Goal: Task Accomplishment & Management: Manage account settings

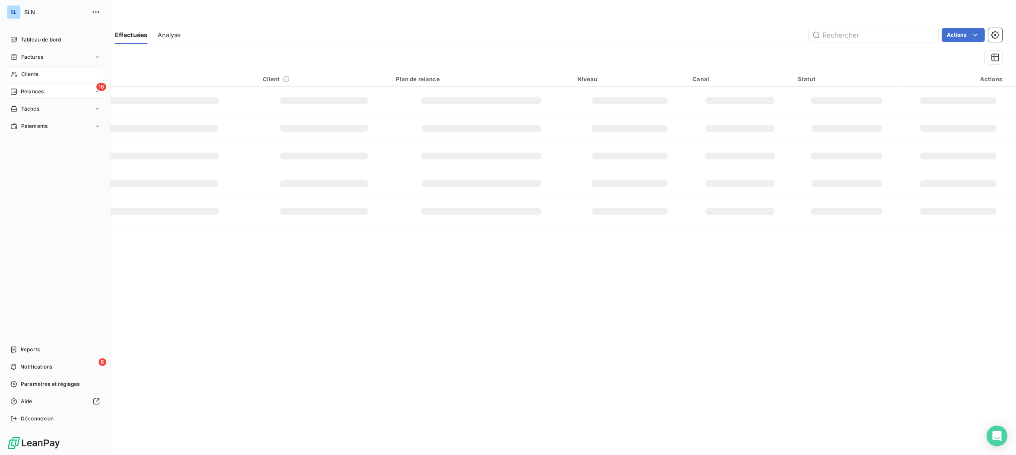
click at [30, 74] on span "Clients" at bounding box center [29, 74] width 17 height 8
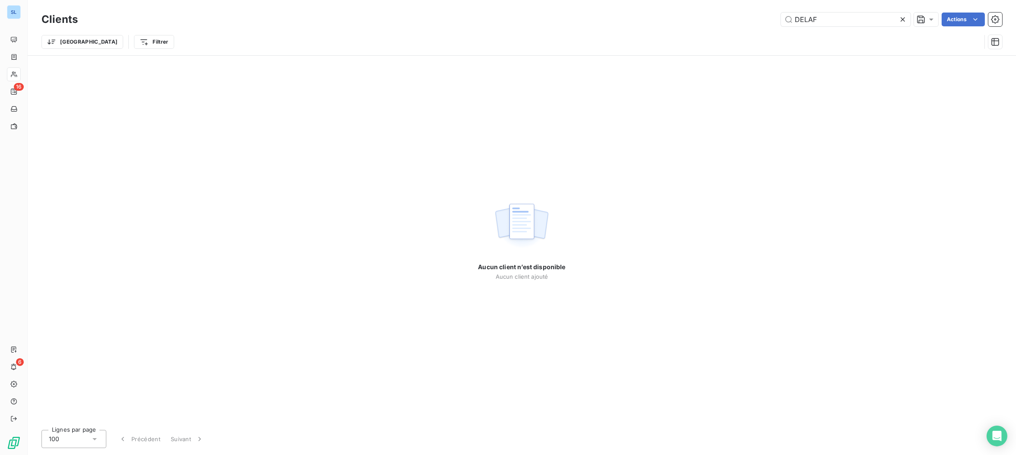
drag, startPoint x: 825, startPoint y: 22, endPoint x: 685, endPoint y: 15, distance: 140.7
click at [685, 15] on div "DELAF Actions" at bounding box center [545, 20] width 914 height 14
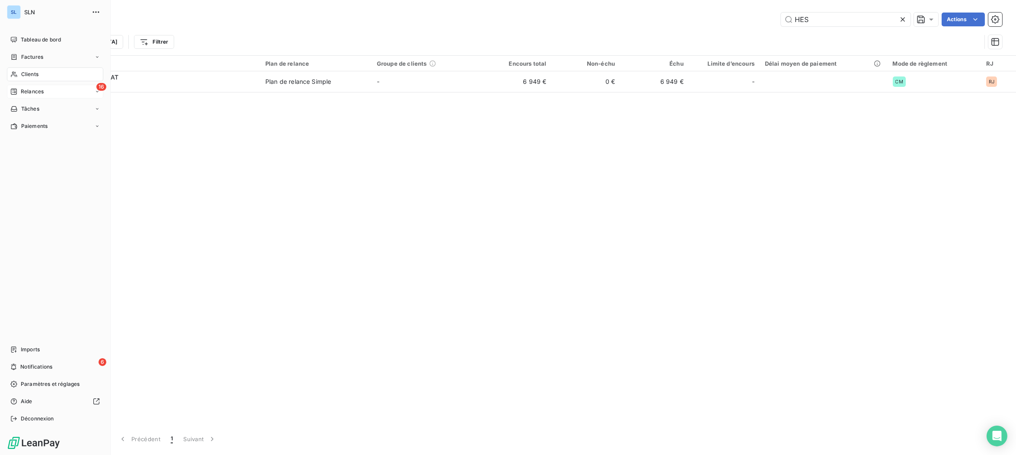
type input "HES"
click at [80, 89] on div "16 Relances" at bounding box center [55, 92] width 96 height 14
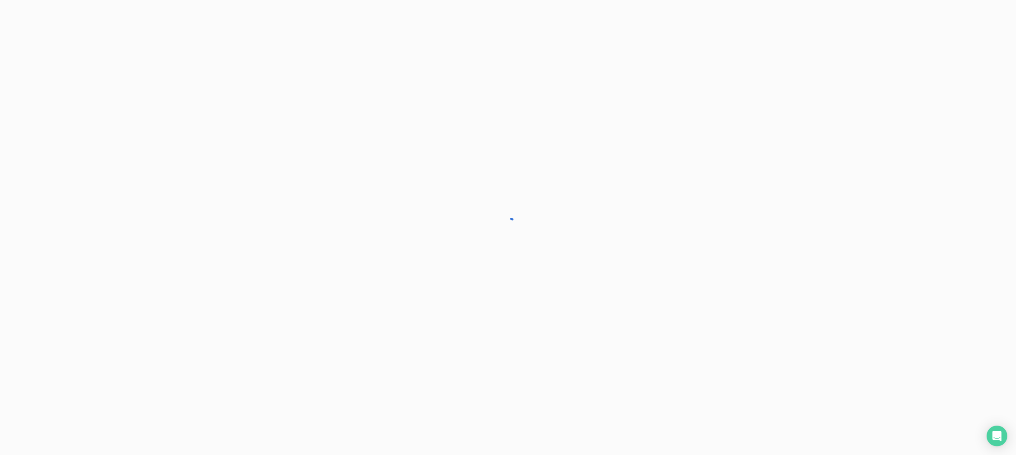
click at [80, 89] on div at bounding box center [508, 227] width 1016 height 455
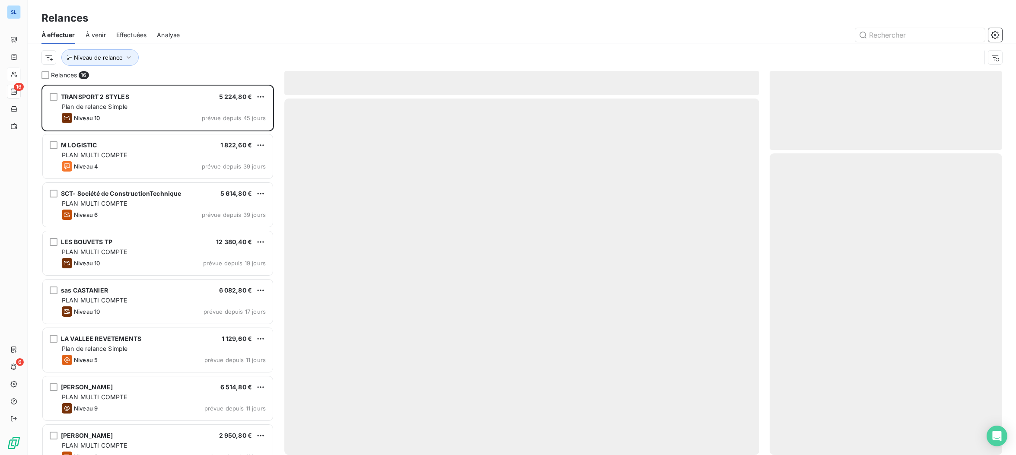
scroll to position [370, 232]
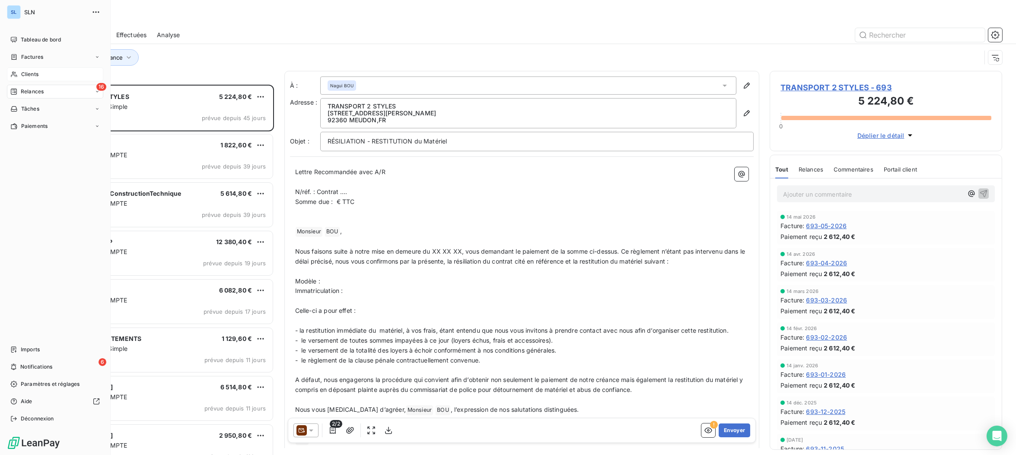
click at [17, 76] on icon at bounding box center [13, 74] width 7 height 7
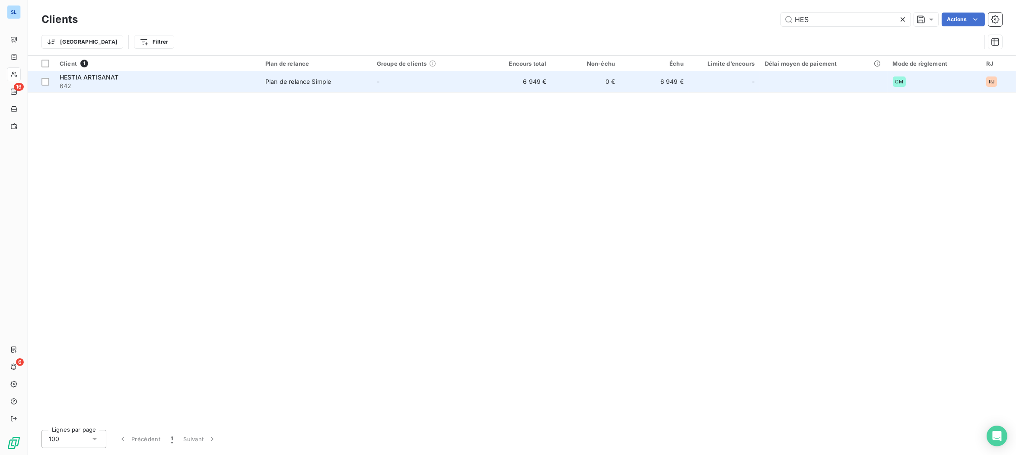
click at [147, 80] on div "HESTIA ARTISANAT" at bounding box center [157, 77] width 195 height 9
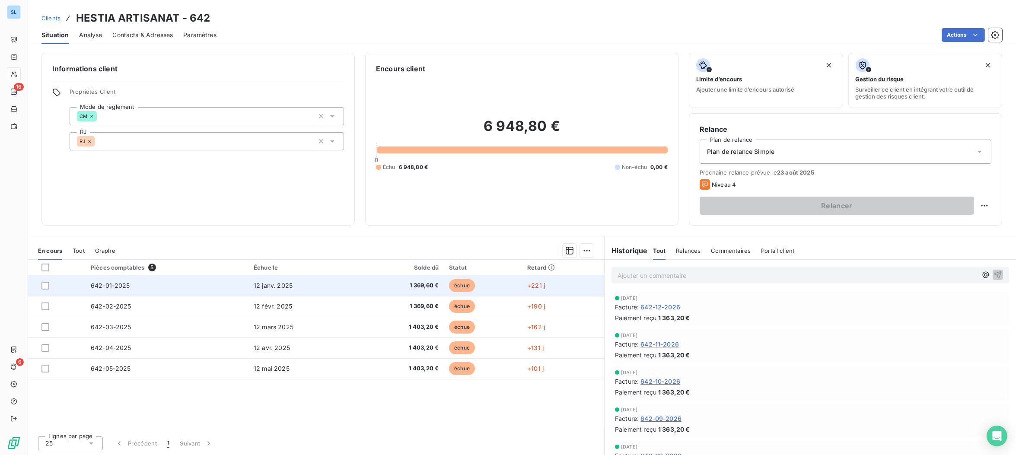
click at [135, 287] on td "642-01-2025" at bounding box center [167, 285] width 163 height 21
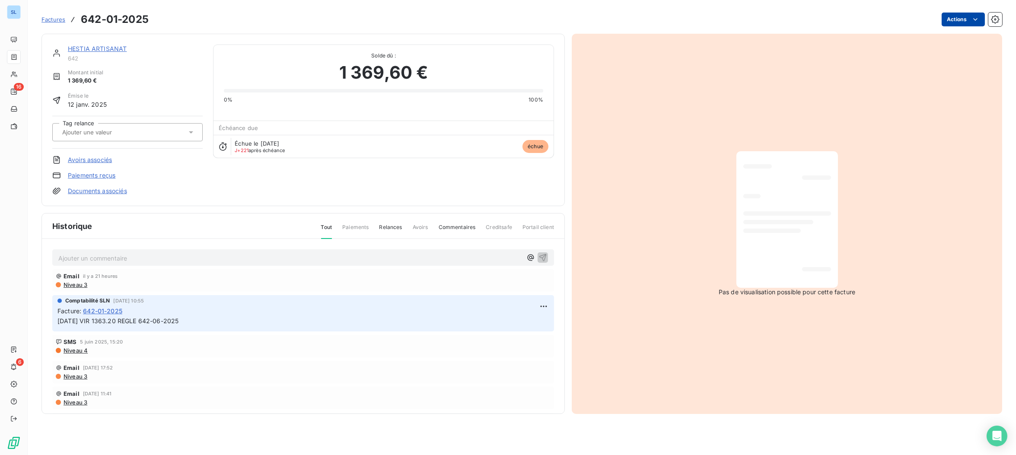
click at [969, 20] on html "SL 16 6 Factures 642-01-2025 Actions HESTIA ARTISANAT 642 Montant initial 1 369…" at bounding box center [508, 227] width 1016 height 455
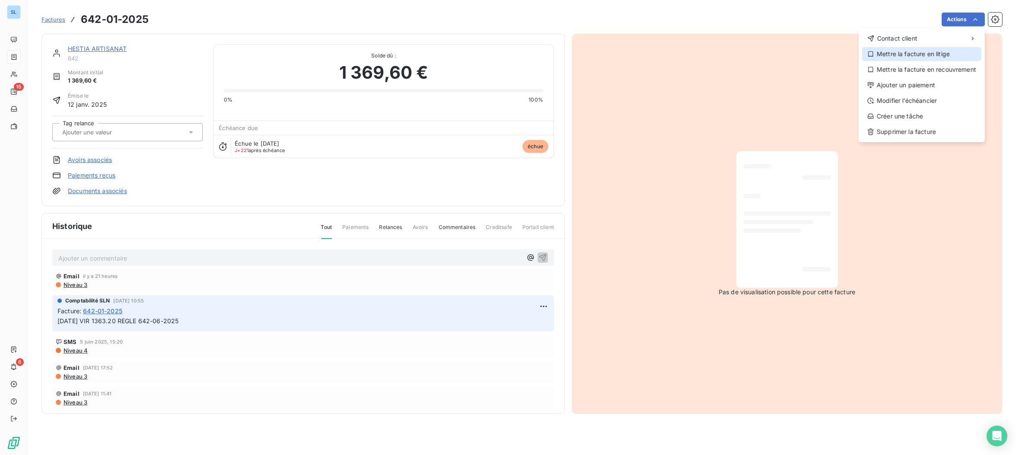
click at [926, 53] on div "Mettre la facture en litige" at bounding box center [921, 54] width 119 height 14
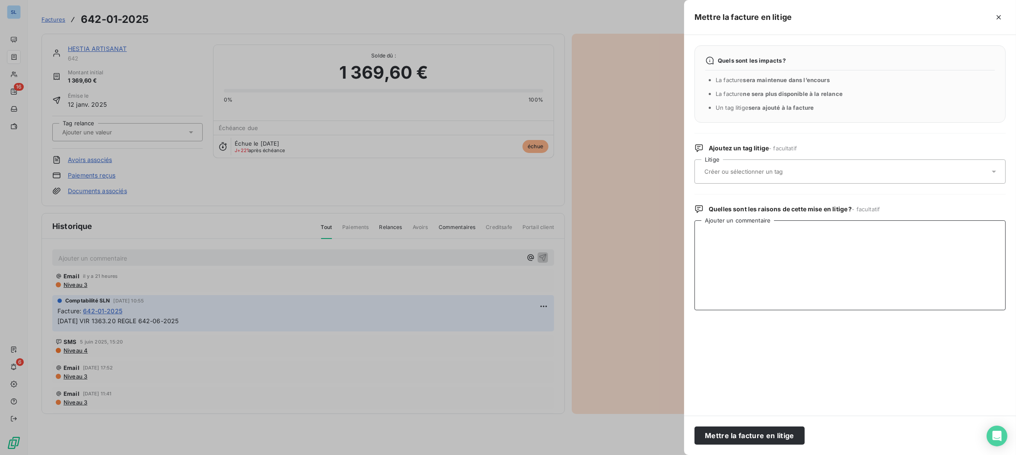
click at [726, 262] on textarea "Ajouter un commentaire" at bounding box center [850, 265] width 311 height 90
type textarea "RJ"
click at [764, 439] on button "Mettre la facture en litige" at bounding box center [750, 436] width 110 height 18
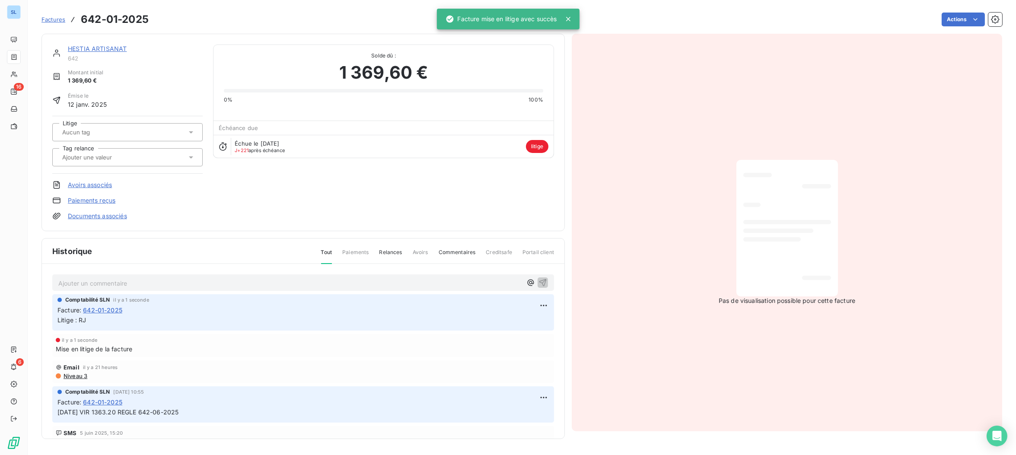
click at [93, 50] on link "HESTIA ARTISANAT" at bounding box center [97, 48] width 59 height 7
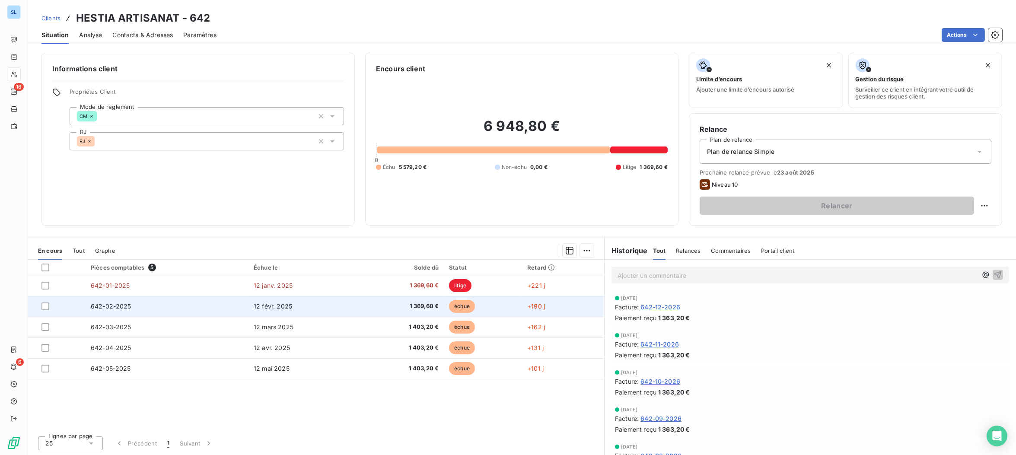
click at [85, 310] on td at bounding box center [57, 306] width 58 height 21
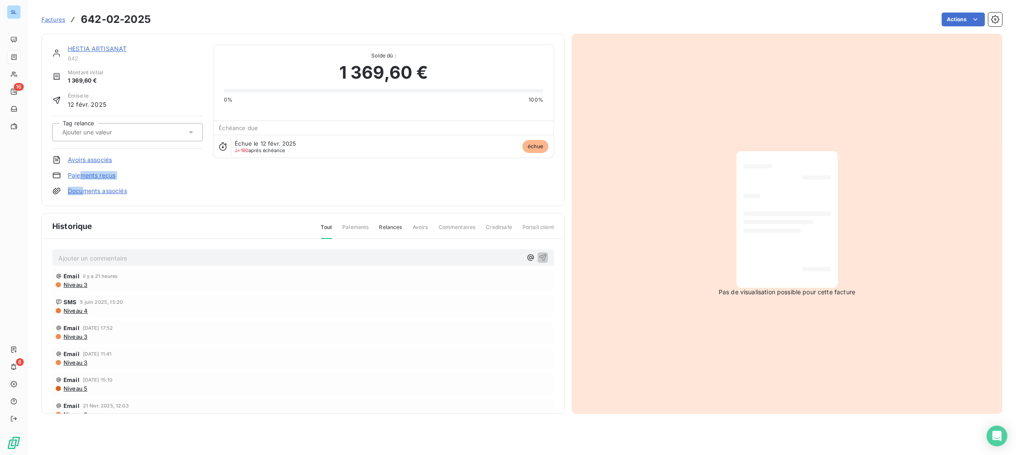
drag, startPoint x: 81, startPoint y: 175, endPoint x: 83, endPoint y: 192, distance: 17.4
click at [83, 192] on div "HESTIA ARTISANAT 642 Montant initial 1 369,60 € Émise le 12 févr. 2025 Tag rela…" at bounding box center [127, 120] width 150 height 151
click at [169, 184] on div "HESTIA ARTISANAT 642 Montant initial 1 369,60 € Émise le 12 févr. 2025 Tag rela…" at bounding box center [127, 120] width 150 height 151
click at [81, 50] on link "HESTIA ARTISANAT" at bounding box center [97, 48] width 59 height 7
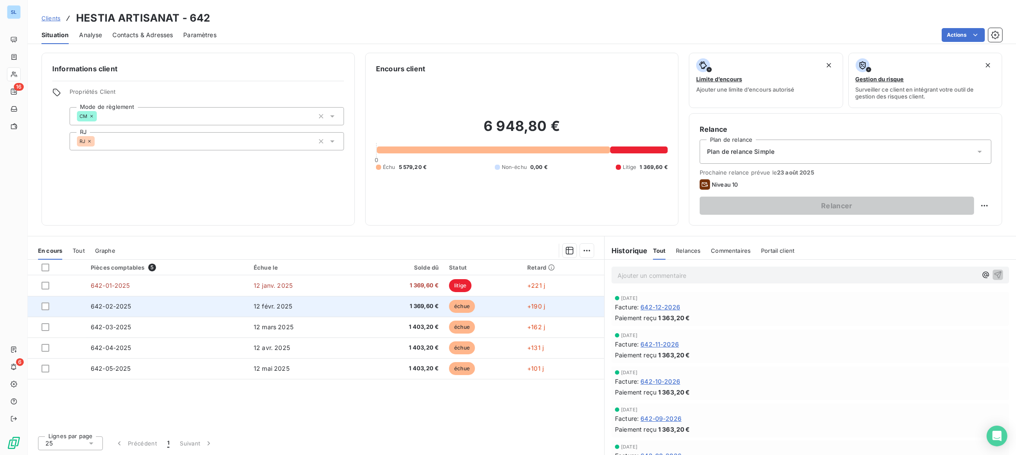
click at [109, 307] on span "642-02-2025" at bounding box center [111, 306] width 41 height 7
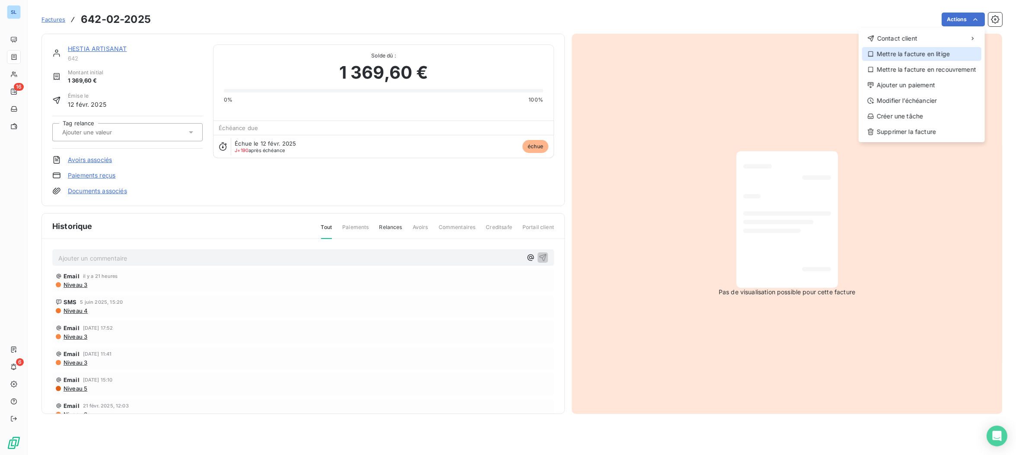
click at [941, 51] on div "Mettre la facture en litige" at bounding box center [921, 54] width 119 height 14
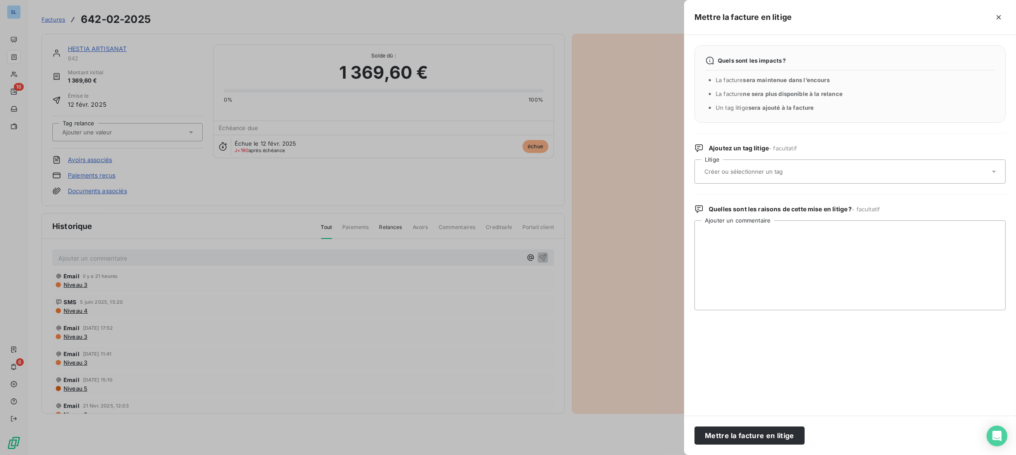
drag, startPoint x: 710, startPoint y: 438, endPoint x: 533, endPoint y: 413, distance: 178.5
click at [710, 438] on button "Mettre la facture en litige" at bounding box center [750, 436] width 110 height 18
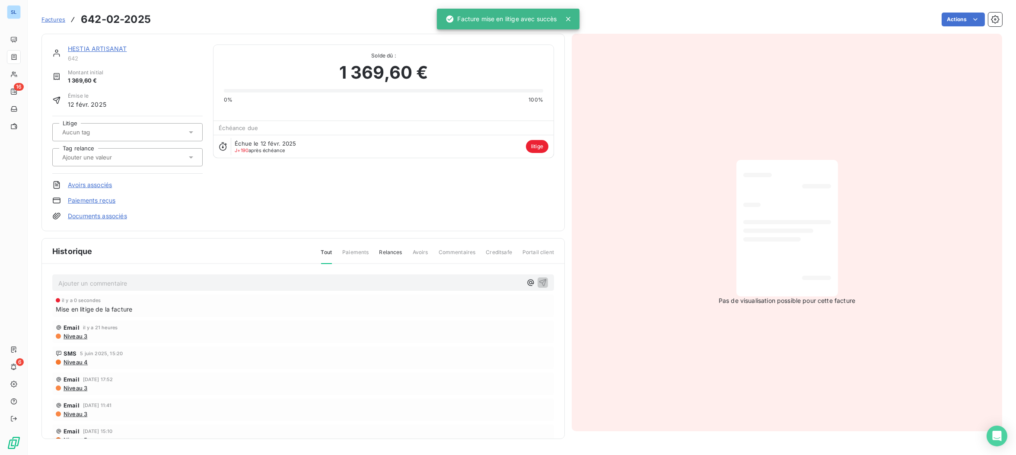
click at [106, 49] on link "HESTIA ARTISANAT" at bounding box center [97, 48] width 59 height 7
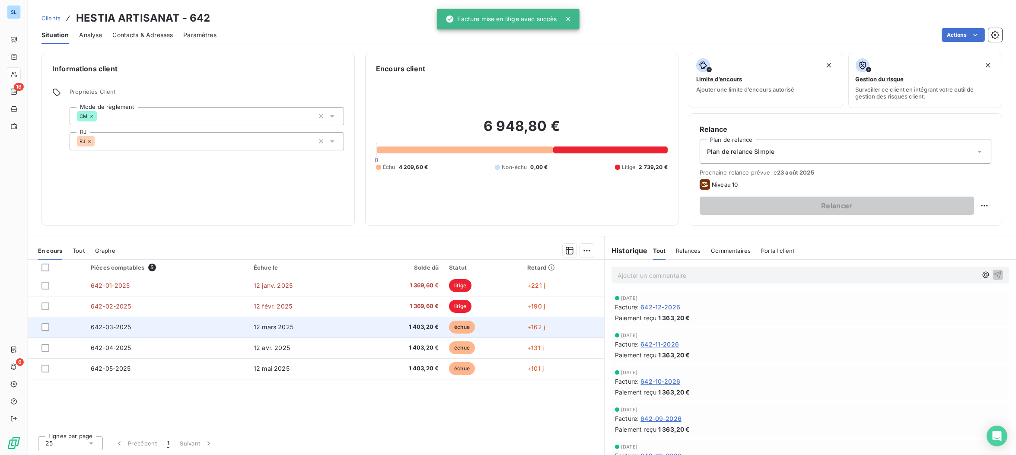
click at [103, 323] on td "642-03-2025" at bounding box center [167, 327] width 163 height 21
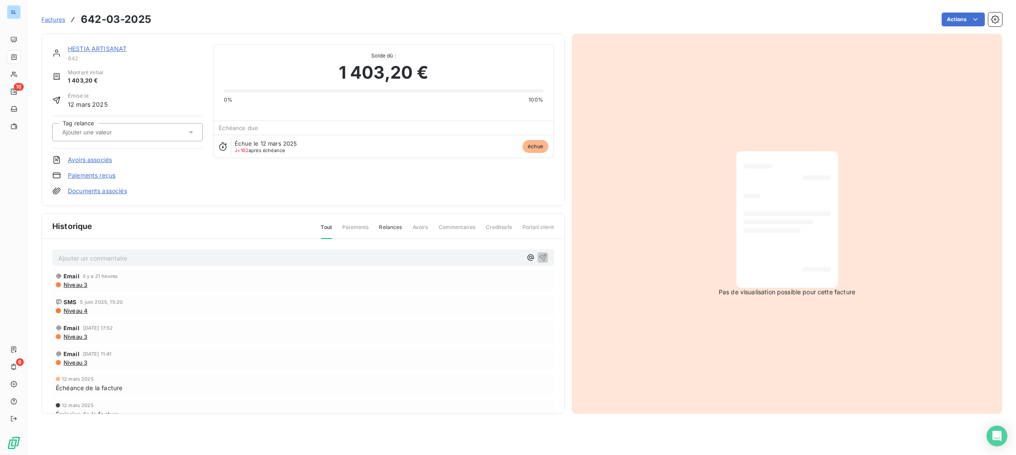
click at [967, 22] on html "SL 16 6 Factures 642-03-2025 Actions HESTIA ARTISANAT 642 Montant initial 1 403…" at bounding box center [508, 227] width 1016 height 455
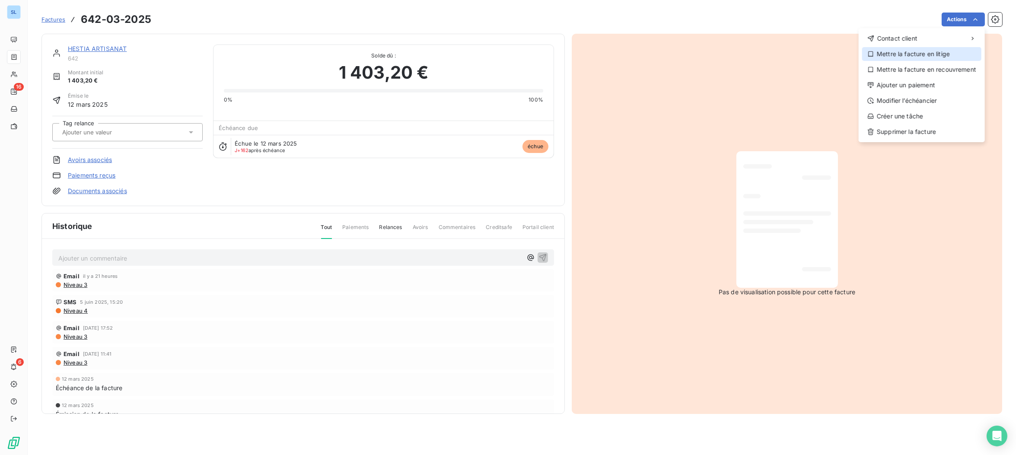
click at [941, 55] on div "Mettre la facture en litige" at bounding box center [921, 54] width 119 height 14
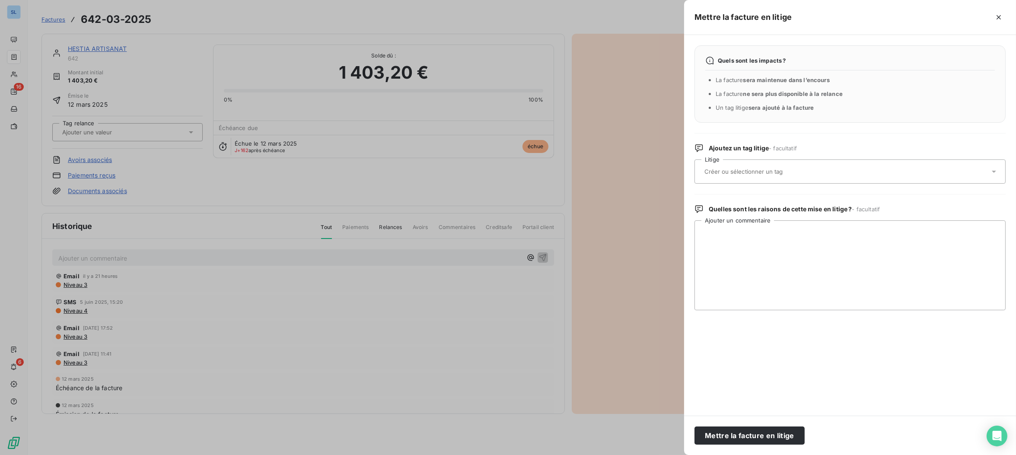
drag, startPoint x: 733, startPoint y: 437, endPoint x: 556, endPoint y: 408, distance: 179.3
click at [732, 437] on button "Mettre la facture en litige" at bounding box center [750, 436] width 110 height 18
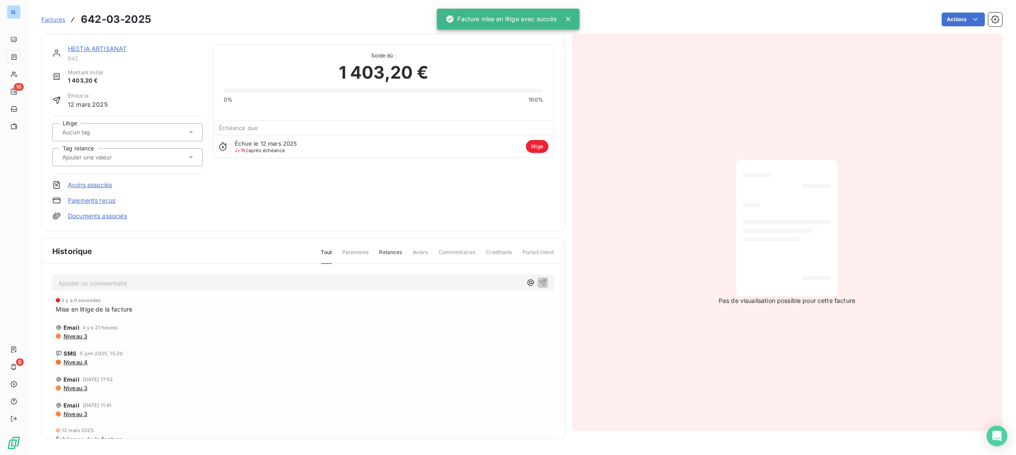
click at [95, 50] on link "HESTIA ARTISANAT" at bounding box center [97, 48] width 59 height 7
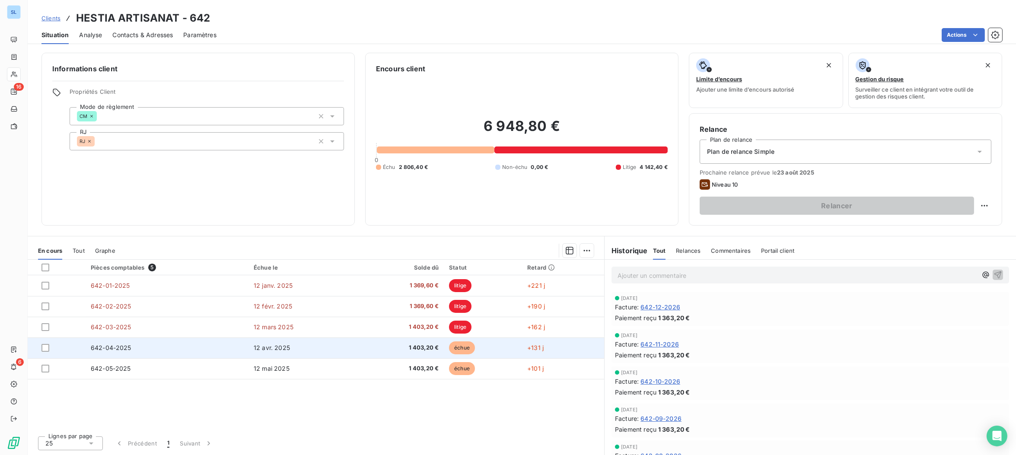
click at [179, 348] on td "642-04-2025" at bounding box center [167, 348] width 163 height 21
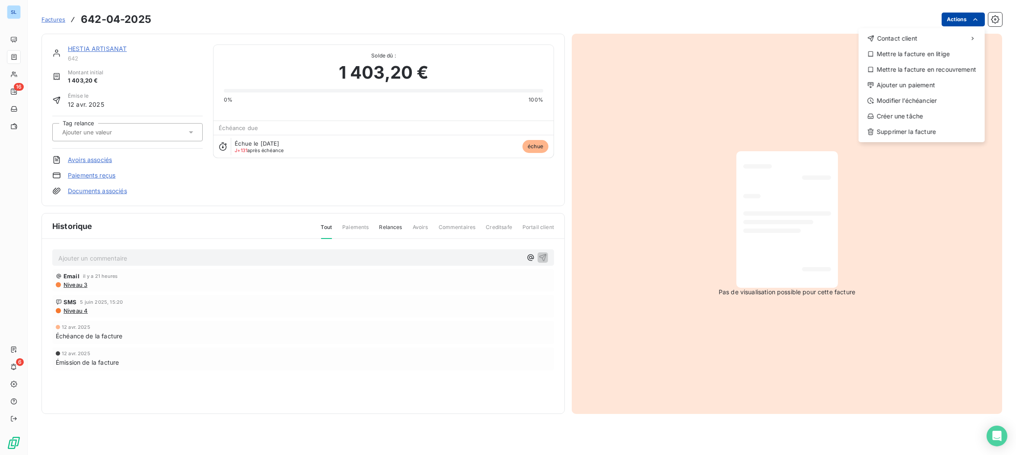
click at [968, 18] on html "SL 16 6 Factures 642-04-2025 Actions Contact client Mettre la facture en litige…" at bounding box center [508, 227] width 1016 height 455
click at [959, 53] on div "Mettre la facture en litige" at bounding box center [921, 54] width 119 height 14
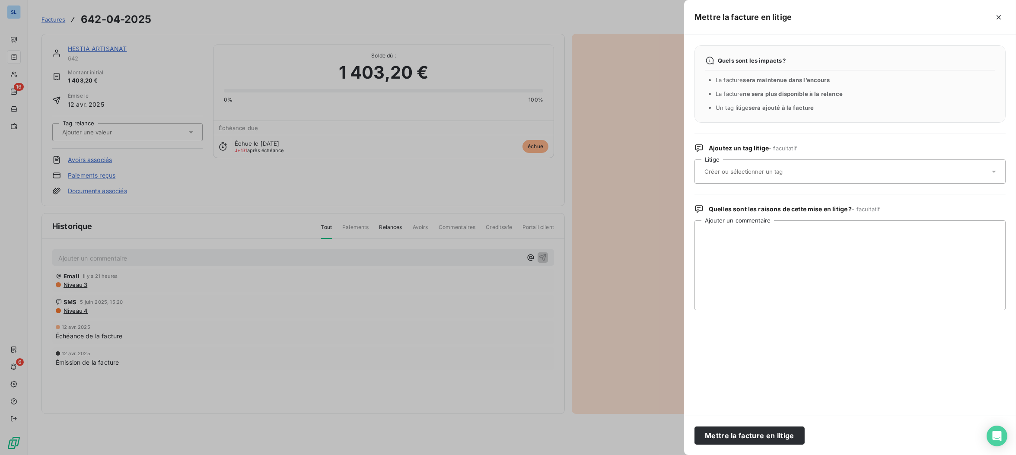
drag, startPoint x: 737, startPoint y: 440, endPoint x: 280, endPoint y: 257, distance: 492.7
click at [737, 440] on button "Mettre la facture en litige" at bounding box center [750, 436] width 110 height 18
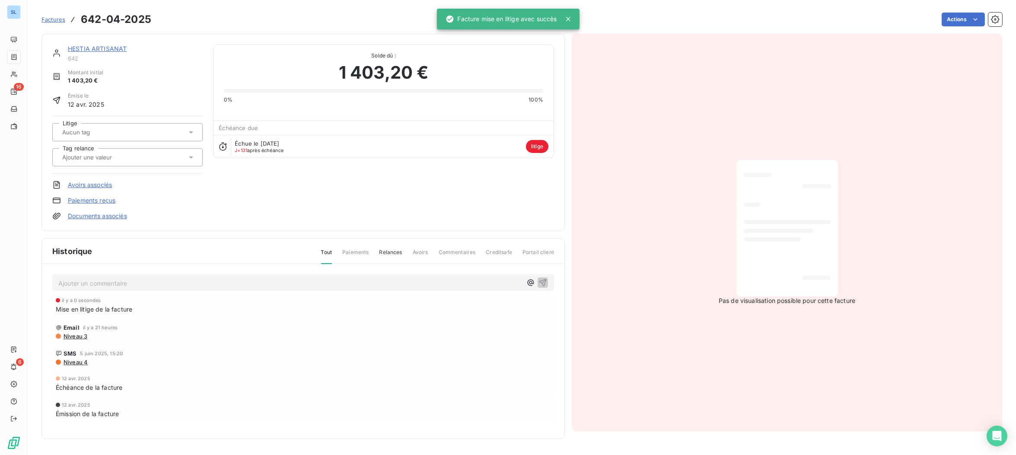
click at [108, 46] on link "HESTIA ARTISANAT" at bounding box center [97, 48] width 59 height 7
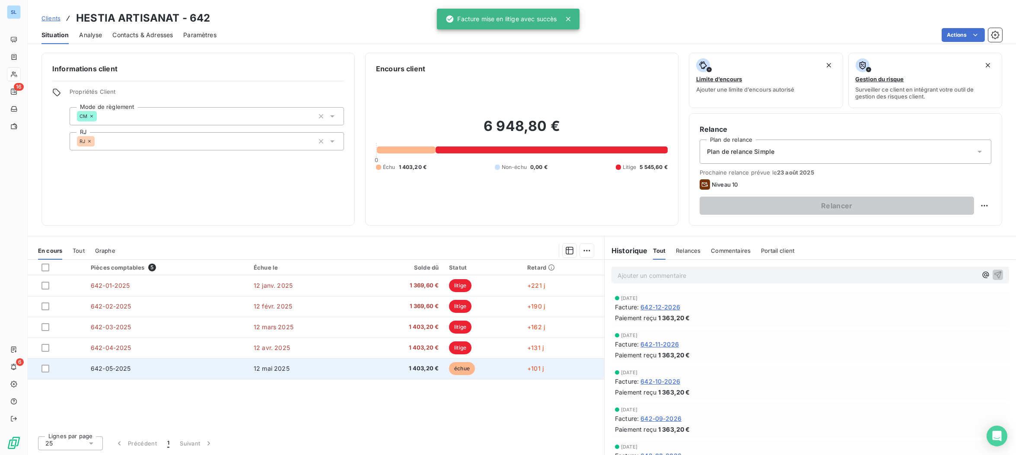
click at [132, 367] on td "642-05-2025" at bounding box center [167, 368] width 163 height 21
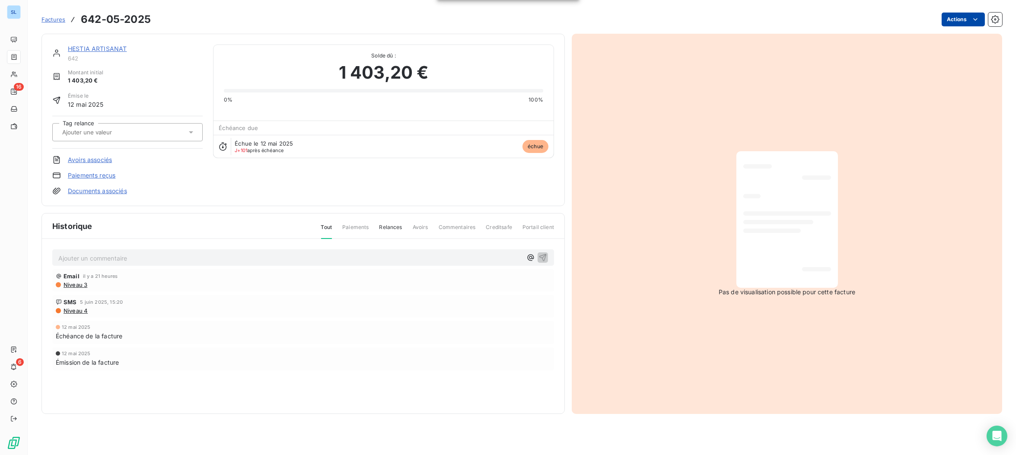
click at [966, 18] on html "SL 16 6 Factures 642-05-2025 Actions HESTIA ARTISANAT 642 Montant initial 1 403…" at bounding box center [508, 227] width 1016 height 455
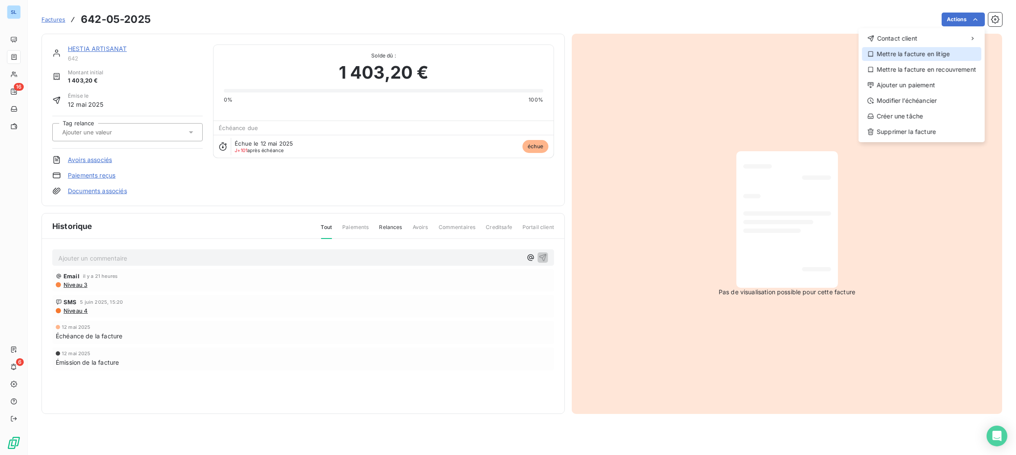
click at [928, 54] on div "Mettre la facture en litige" at bounding box center [921, 54] width 119 height 14
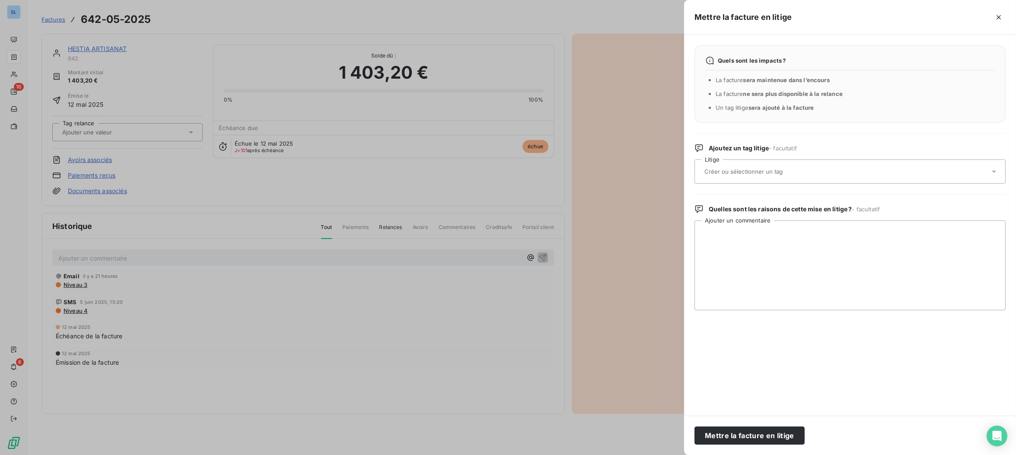
drag, startPoint x: 732, startPoint y: 436, endPoint x: 650, endPoint y: 450, distance: 83.7
click at [732, 436] on button "Mettre la facture en litige" at bounding box center [750, 436] width 110 height 18
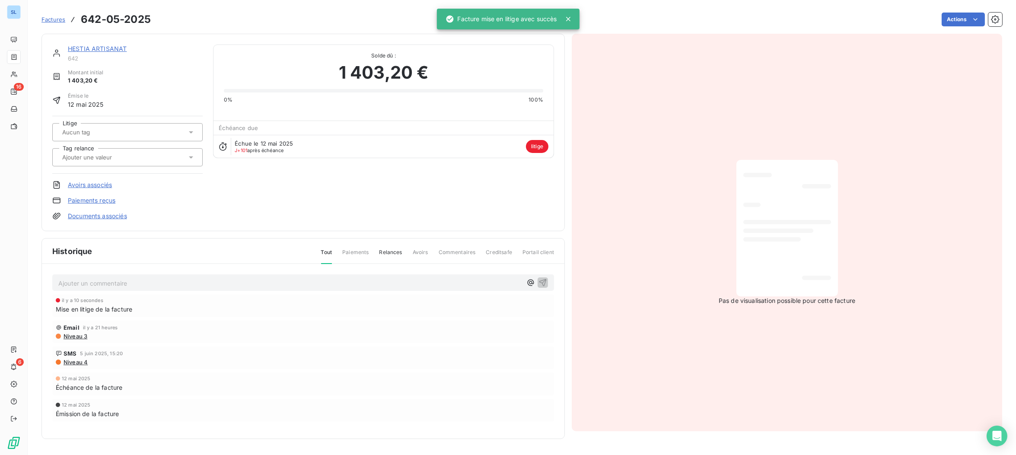
click at [102, 51] on link "HESTIA ARTISANAT" at bounding box center [97, 48] width 59 height 7
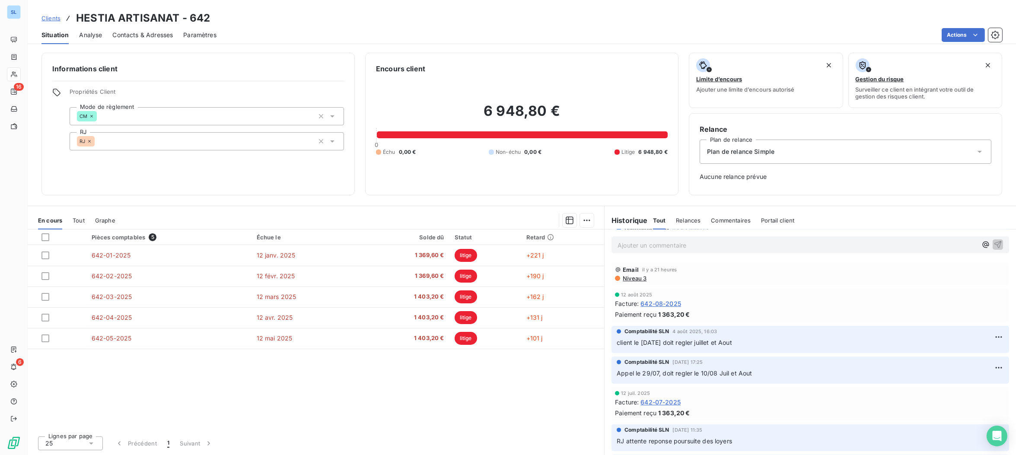
scroll to position [632, 0]
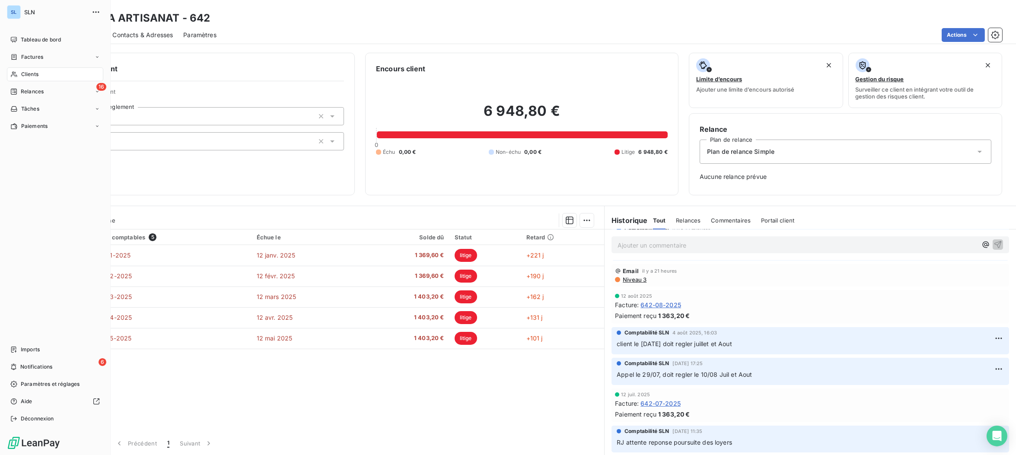
click at [23, 74] on span "Clients" at bounding box center [29, 74] width 17 height 8
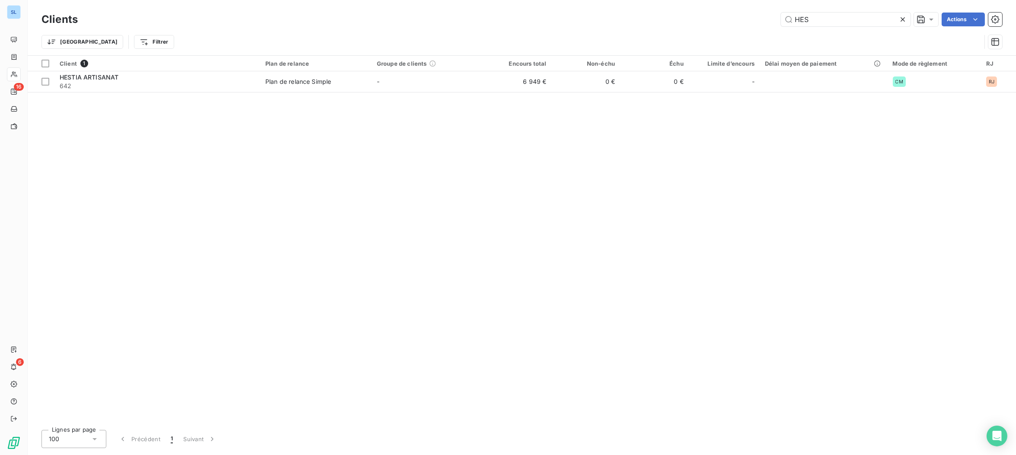
drag, startPoint x: 796, startPoint y: 18, endPoint x: 704, endPoint y: 18, distance: 92.1
click at [704, 18] on div "HES Actions" at bounding box center [545, 20] width 914 height 14
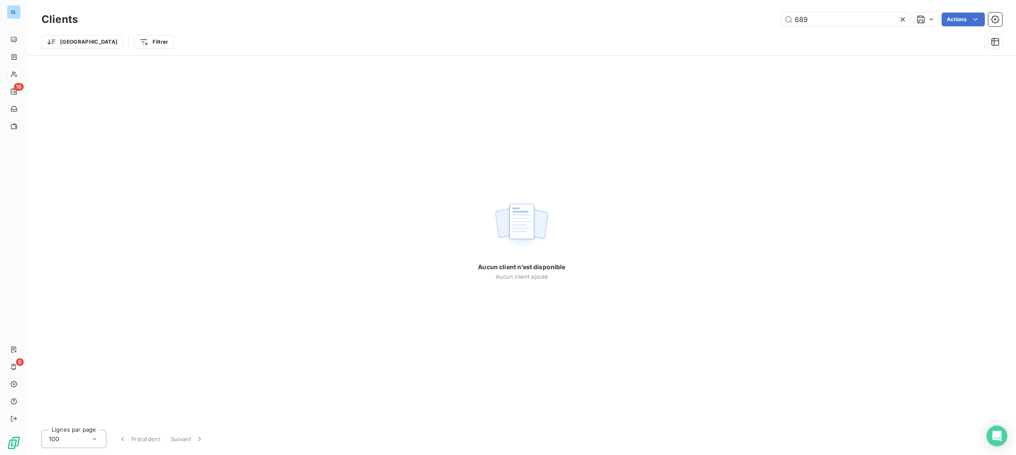
click at [790, 118] on div "Aucun client n’est disponible Aucun client ajouté" at bounding box center [522, 239] width 989 height 367
click at [832, 23] on input "689" at bounding box center [846, 20] width 130 height 14
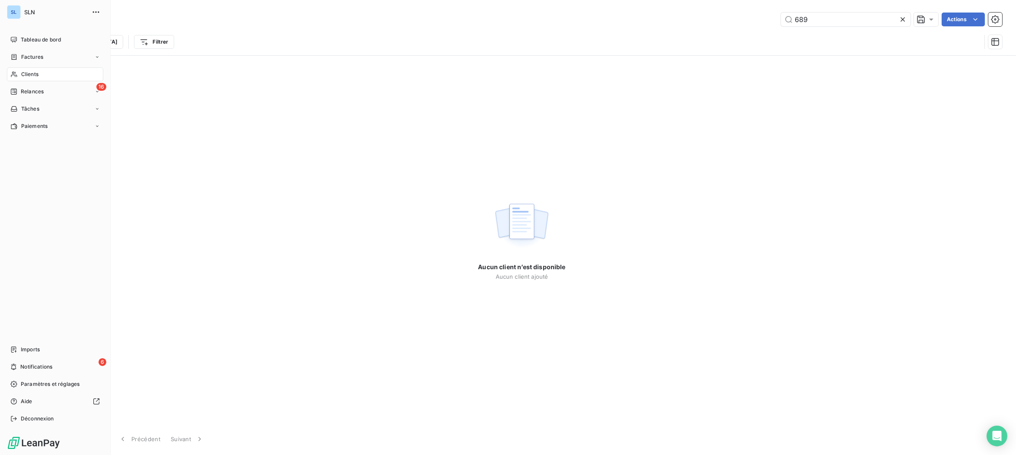
drag, startPoint x: 22, startPoint y: 78, endPoint x: 190, endPoint y: 121, distance: 173.3
click at [22, 78] on span "Clients" at bounding box center [29, 74] width 17 height 8
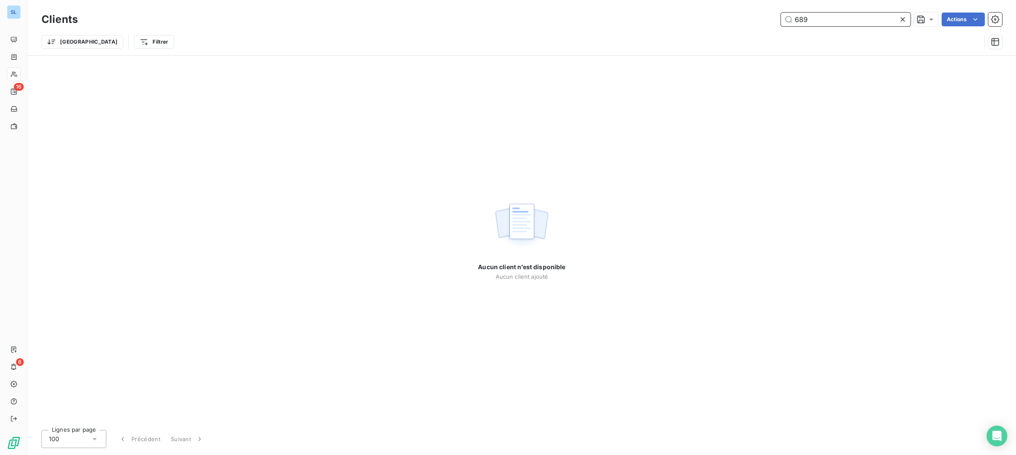
click at [806, 21] on input "689" at bounding box center [846, 20] width 130 height 14
click at [812, 20] on input "689" at bounding box center [846, 20] width 130 height 14
drag, startPoint x: 833, startPoint y: 19, endPoint x: 731, endPoint y: 10, distance: 102.4
click at [732, 10] on div "Clients 689 Actions" at bounding box center [522, 19] width 961 height 18
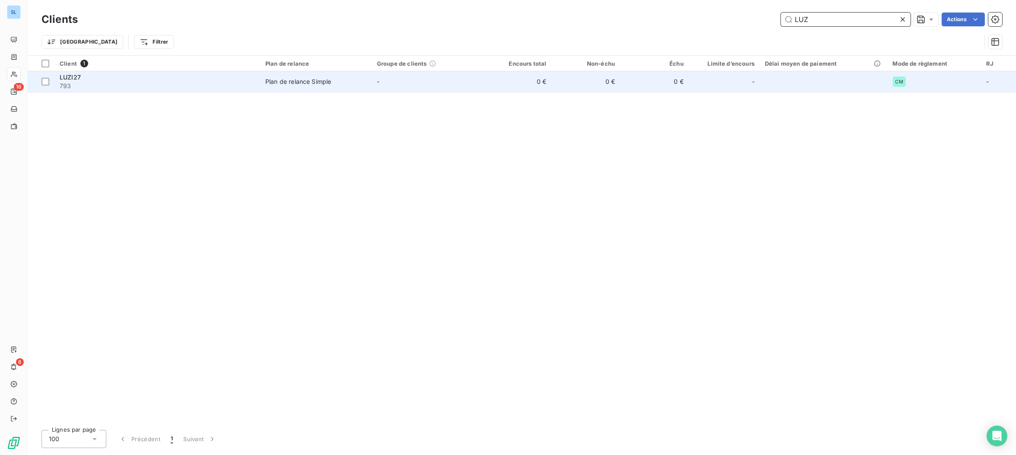
type input "LUZ"
click at [100, 89] on span "793" at bounding box center [157, 86] width 195 height 9
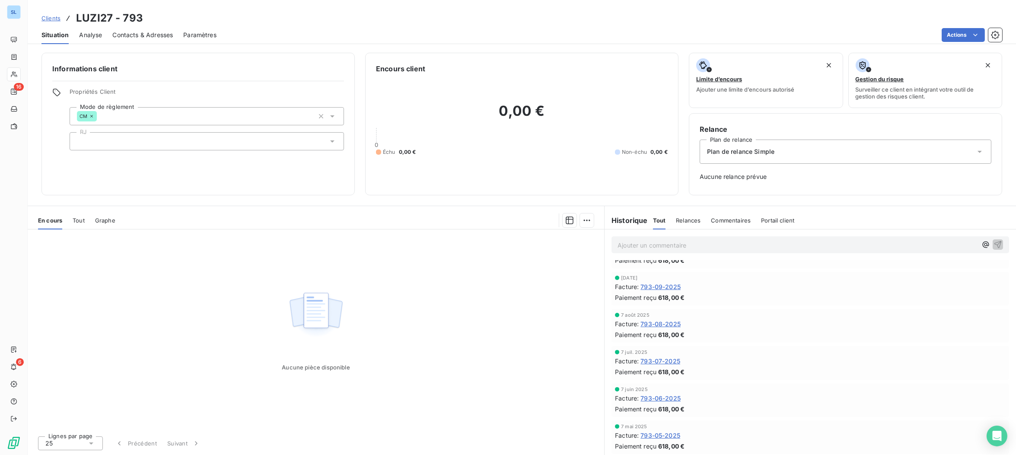
scroll to position [773, 0]
click at [663, 284] on span "793-08-2025" at bounding box center [661, 285] width 40 height 9
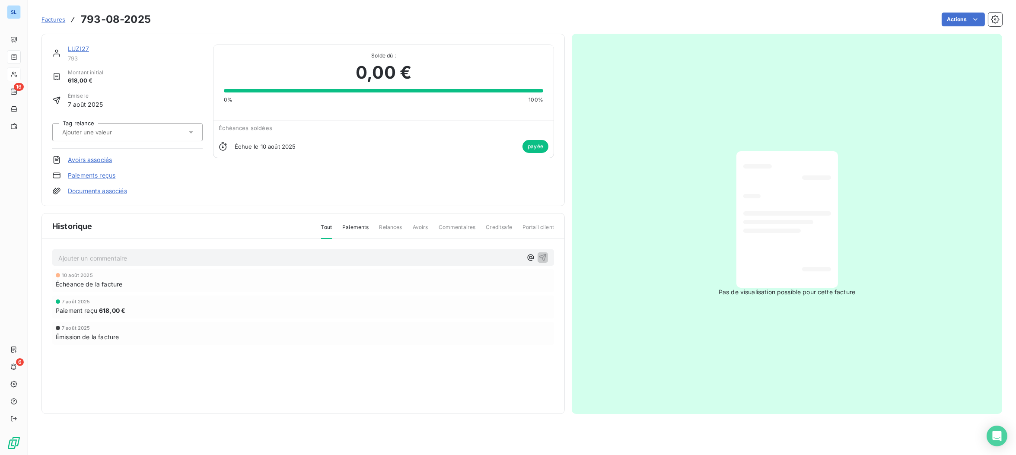
click at [77, 172] on link "Paiements reçus" at bounding box center [92, 175] width 48 height 9
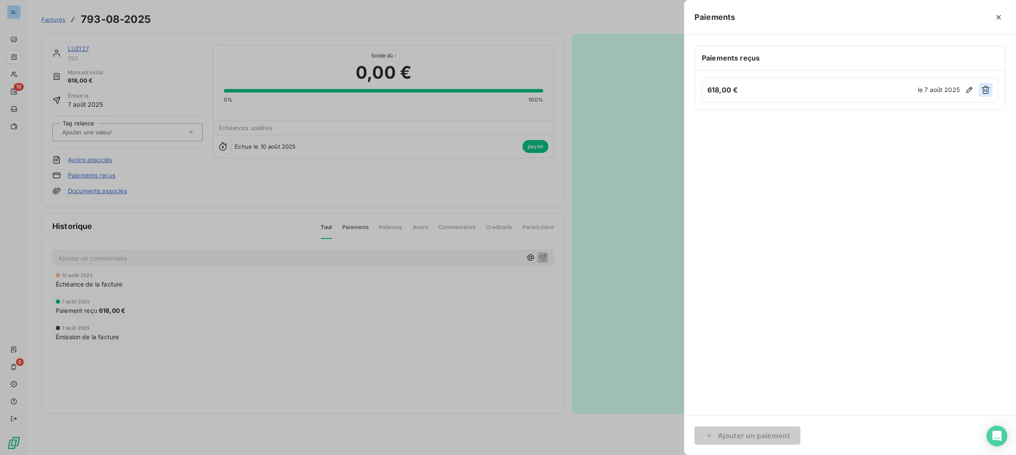
click at [989, 90] on icon "button" at bounding box center [986, 90] width 8 height 8
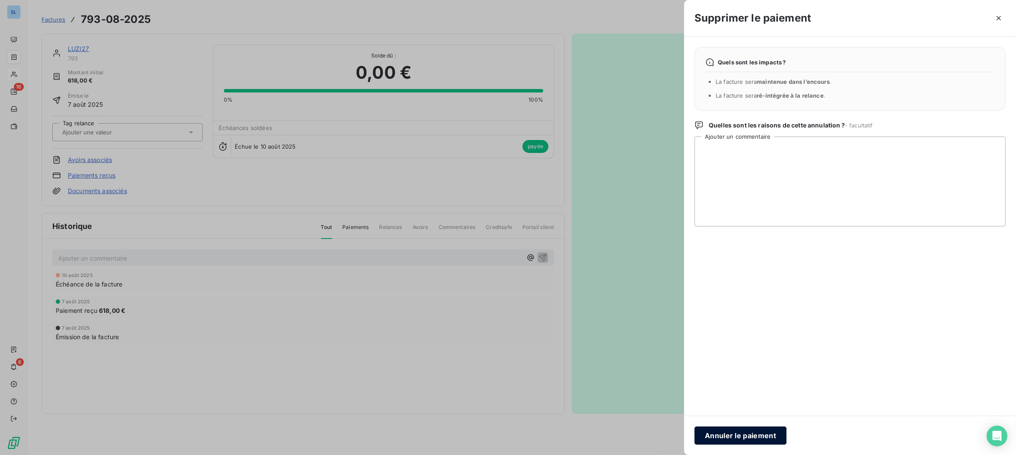
drag, startPoint x: 761, startPoint y: 436, endPoint x: 768, endPoint y: 434, distance: 7.6
click at [761, 436] on button "Annuler le paiement" at bounding box center [741, 436] width 92 height 18
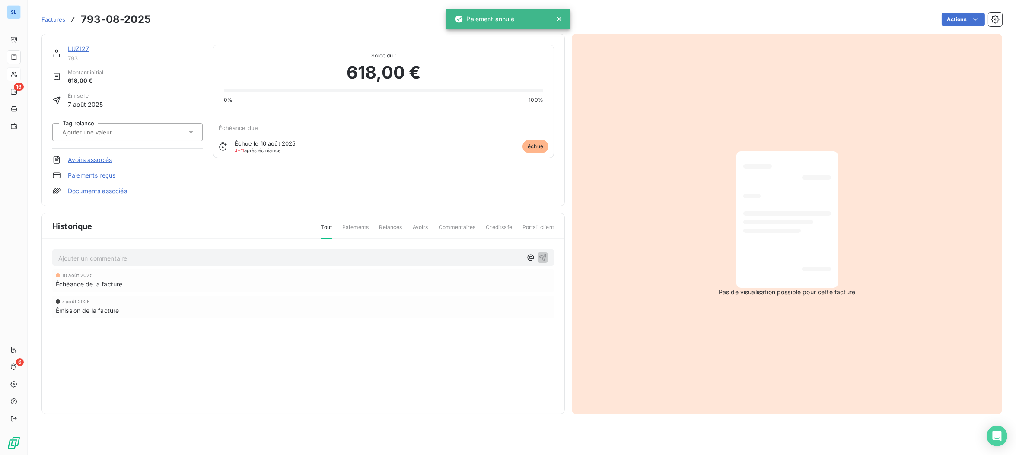
click at [77, 48] on link "LUZI27" at bounding box center [78, 48] width 21 height 7
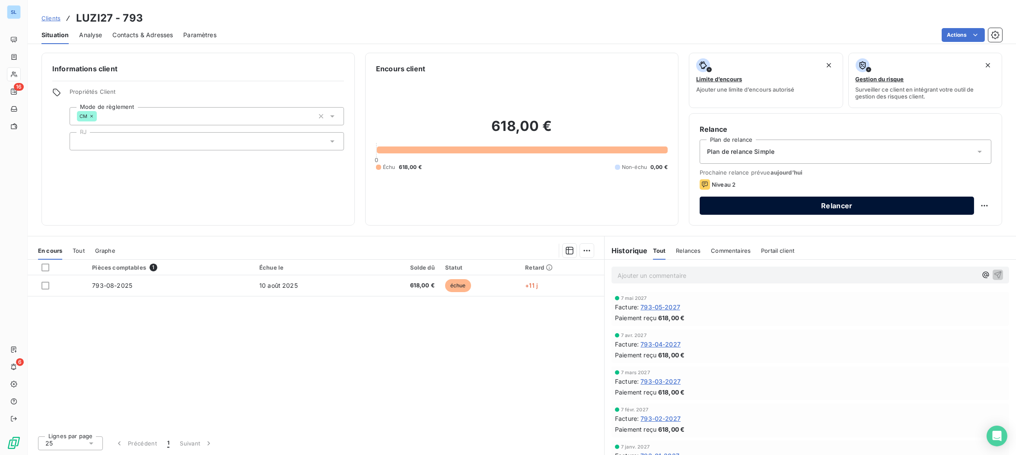
click at [809, 204] on button "Relancer" at bounding box center [837, 206] width 275 height 18
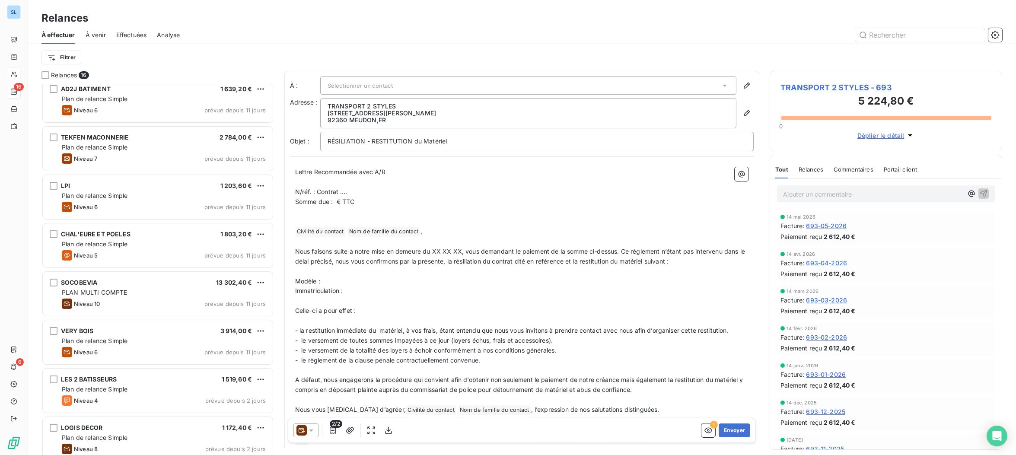
scroll to position [404, 0]
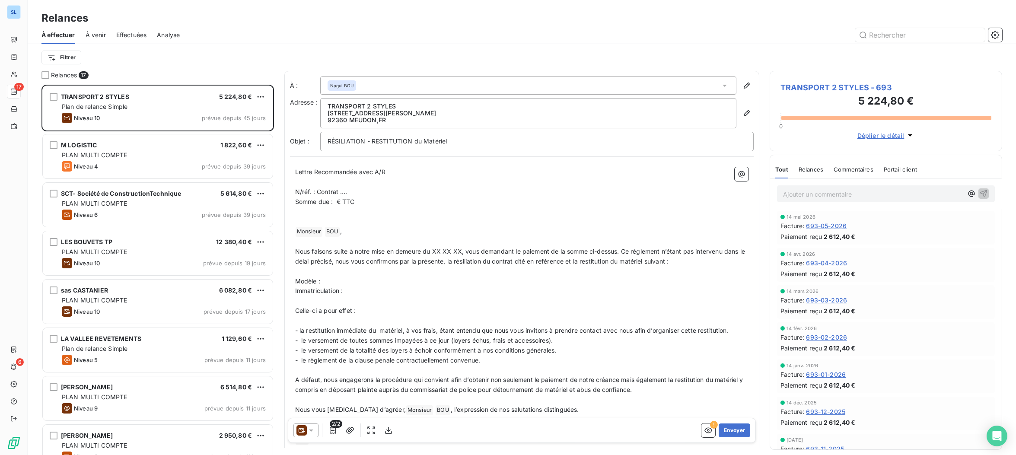
scroll to position [370, 232]
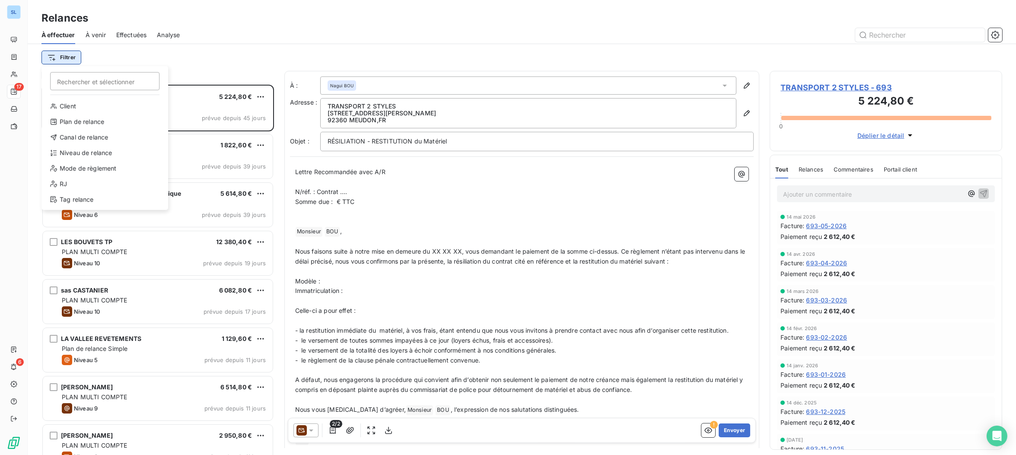
click at [66, 57] on html "SL 17 6 Relances À effectuer À venir Effectuées Analyse Filtrer Rechercher et s…" at bounding box center [508, 227] width 1016 height 455
click at [176, 55] on html "SL 17 6 Relances À effectuer À venir Effectuées Analyse Filtrer Rechercher et s…" at bounding box center [508, 227] width 1016 height 455
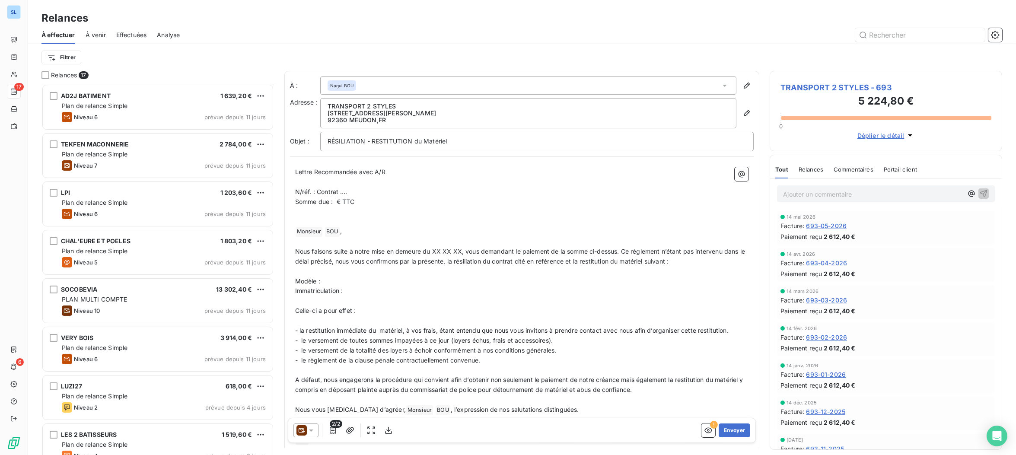
scroll to position [453, 0]
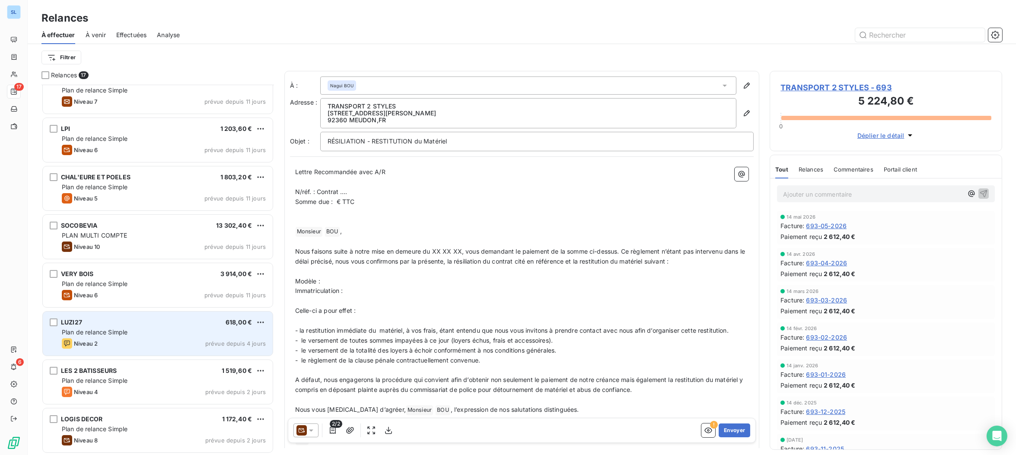
click at [115, 342] on div "Niveau 2 prévue depuis 4 jours" at bounding box center [164, 344] width 204 height 10
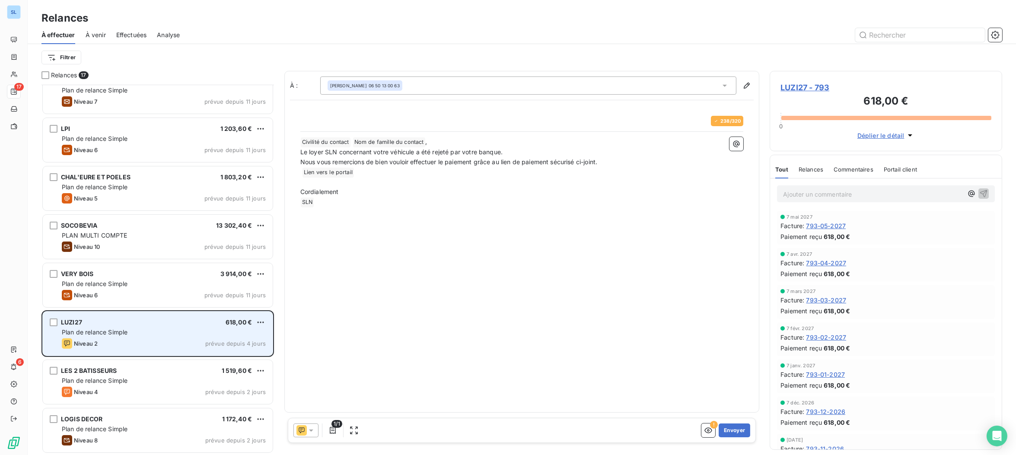
scroll to position [370, 232]
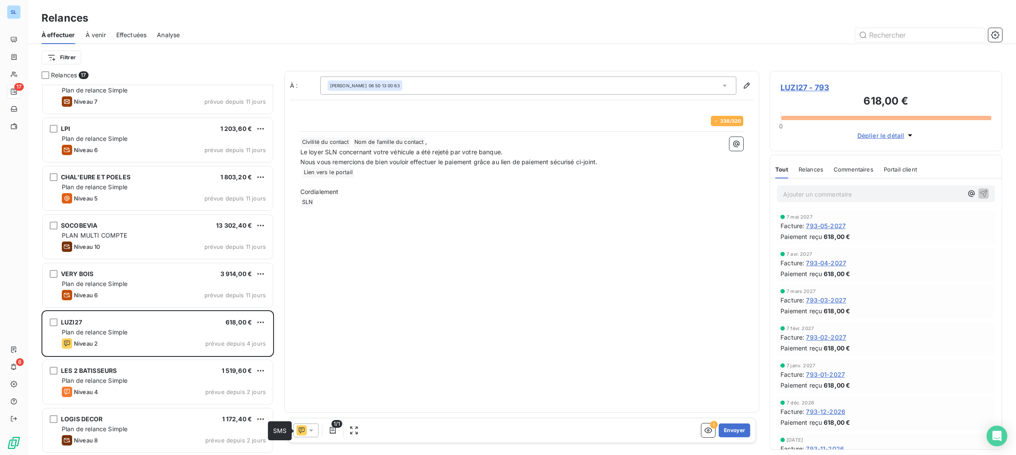
click at [300, 429] on icon at bounding box center [302, 431] width 6 height 6
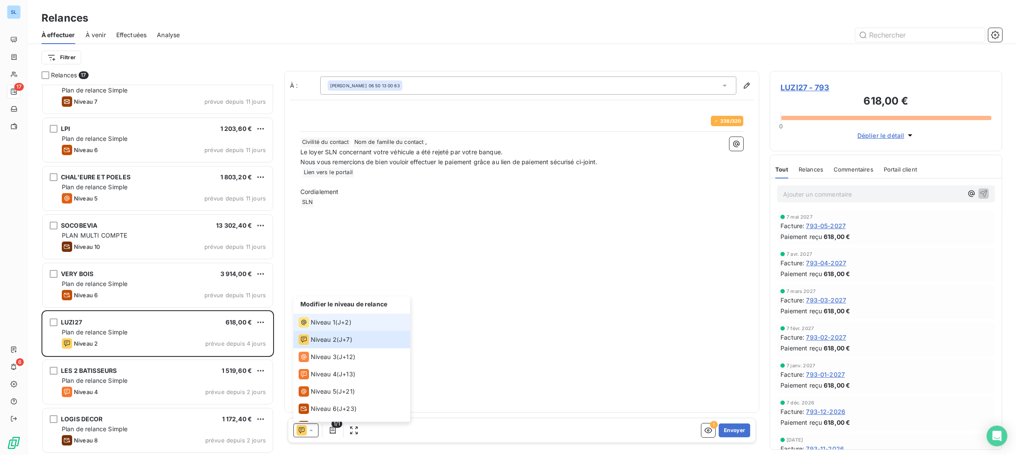
click at [317, 322] on span "Niveau 1" at bounding box center [323, 322] width 25 height 9
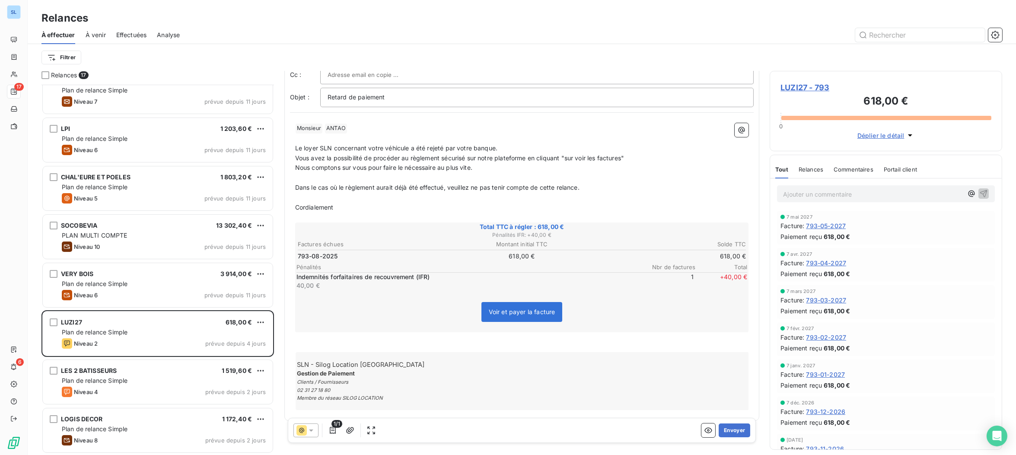
scroll to position [51, 0]
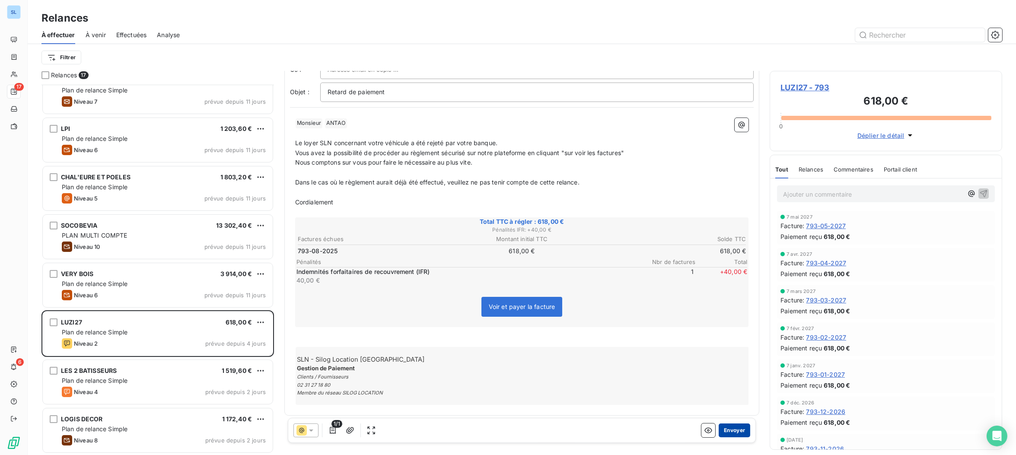
click at [740, 434] on button "Envoyer" at bounding box center [735, 431] width 32 height 14
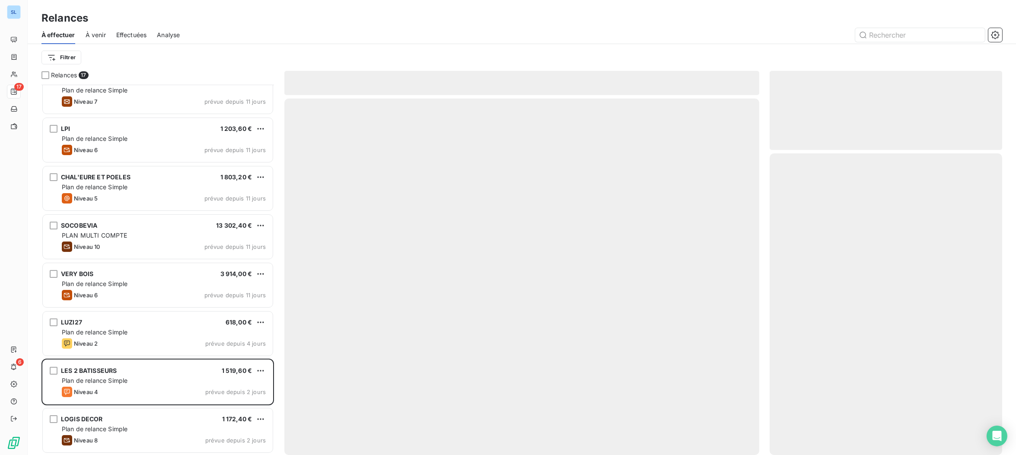
scroll to position [404, 0]
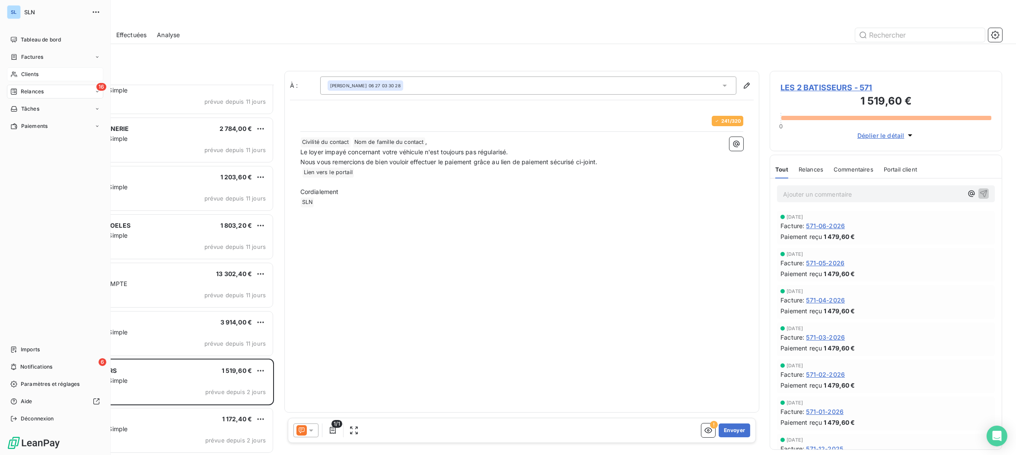
click at [19, 76] on div "Clients" at bounding box center [55, 74] width 96 height 14
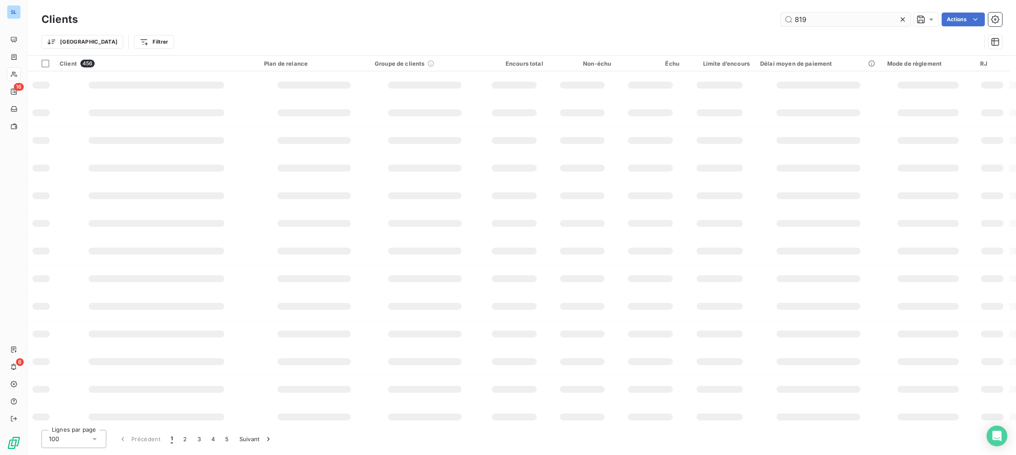
type input "819"
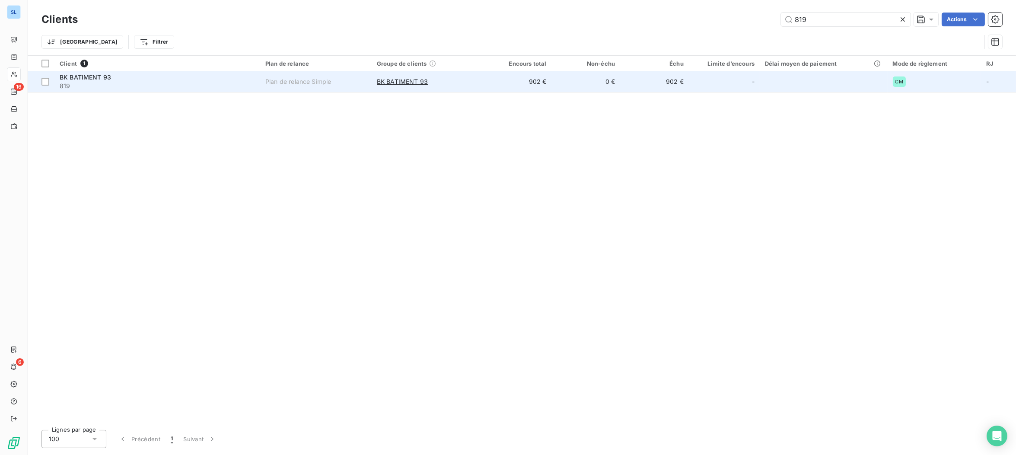
click at [151, 83] on span "819" at bounding box center [157, 86] width 195 height 9
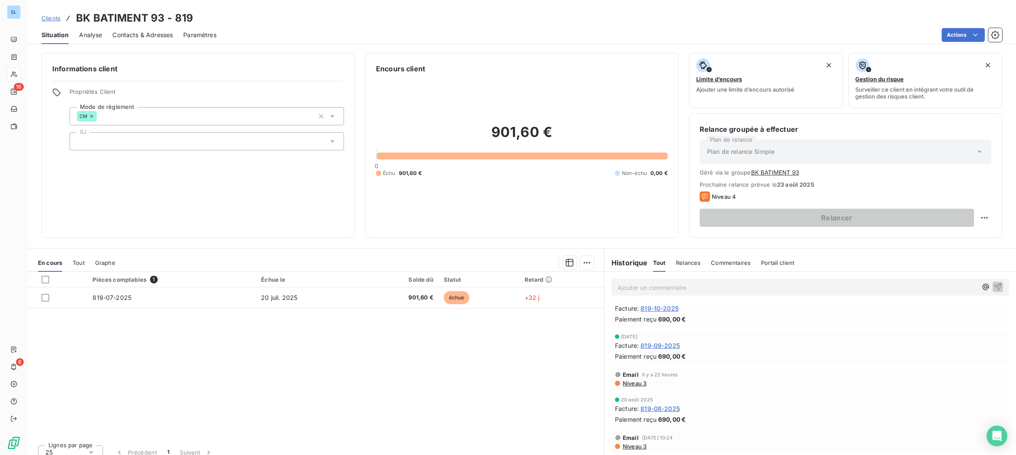
scroll to position [397, 0]
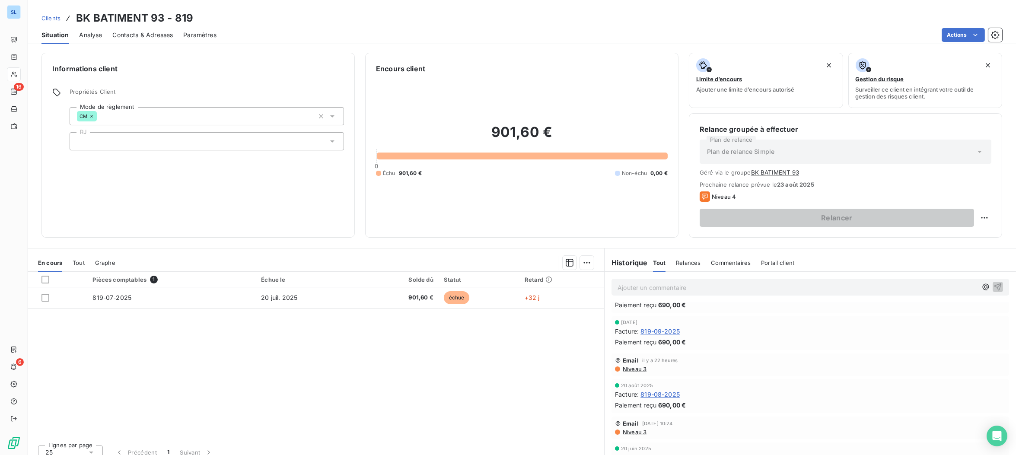
click at [663, 394] on span "819-08-2025" at bounding box center [660, 394] width 39 height 9
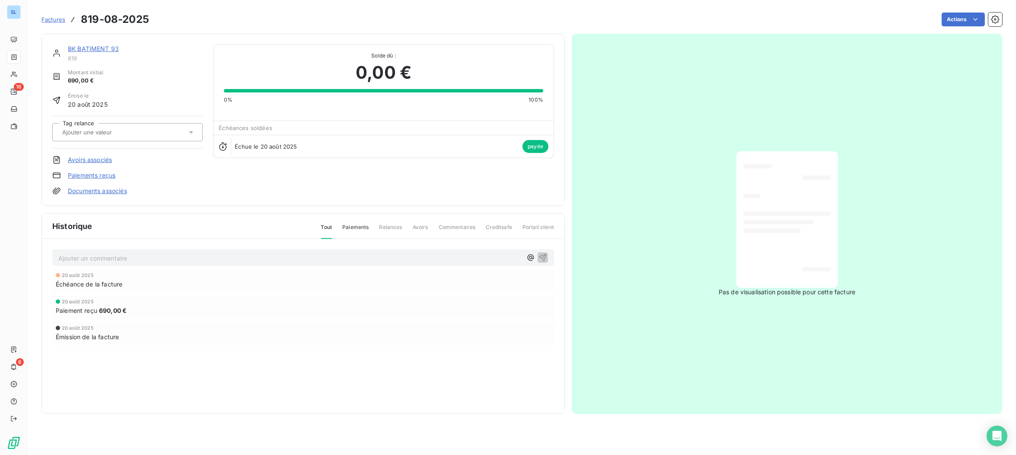
click at [88, 172] on link "Paiements reçus" at bounding box center [92, 175] width 48 height 9
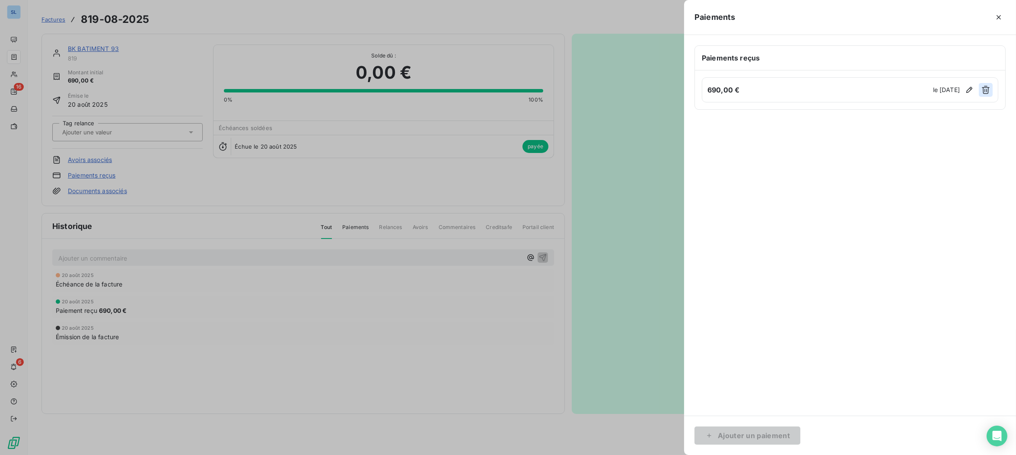
click at [987, 89] on icon "button" at bounding box center [986, 90] width 9 height 9
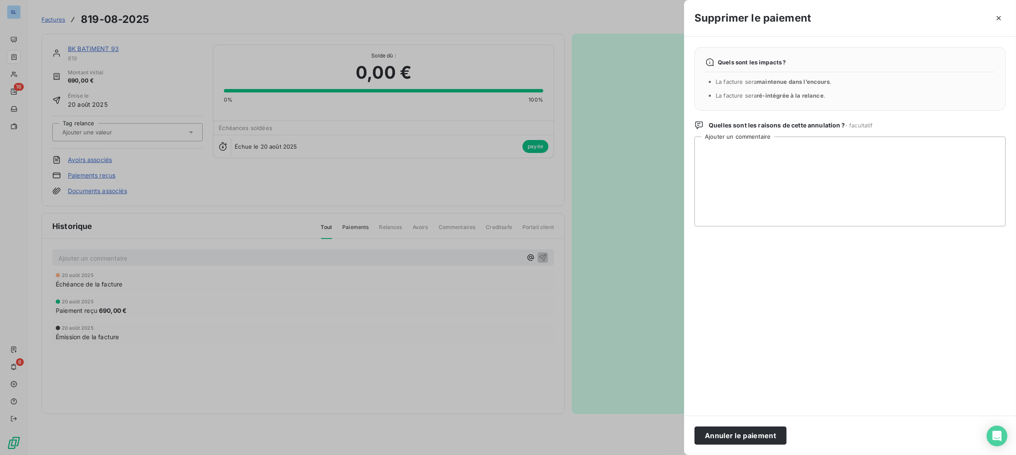
drag, startPoint x: 758, startPoint y: 430, endPoint x: 775, endPoint y: 428, distance: 17.3
click at [758, 430] on button "Annuler le paiement" at bounding box center [741, 436] width 92 height 18
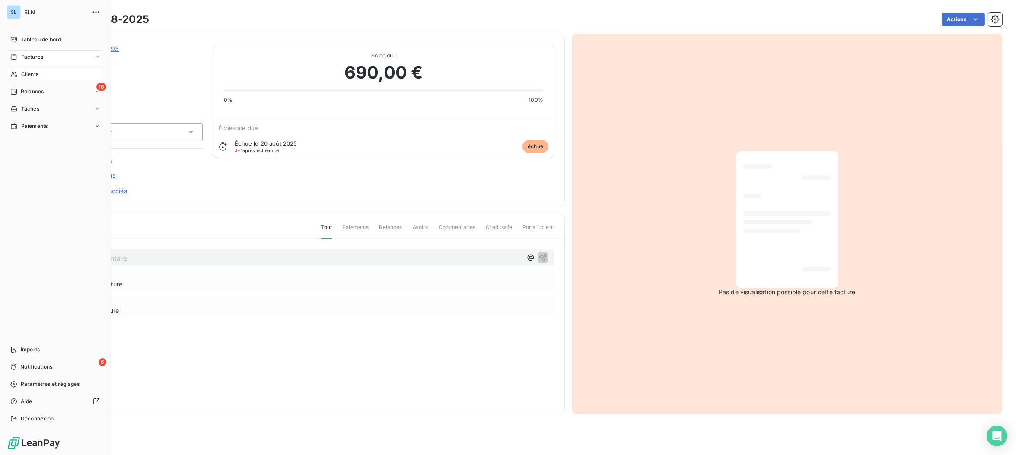
click at [29, 74] on span "Clients" at bounding box center [29, 74] width 17 height 8
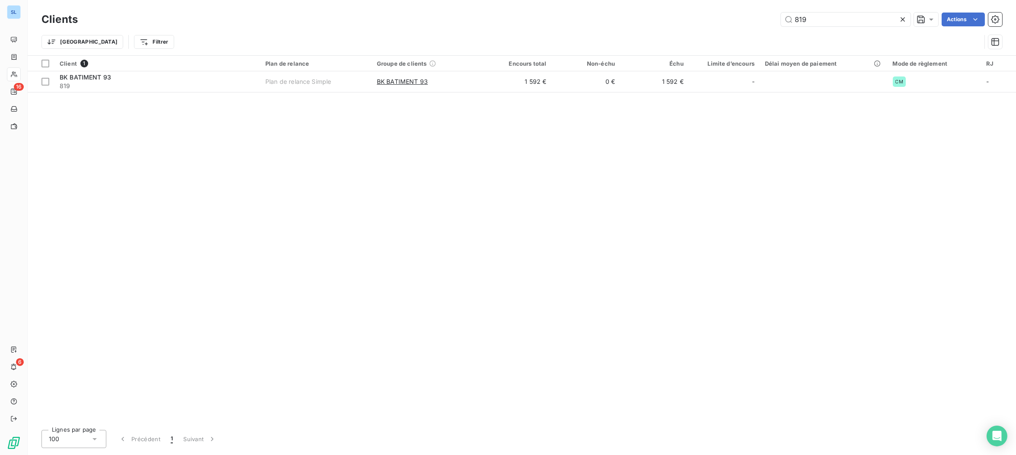
drag, startPoint x: 821, startPoint y: 18, endPoint x: 739, endPoint y: 9, distance: 81.8
click at [741, 9] on div "Clients 819 Actions Trier Filtrer" at bounding box center [522, 27] width 989 height 55
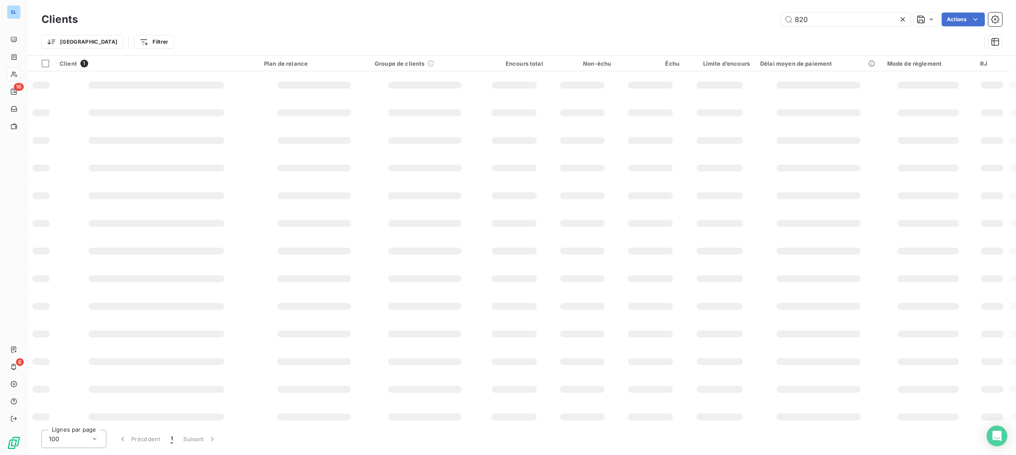
type input "820"
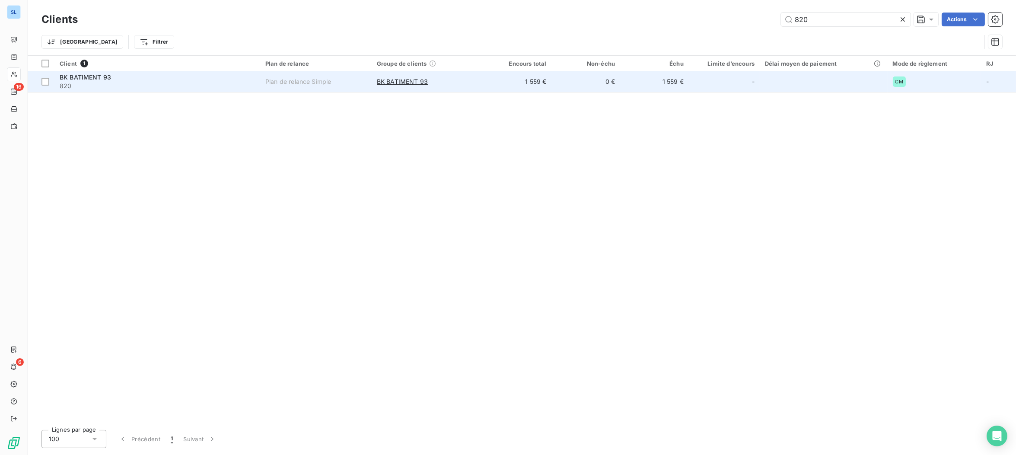
click at [88, 88] on span "820" at bounding box center [157, 86] width 195 height 9
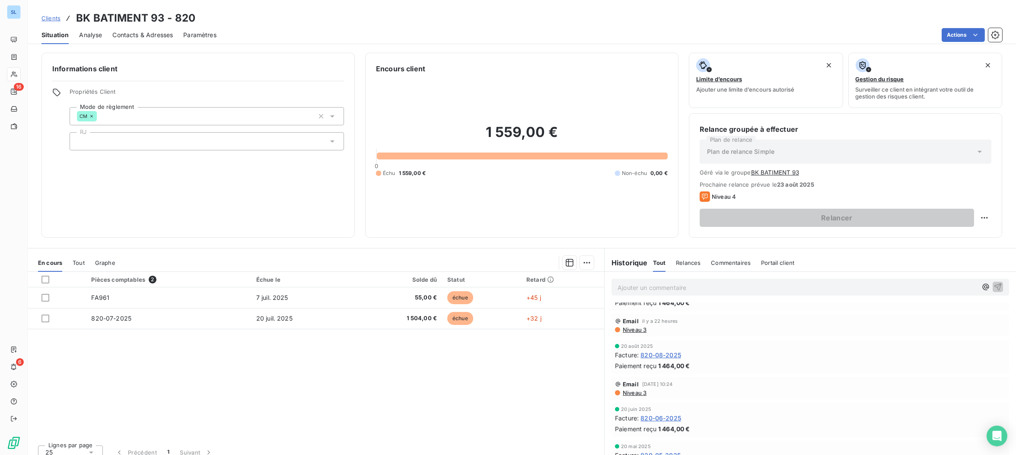
scroll to position [351, 0]
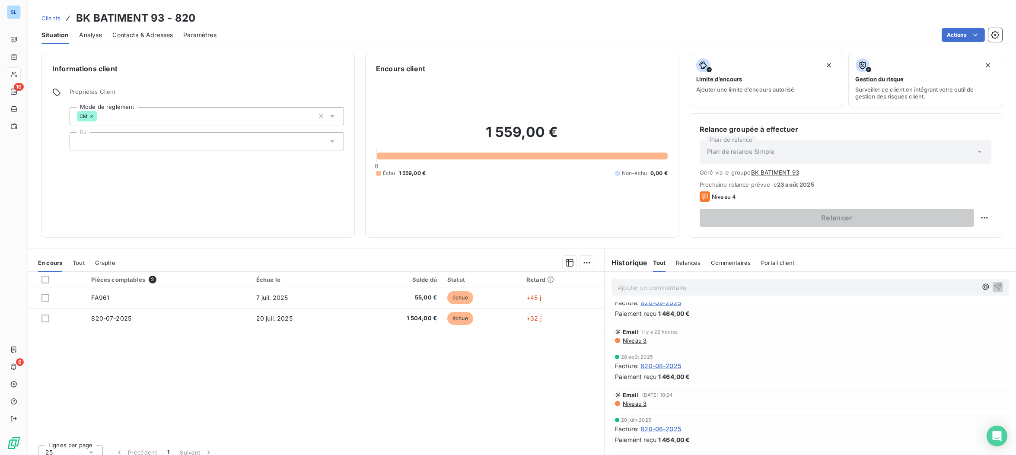
click at [667, 364] on span "820-08-2025" at bounding box center [661, 365] width 41 height 9
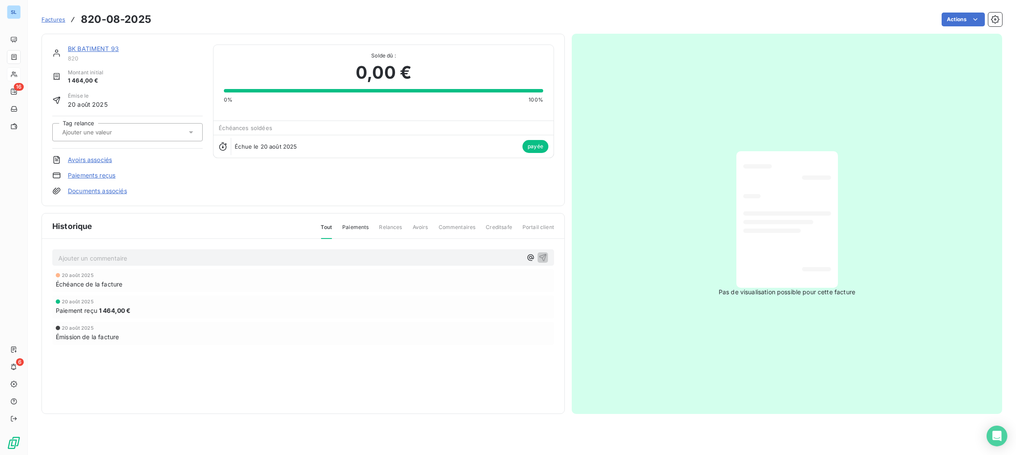
click at [111, 176] on link "Paiements reçus" at bounding box center [92, 175] width 48 height 9
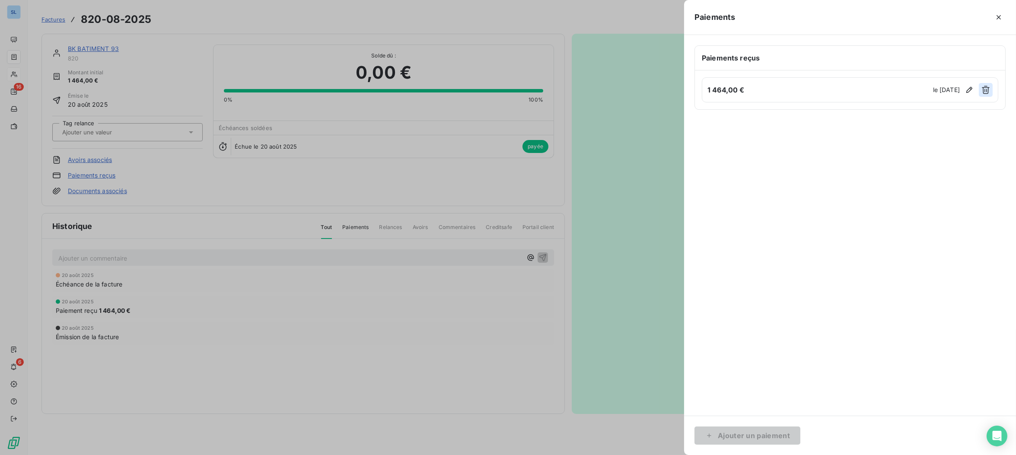
click at [984, 89] on icon "button" at bounding box center [986, 90] width 9 height 9
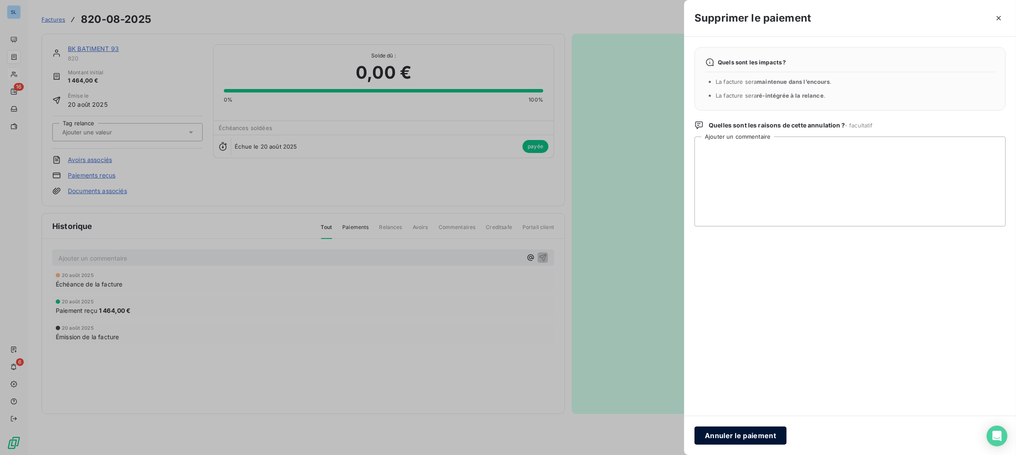
click at [733, 440] on button "Annuler le paiement" at bounding box center [741, 436] width 92 height 18
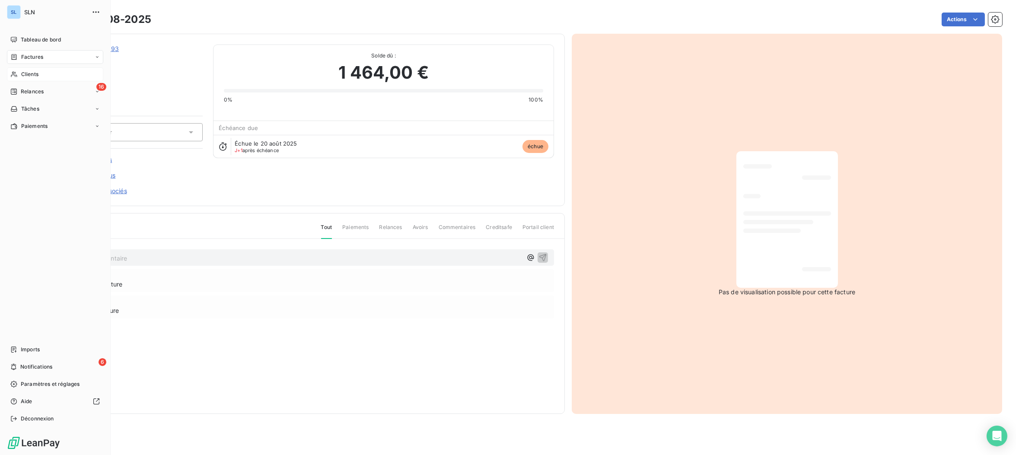
click at [26, 57] on span "Factures" at bounding box center [32, 57] width 22 height 8
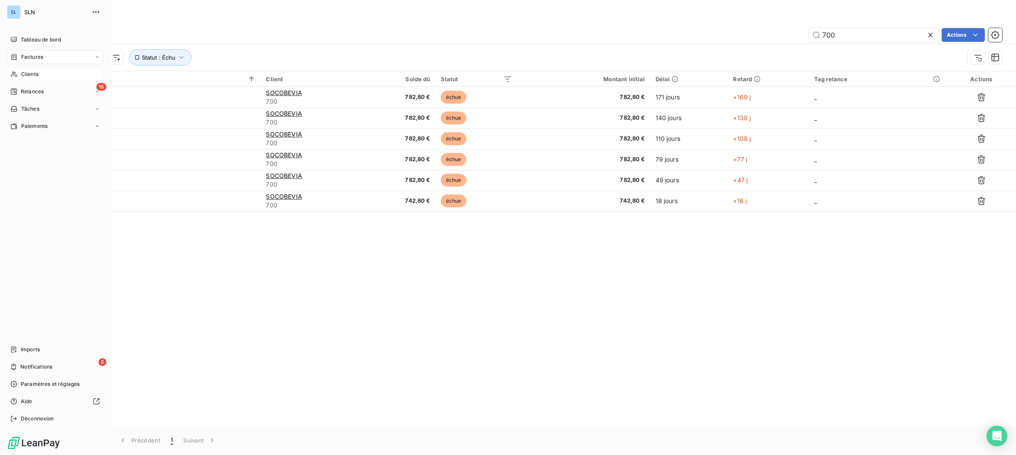
click at [24, 74] on span "Clients" at bounding box center [29, 74] width 17 height 8
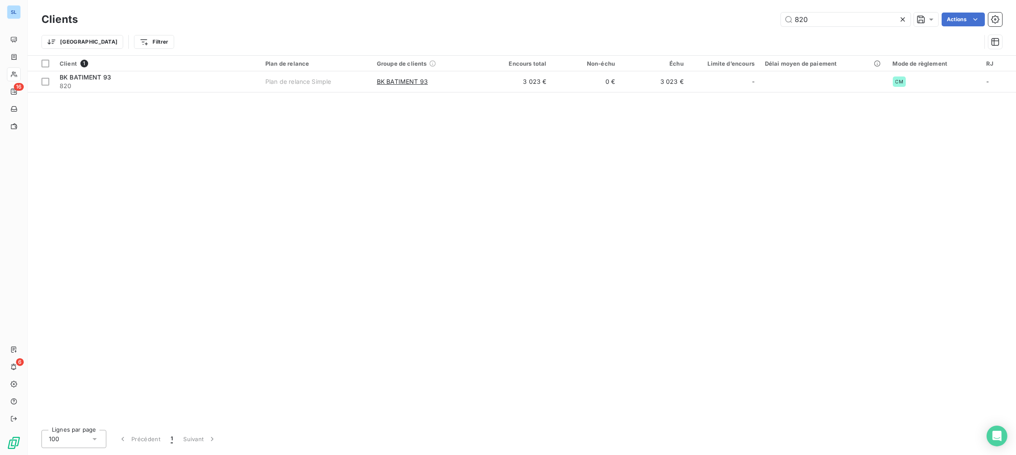
drag, startPoint x: 813, startPoint y: 18, endPoint x: 756, endPoint y: 14, distance: 56.8
click at [756, 14] on div "820 Actions" at bounding box center [545, 20] width 914 height 14
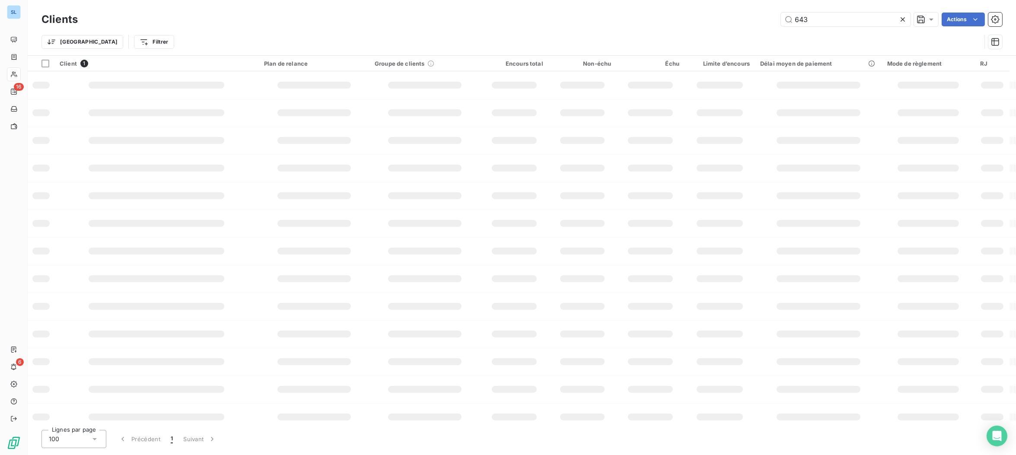
type input "643"
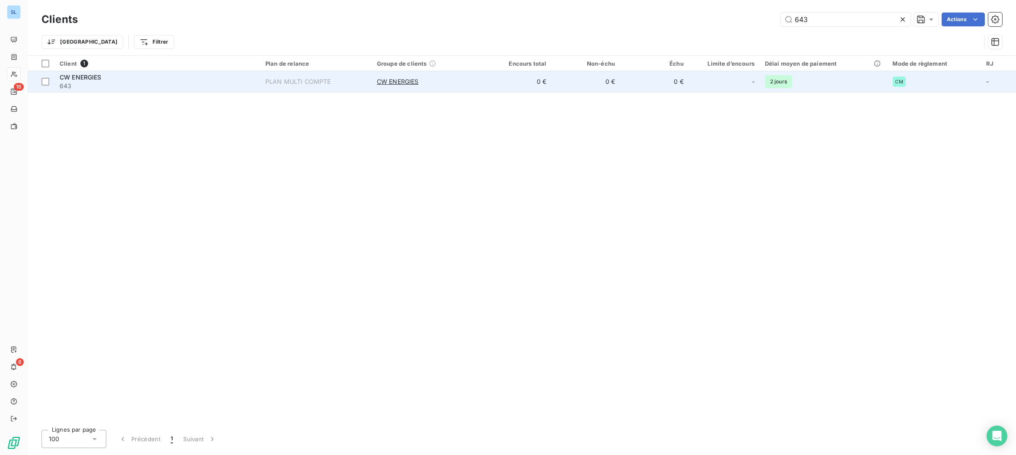
click at [129, 85] on span "643" at bounding box center [157, 86] width 195 height 9
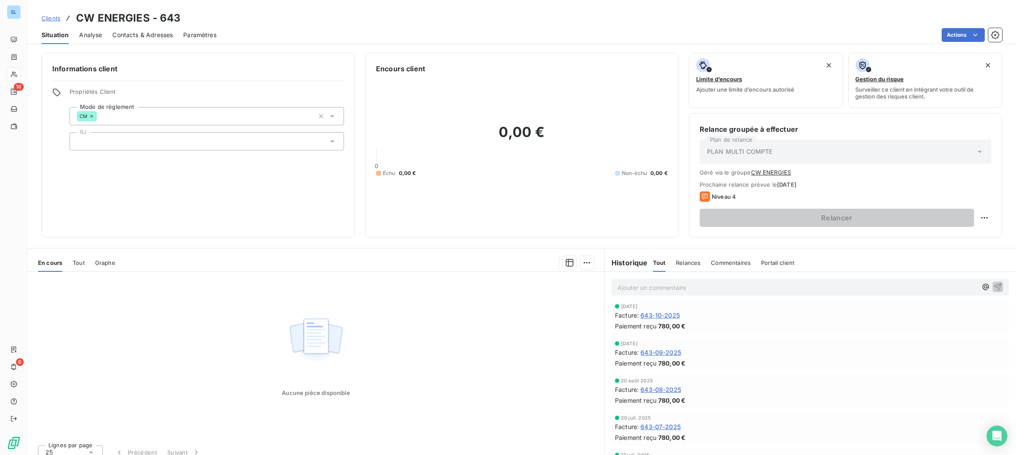
scroll to position [529, 0]
click at [674, 382] on span "643-08-2025" at bounding box center [661, 384] width 41 height 9
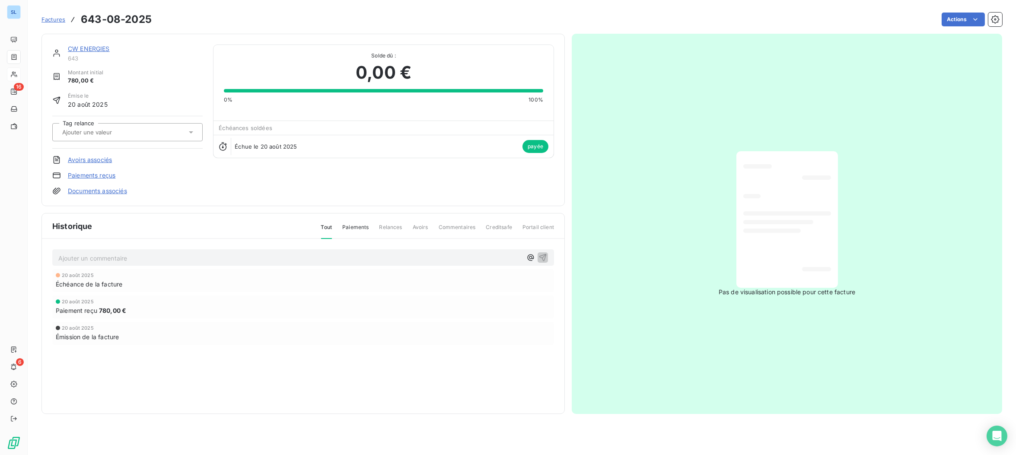
click at [84, 176] on link "Paiements reçus" at bounding box center [92, 175] width 48 height 9
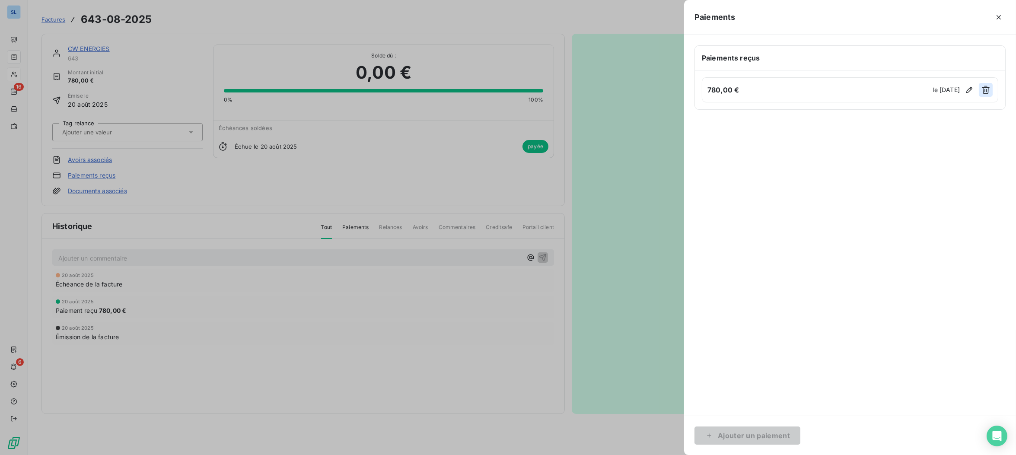
click at [986, 90] on icon "button" at bounding box center [986, 90] width 8 height 8
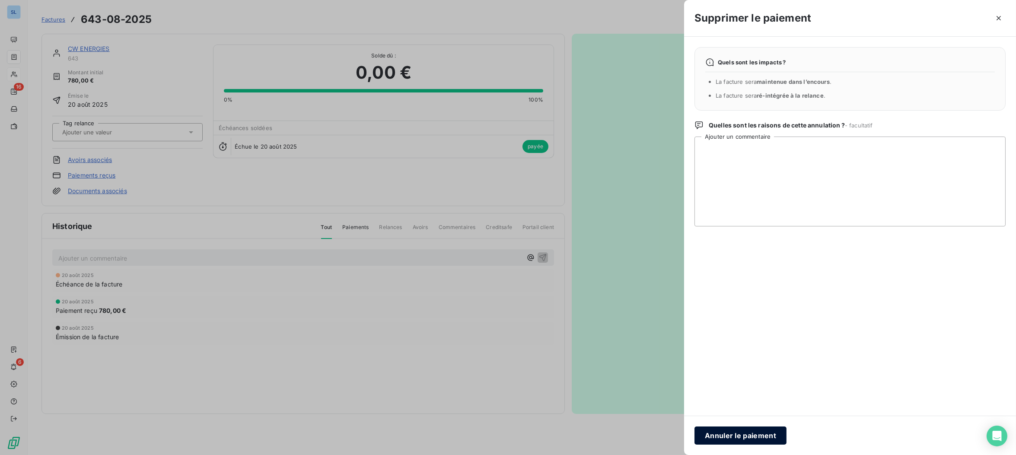
click at [736, 440] on button "Annuler le paiement" at bounding box center [741, 436] width 92 height 18
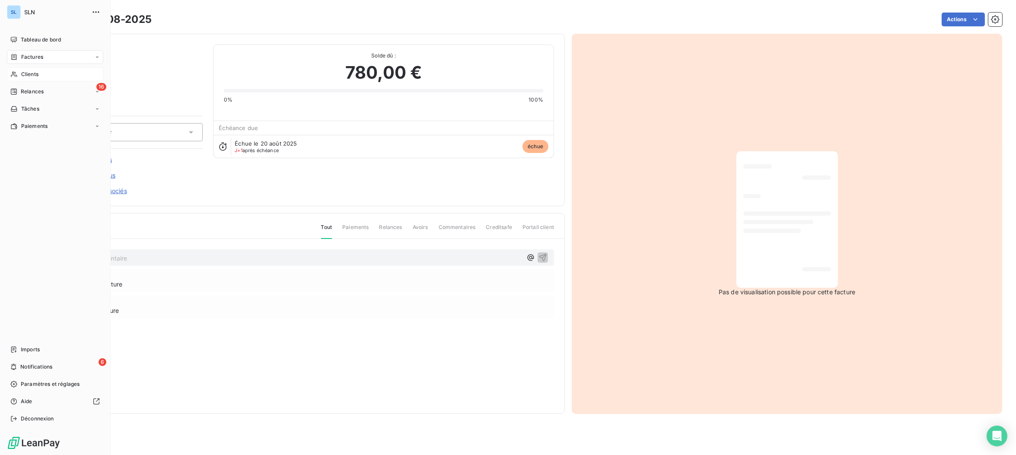
click at [26, 74] on span "Clients" at bounding box center [29, 74] width 17 height 8
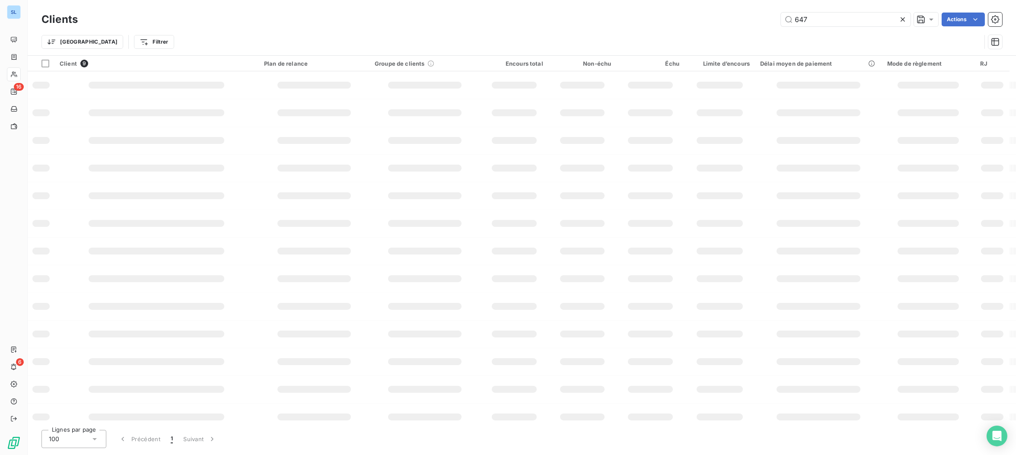
type input "647"
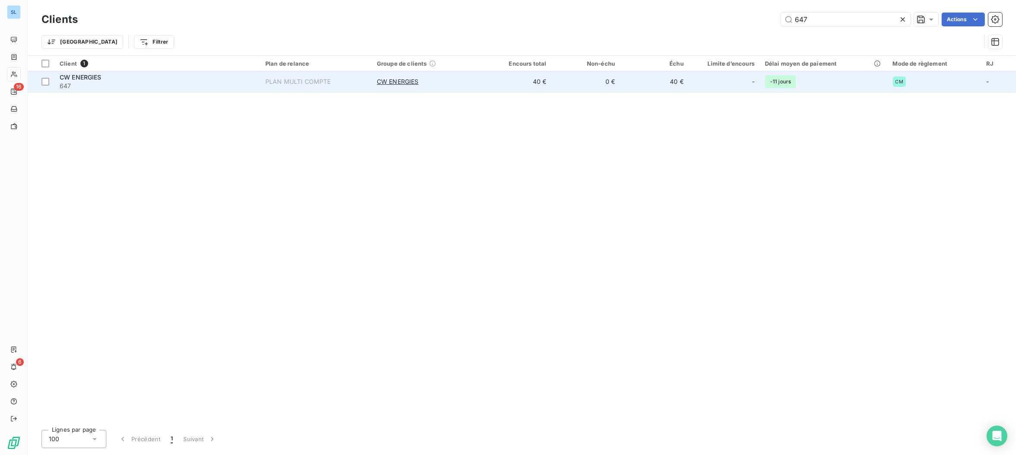
click at [133, 87] on span "647" at bounding box center [157, 86] width 195 height 9
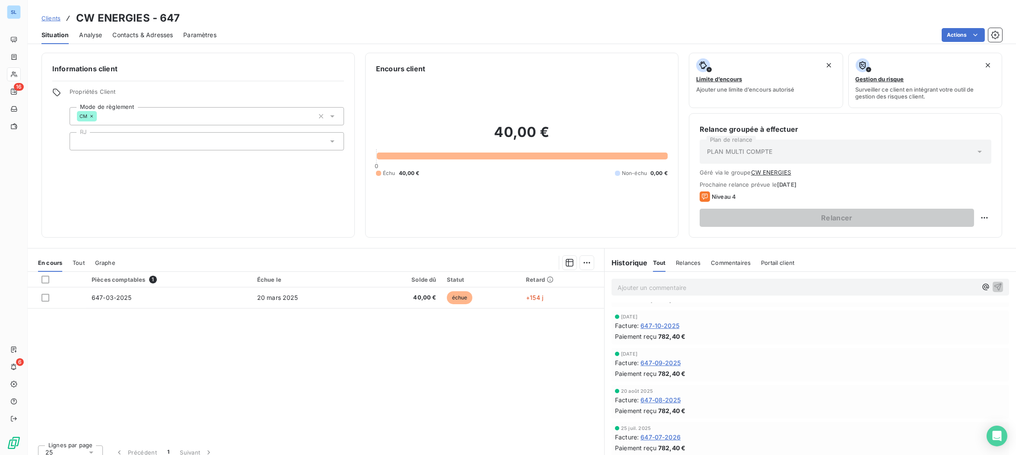
scroll to position [936, 0]
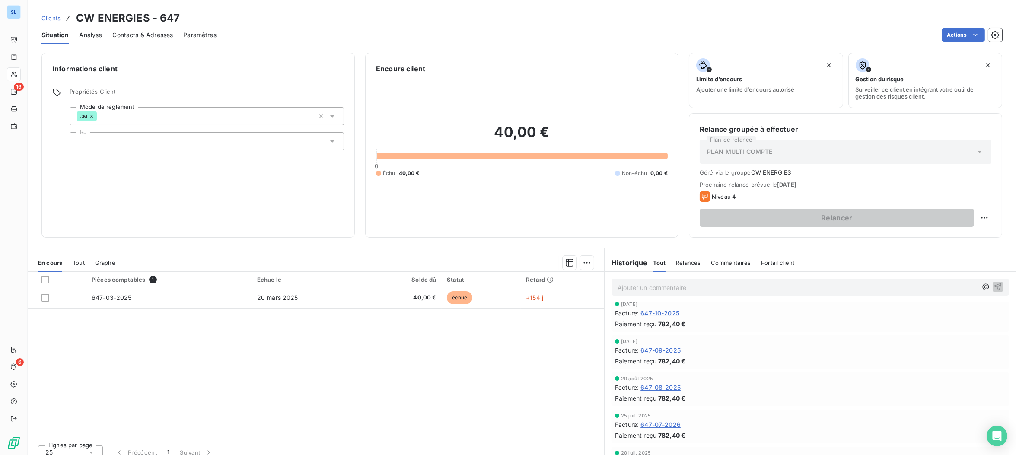
click at [653, 388] on span "647-08-2025" at bounding box center [661, 387] width 40 height 9
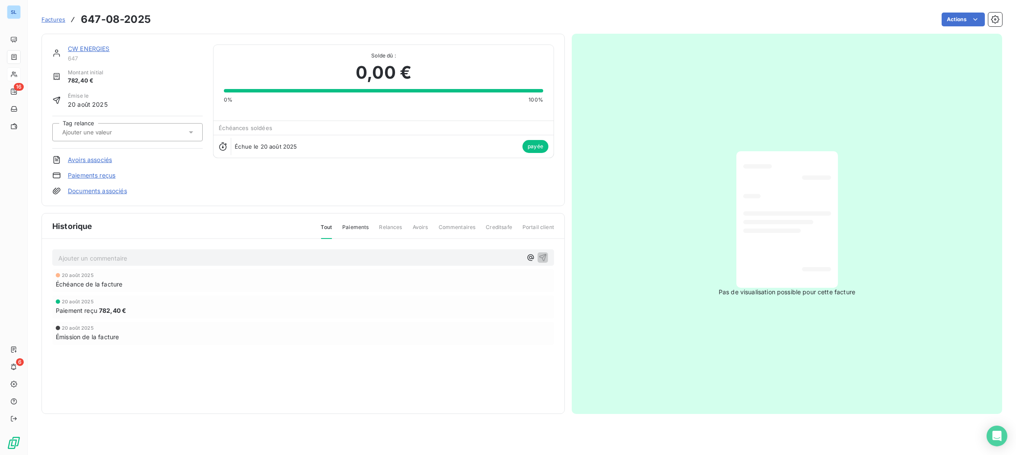
click at [83, 175] on link "Paiements reçus" at bounding box center [92, 175] width 48 height 9
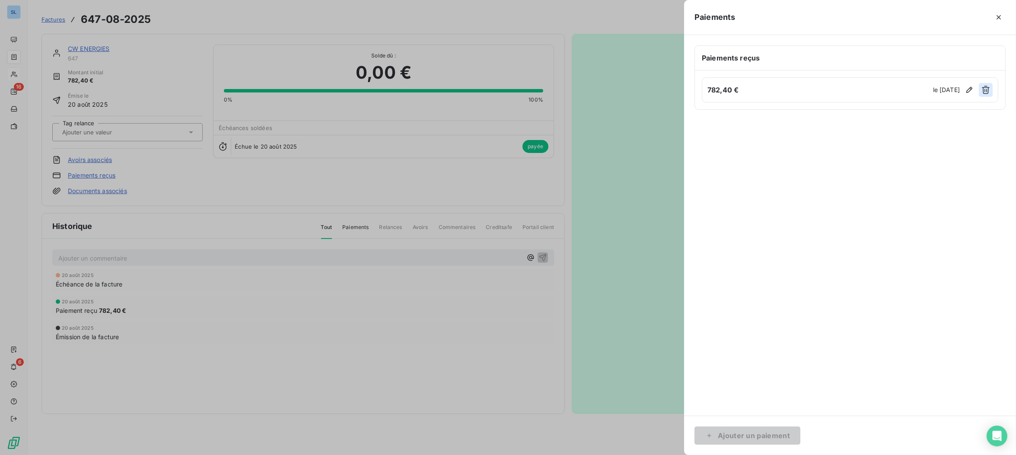
click at [987, 91] on icon "button" at bounding box center [986, 90] width 9 height 9
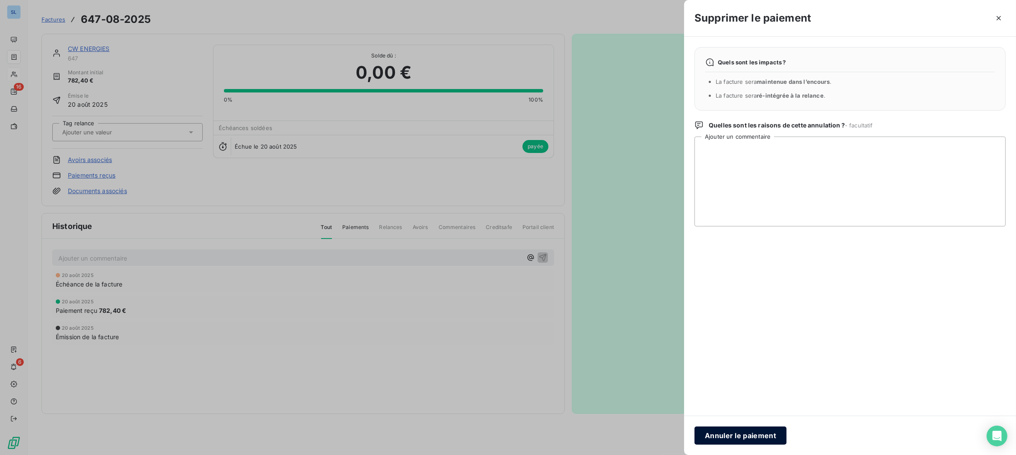
click at [746, 438] on button "Annuler le paiement" at bounding box center [741, 436] width 92 height 18
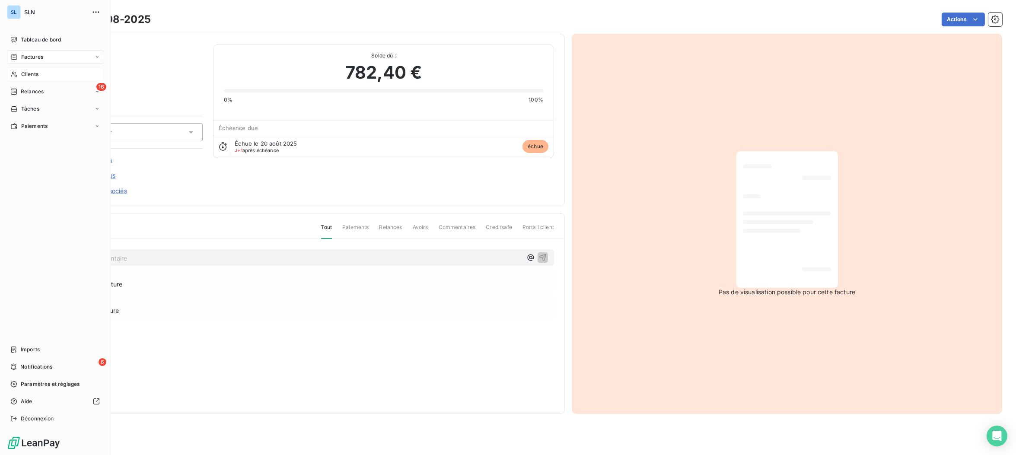
click at [24, 76] on span "Clients" at bounding box center [29, 74] width 17 height 8
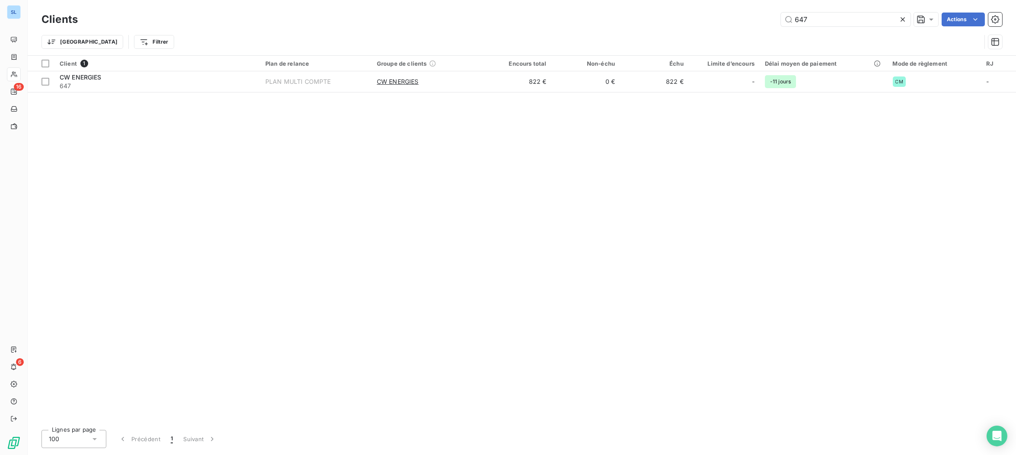
drag, startPoint x: 792, startPoint y: 16, endPoint x: 759, endPoint y: 18, distance: 33.3
click at [758, 17] on div "647 Actions" at bounding box center [545, 20] width 914 height 14
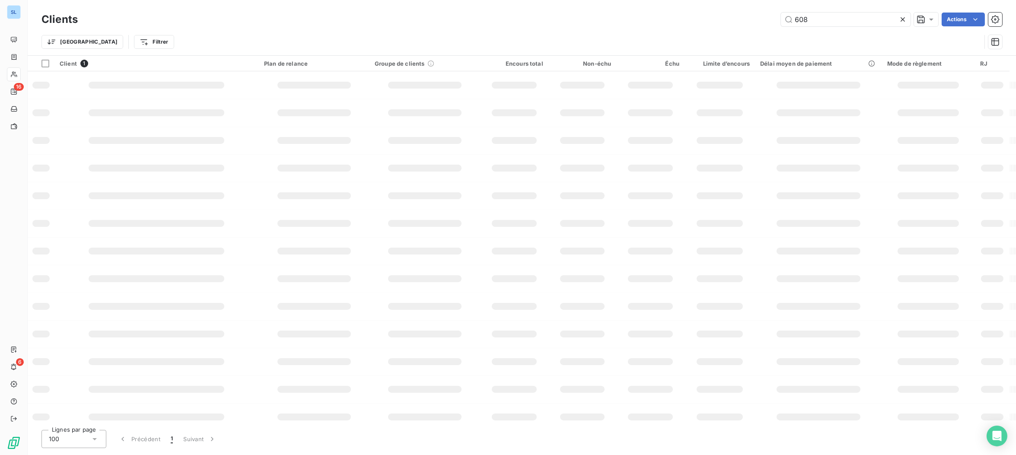
type input "608"
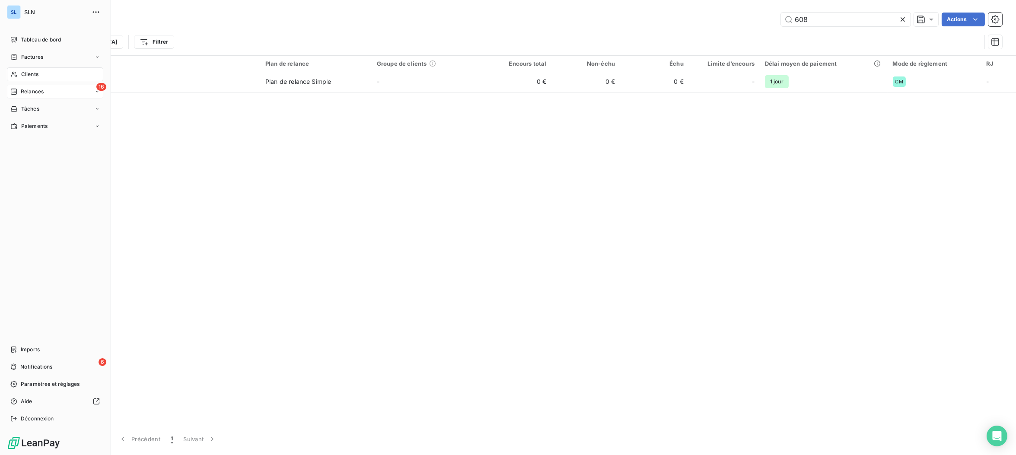
click at [22, 91] on span "Relances" at bounding box center [32, 92] width 23 height 8
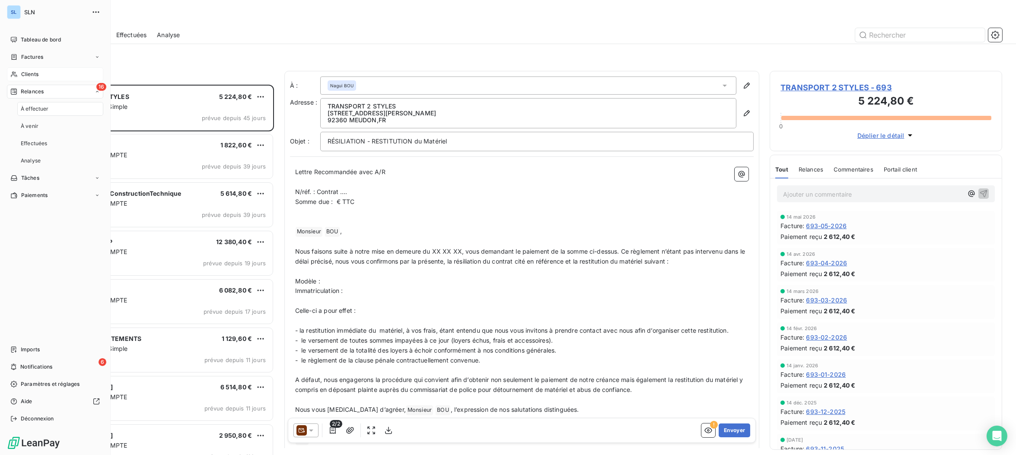
scroll to position [370, 232]
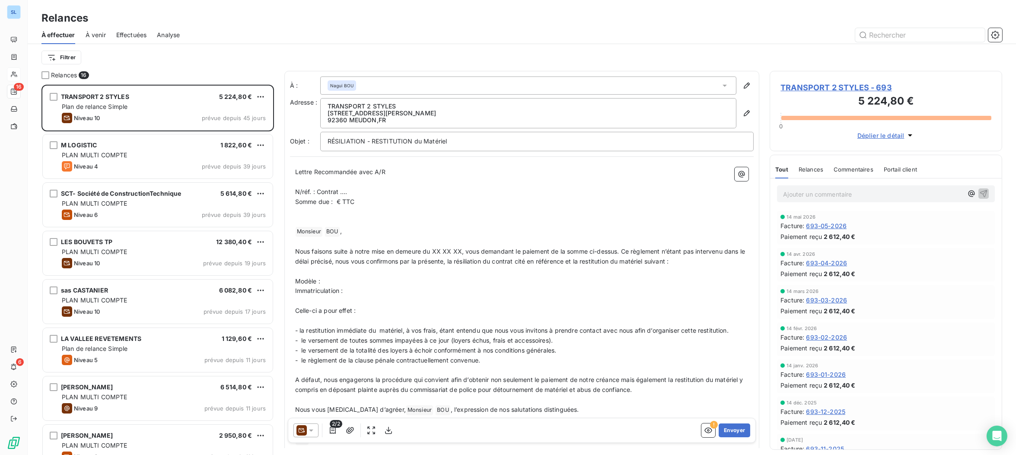
click at [124, 40] on div "Effectuées" at bounding box center [131, 35] width 31 height 18
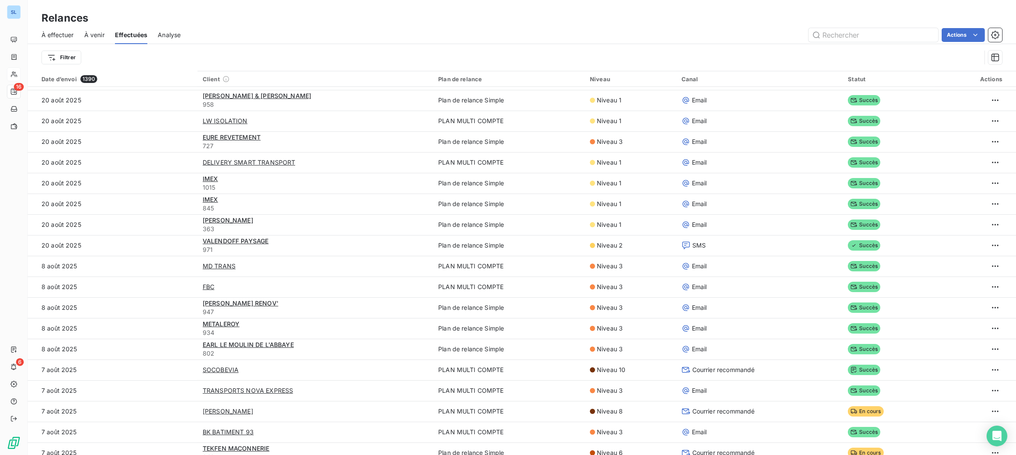
scroll to position [388, 0]
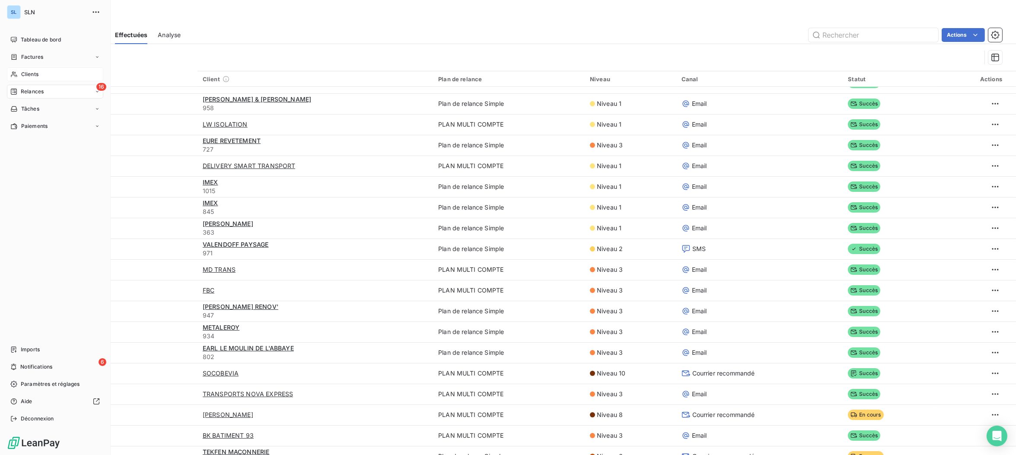
click at [31, 75] on span "Clients" at bounding box center [29, 74] width 17 height 8
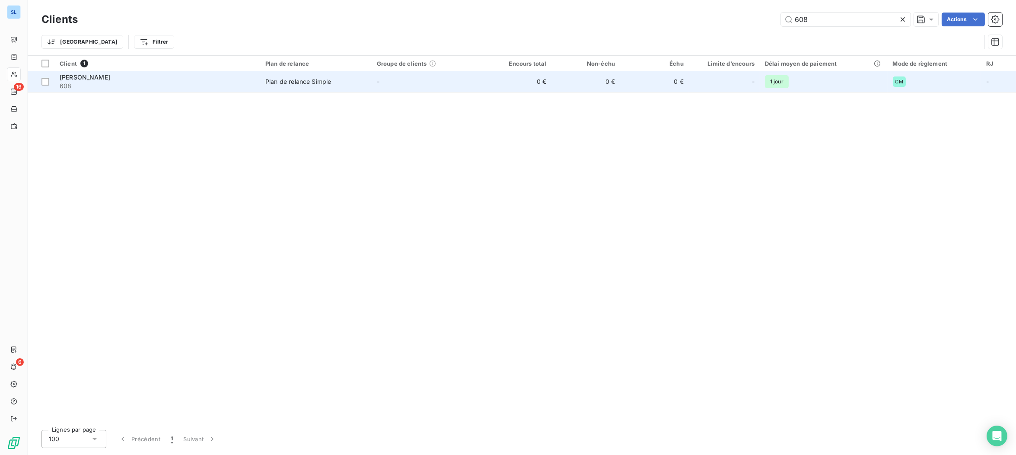
click at [102, 83] on span "608" at bounding box center [157, 86] width 195 height 9
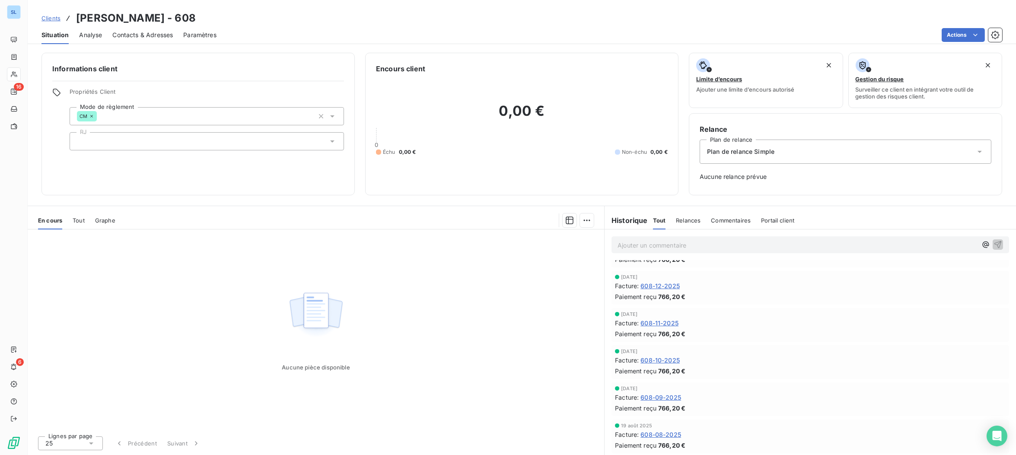
scroll to position [805, 0]
click at [663, 398] on span "608-08-2025" at bounding box center [661, 400] width 41 height 9
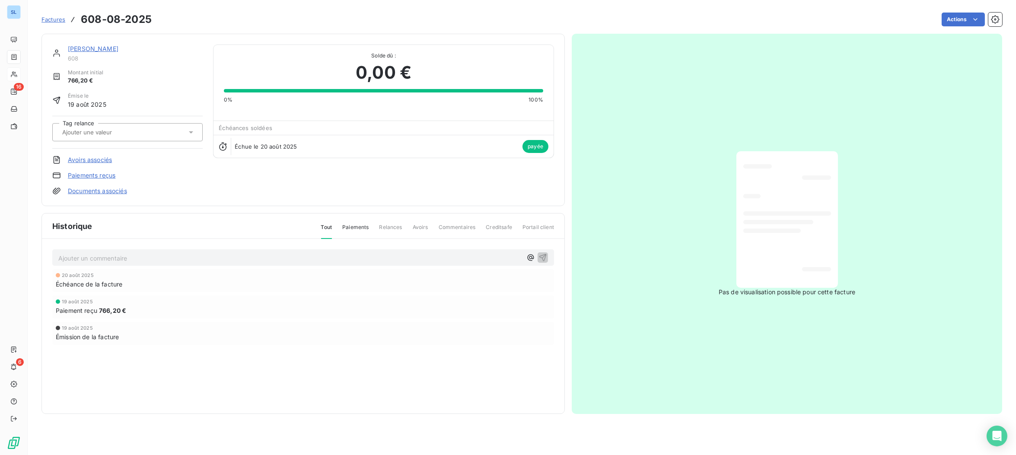
click at [97, 175] on link "Paiements reçus" at bounding box center [92, 175] width 48 height 9
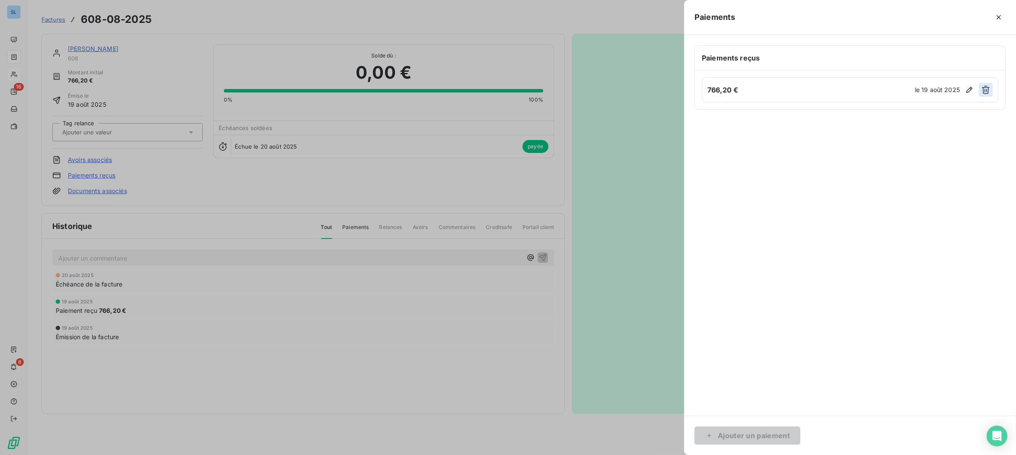
click at [987, 89] on icon "button" at bounding box center [986, 90] width 8 height 8
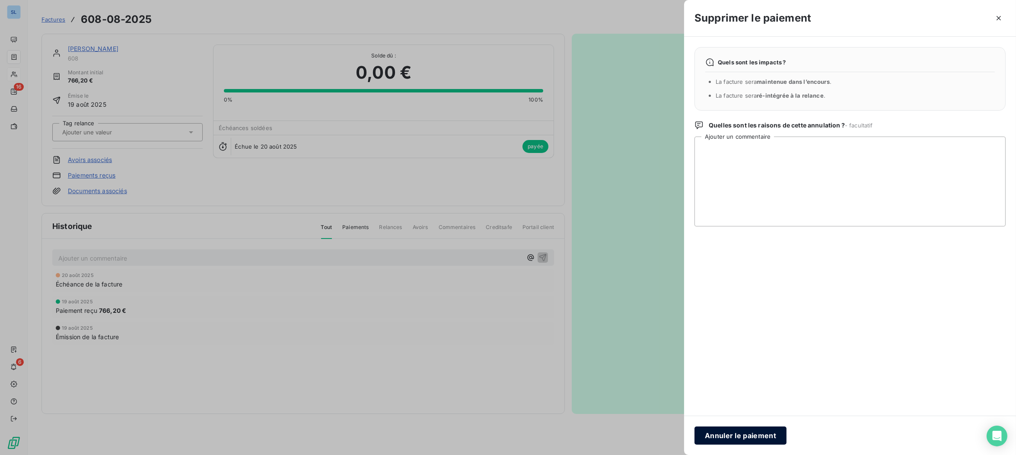
click at [735, 437] on button "Annuler le paiement" at bounding box center [741, 436] width 92 height 18
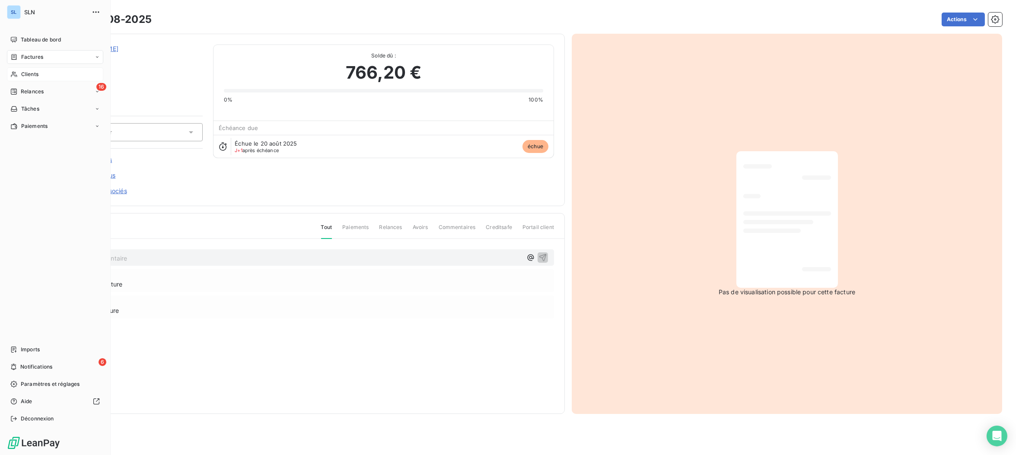
click at [23, 76] on span "Clients" at bounding box center [29, 74] width 17 height 8
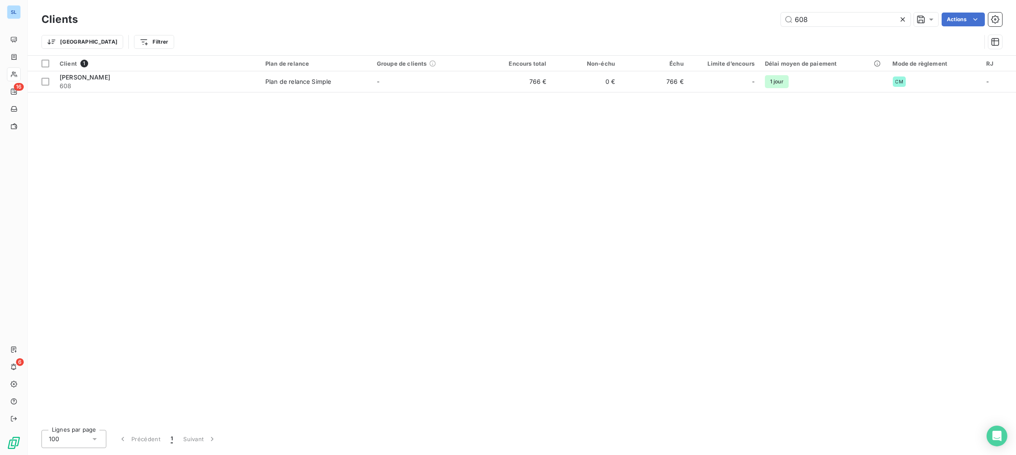
drag, startPoint x: 820, startPoint y: 20, endPoint x: 774, endPoint y: 16, distance: 46.0
click at [774, 16] on div "608 Actions" at bounding box center [545, 20] width 914 height 14
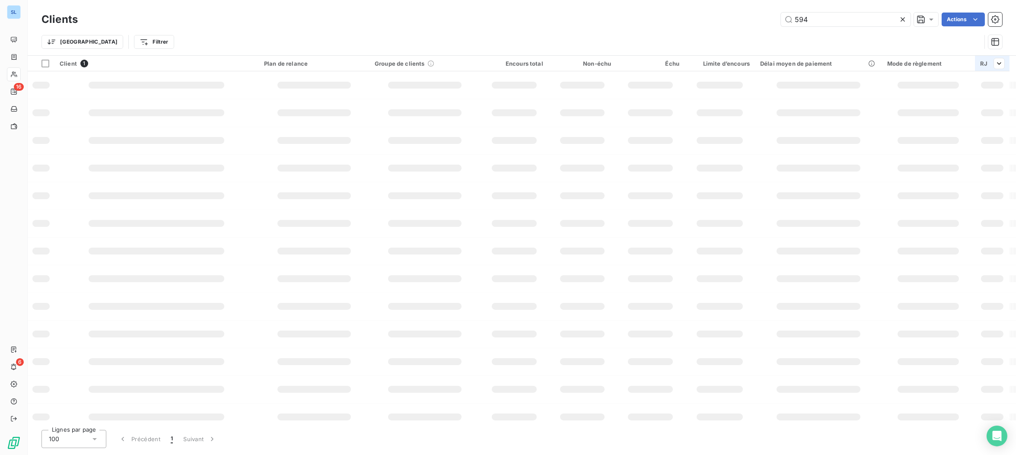
type input "594"
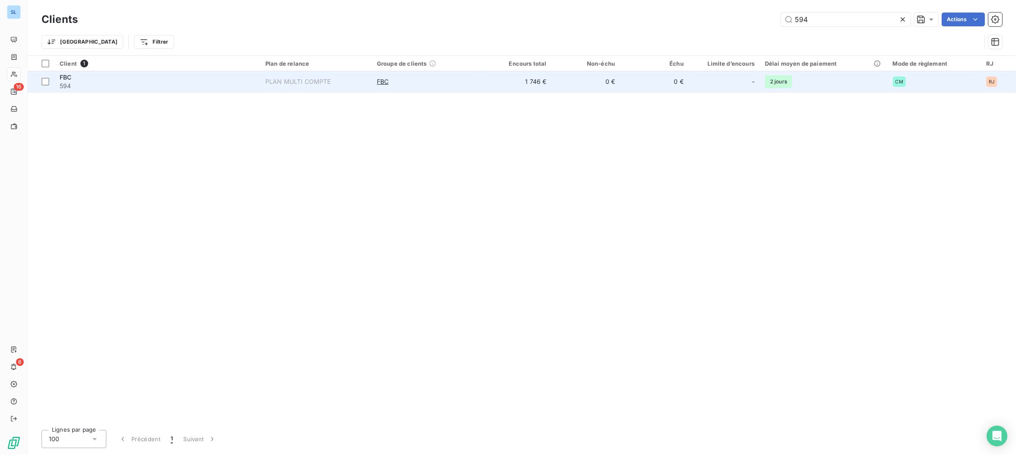
click at [260, 85] on td "FBC 594" at bounding box center [157, 81] width 206 height 21
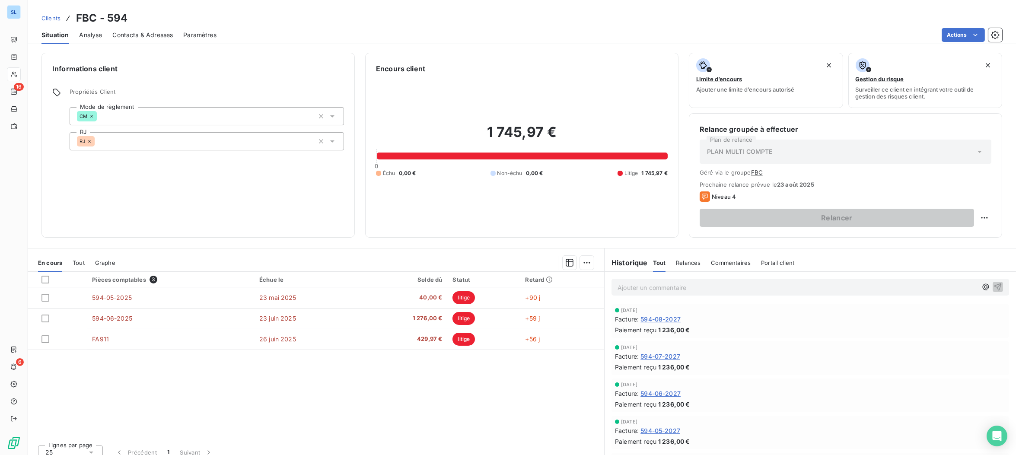
click at [726, 262] on span "Commentaires" at bounding box center [731, 262] width 40 height 7
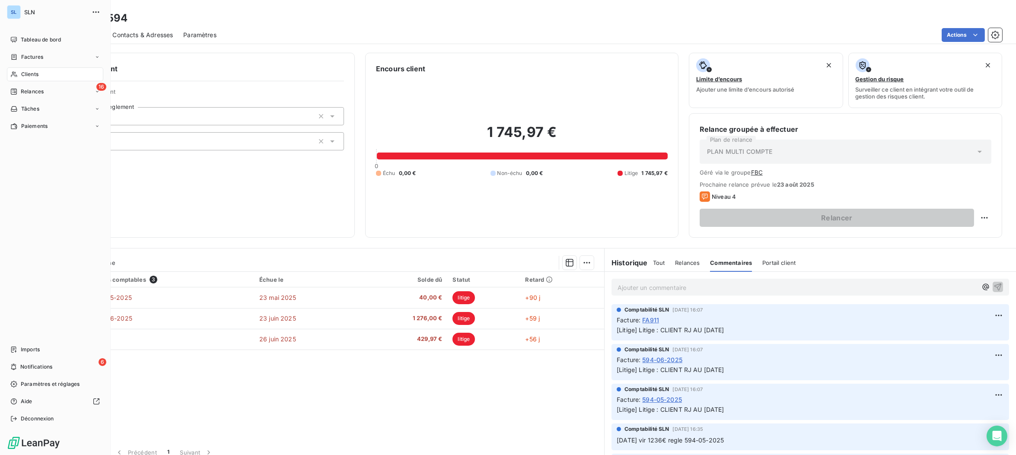
click at [29, 78] on span "Clients" at bounding box center [29, 74] width 17 height 8
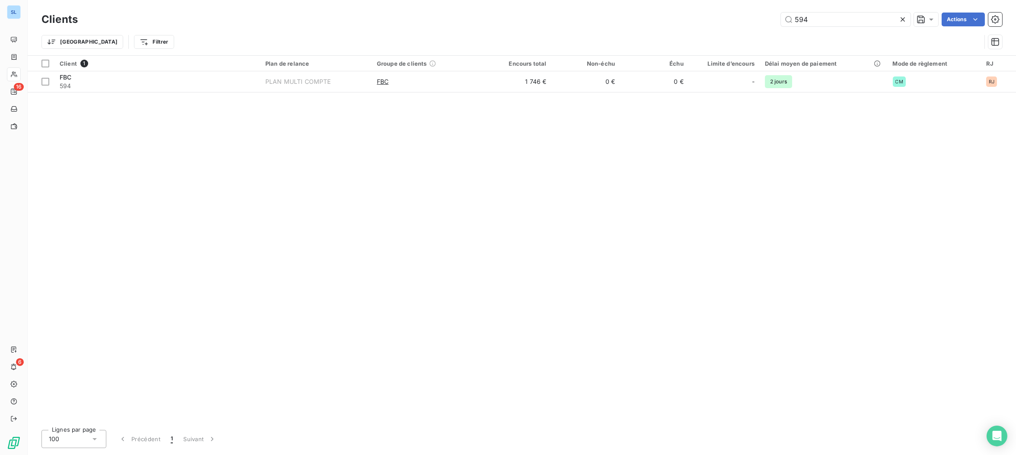
drag, startPoint x: 839, startPoint y: 24, endPoint x: 661, endPoint y: 8, distance: 178.0
click at [663, 8] on div "Clients 594 Actions Trier Filtrer" at bounding box center [522, 27] width 989 height 55
type input "fbc"
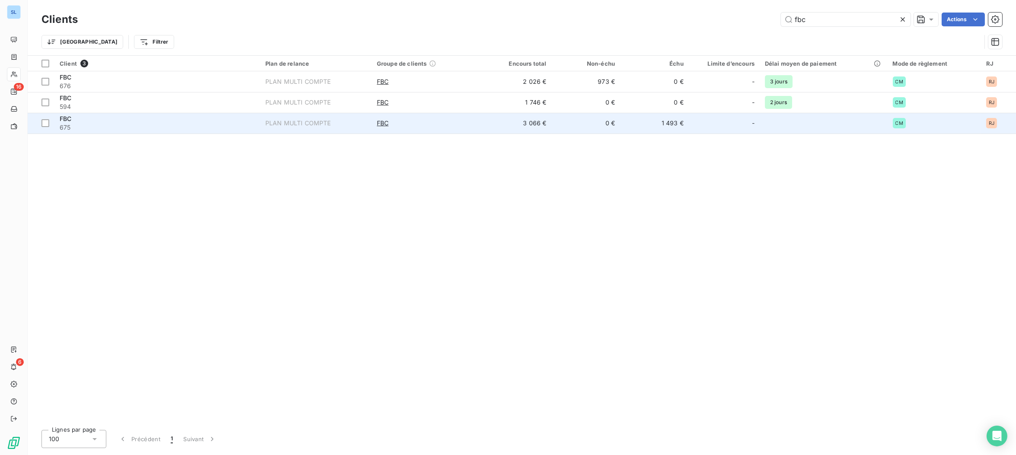
click at [202, 131] on span "675" at bounding box center [157, 127] width 195 height 9
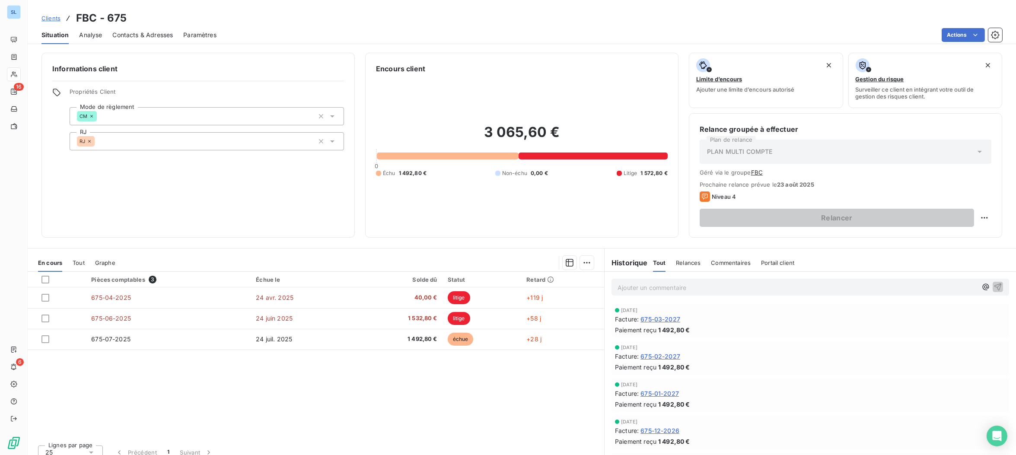
drag, startPoint x: 713, startPoint y: 262, endPoint x: 743, endPoint y: 255, distance: 30.3
click at [713, 262] on span "Commentaires" at bounding box center [731, 262] width 40 height 7
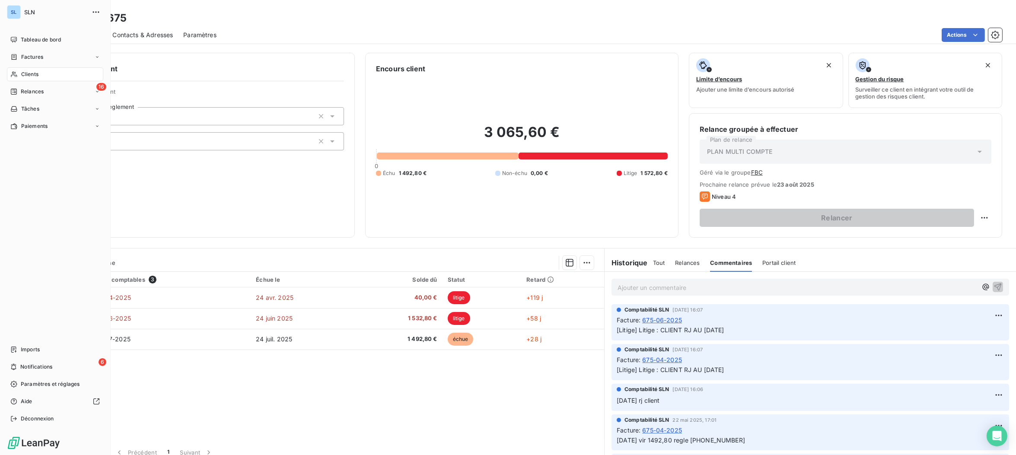
click at [26, 77] on span "Clients" at bounding box center [29, 74] width 17 height 8
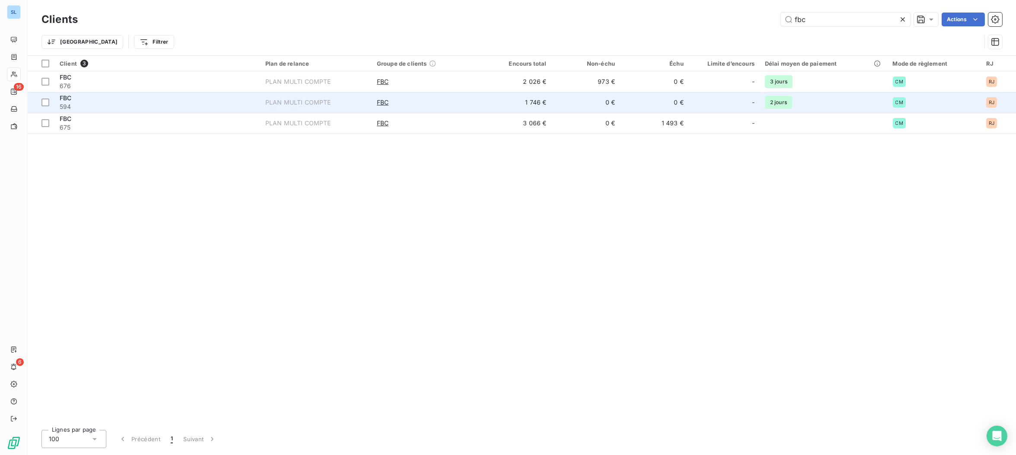
click at [169, 106] on span "594" at bounding box center [157, 106] width 195 height 9
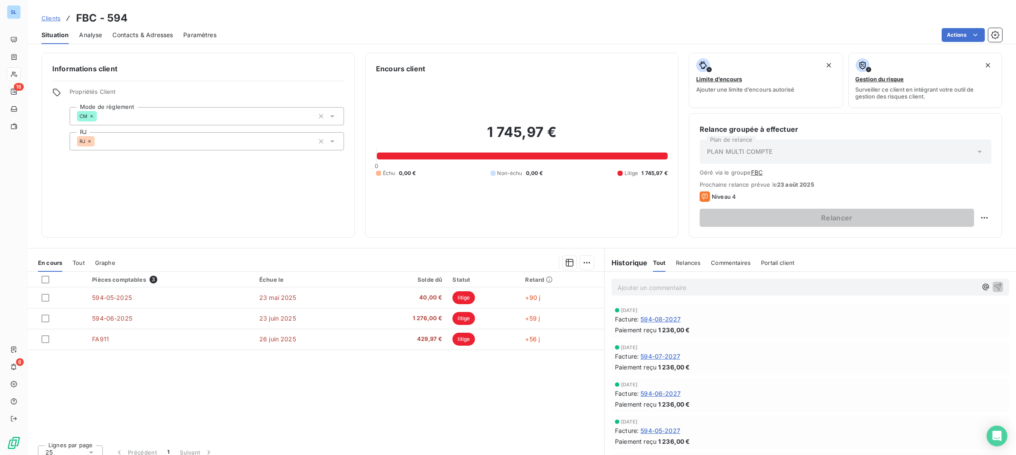
click at [724, 265] on span "Commentaires" at bounding box center [731, 262] width 40 height 7
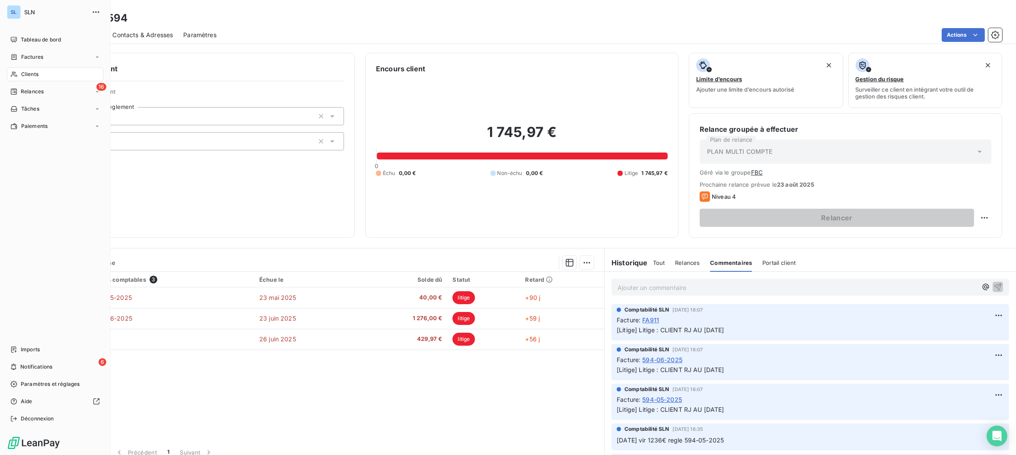
drag, startPoint x: 23, startPoint y: 76, endPoint x: 45, endPoint y: 79, distance: 22.3
click at [23, 76] on span "Clients" at bounding box center [29, 74] width 17 height 8
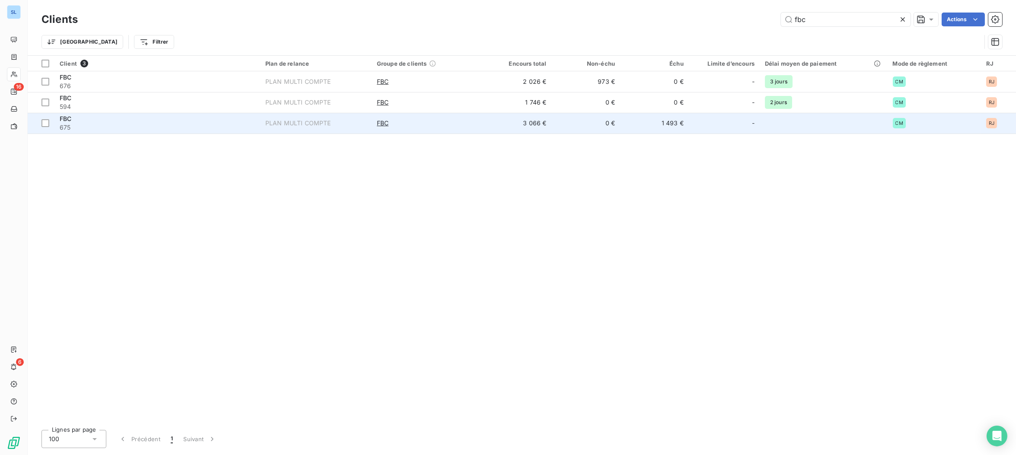
click at [98, 132] on td "FBC 675" at bounding box center [157, 123] width 206 height 21
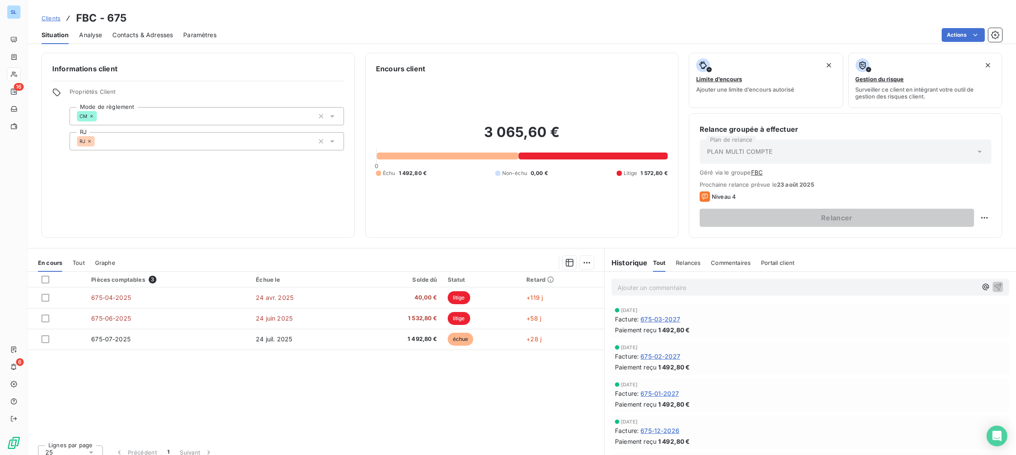
click at [727, 261] on span "Commentaires" at bounding box center [731, 262] width 40 height 7
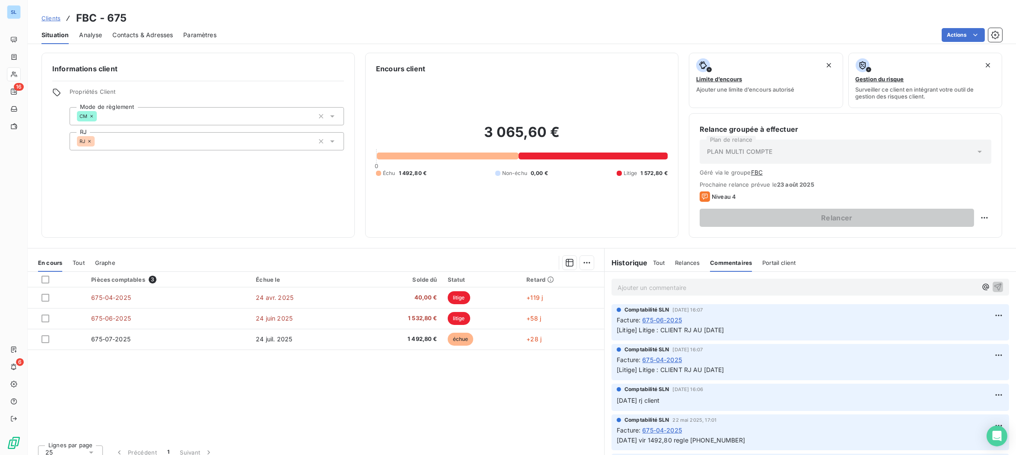
click at [654, 261] on span "Tout" at bounding box center [659, 262] width 12 height 7
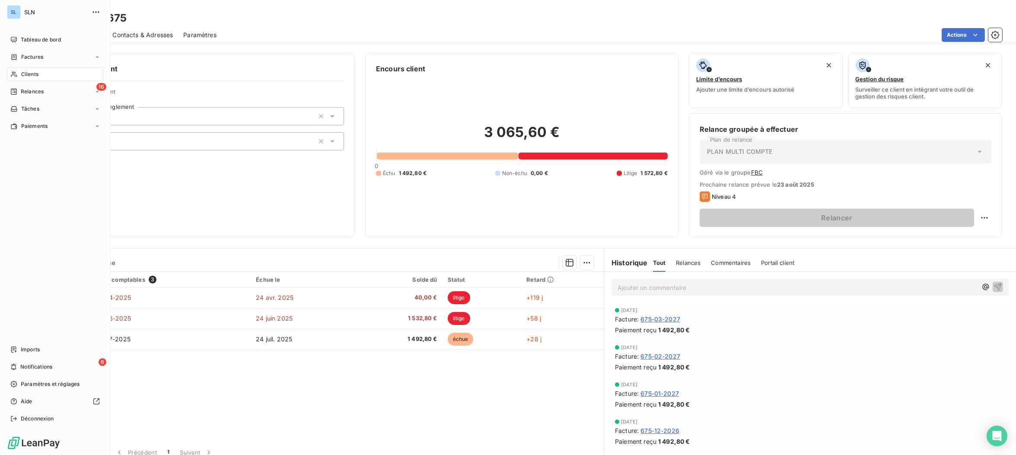
click at [23, 76] on span "Clients" at bounding box center [29, 74] width 17 height 8
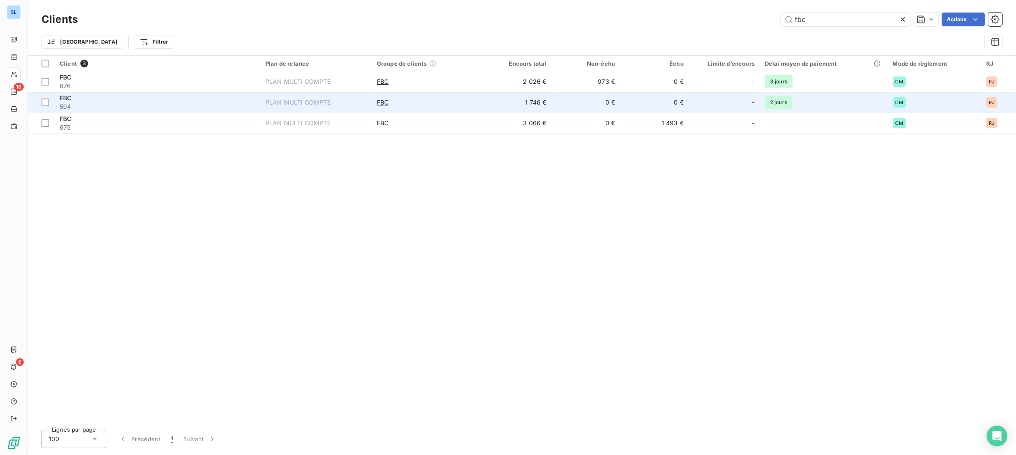
click at [85, 103] on span "594" at bounding box center [157, 106] width 195 height 9
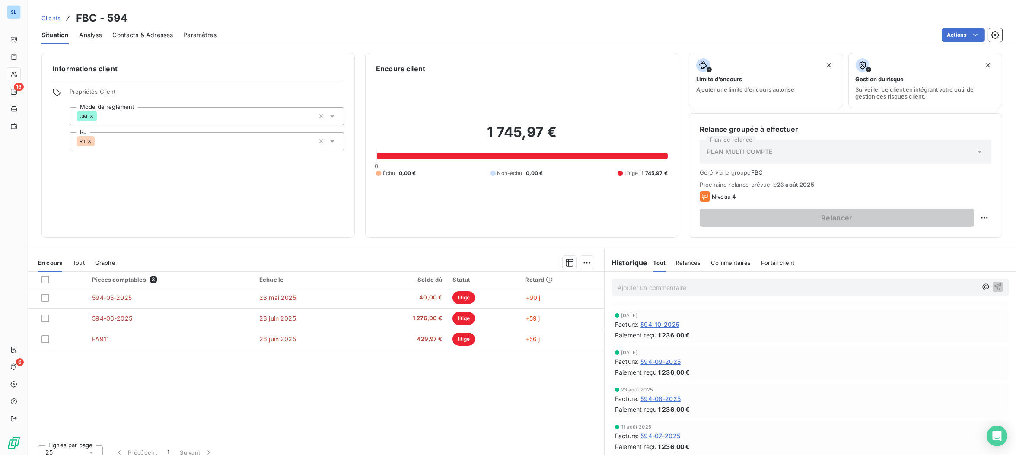
scroll to position [814, 0]
click at [658, 398] on span "594-08-2025" at bounding box center [661, 397] width 40 height 9
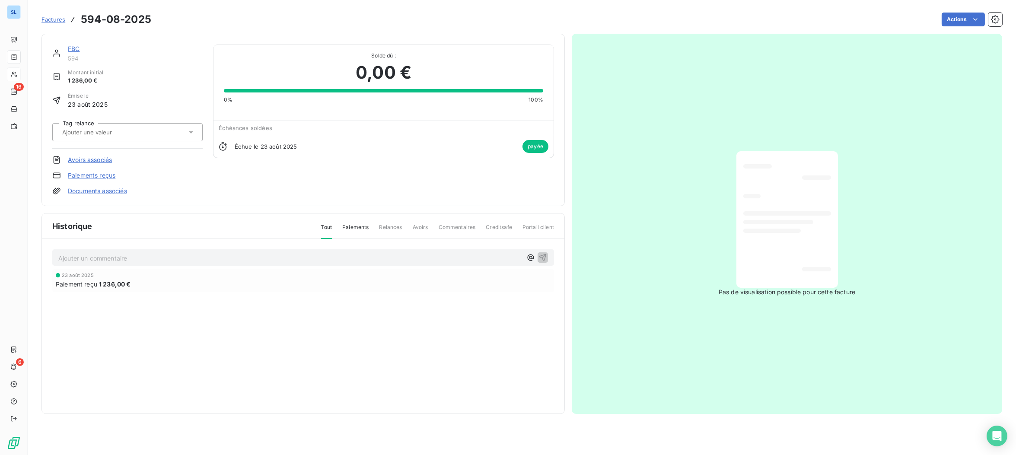
click at [83, 172] on link "Paiements reçus" at bounding box center [92, 175] width 48 height 9
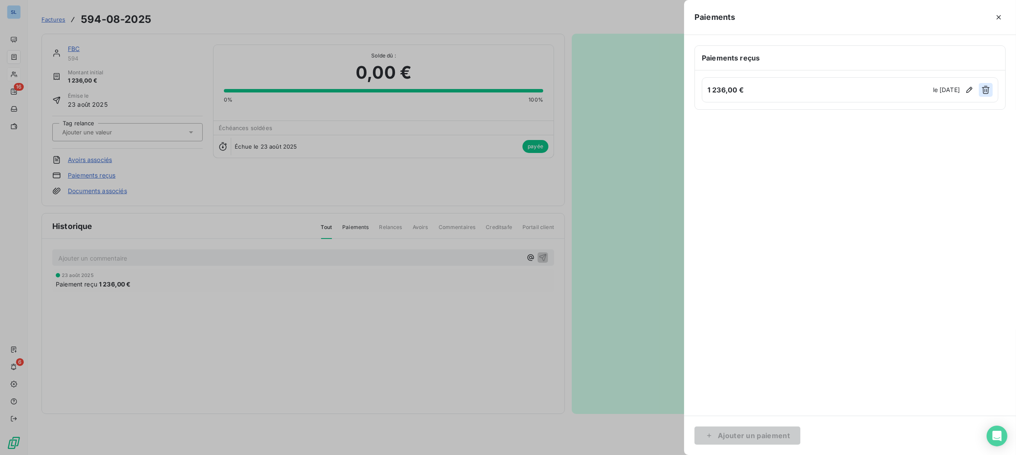
click at [986, 88] on icon "button" at bounding box center [986, 90] width 9 height 9
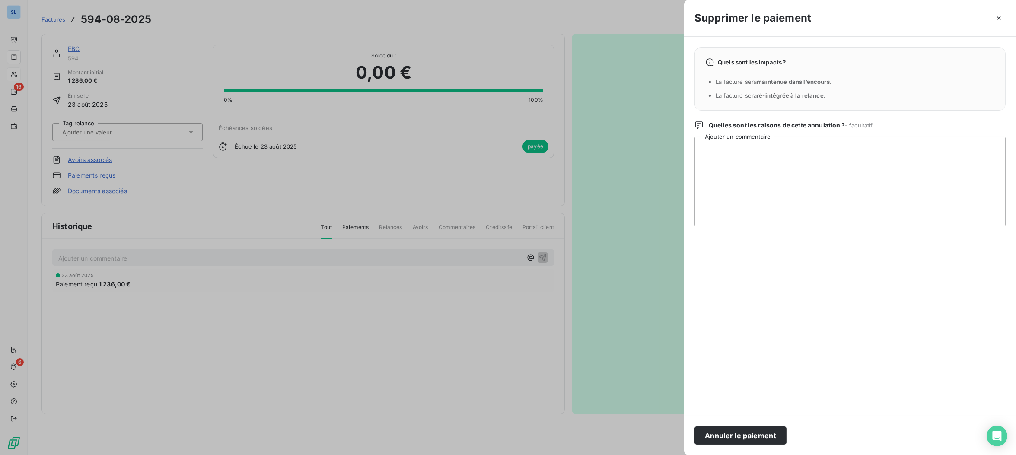
click at [720, 437] on button "Annuler le paiement" at bounding box center [741, 436] width 92 height 18
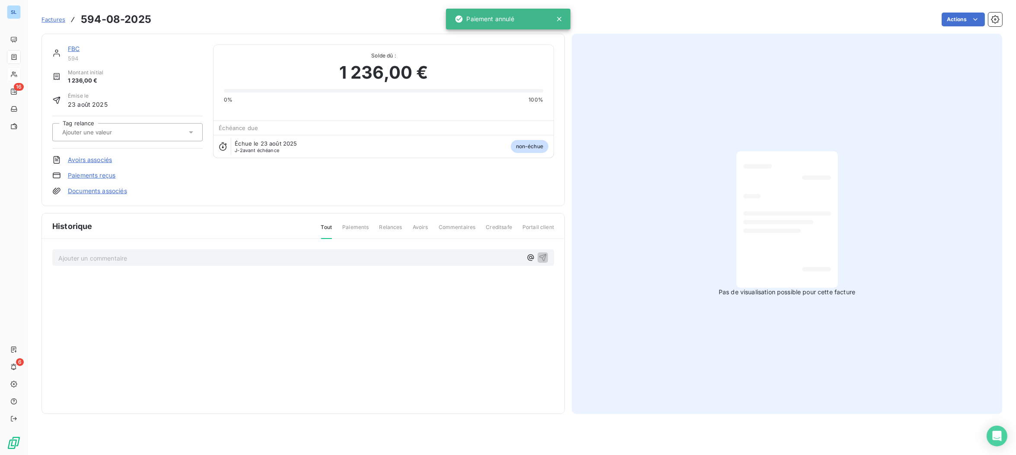
click at [74, 49] on link "FBC" at bounding box center [74, 48] width 12 height 7
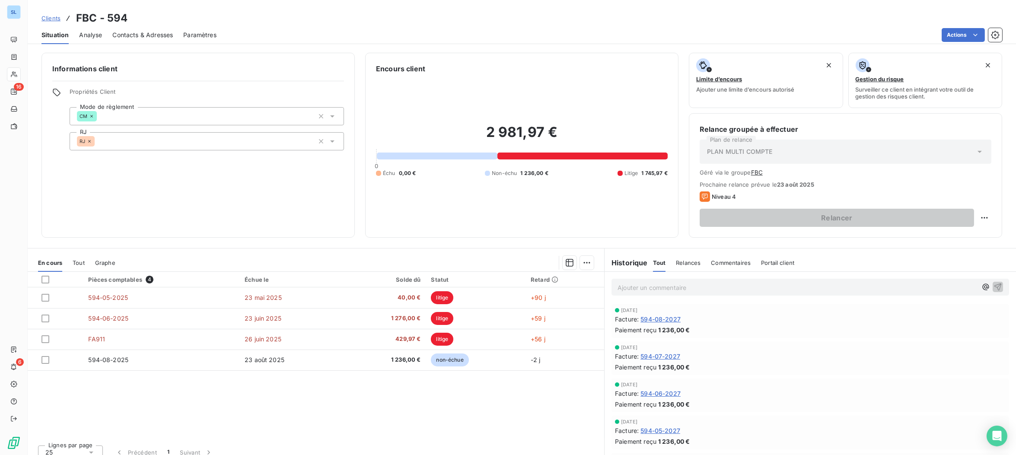
click at [733, 263] on span "Commentaires" at bounding box center [731, 262] width 40 height 7
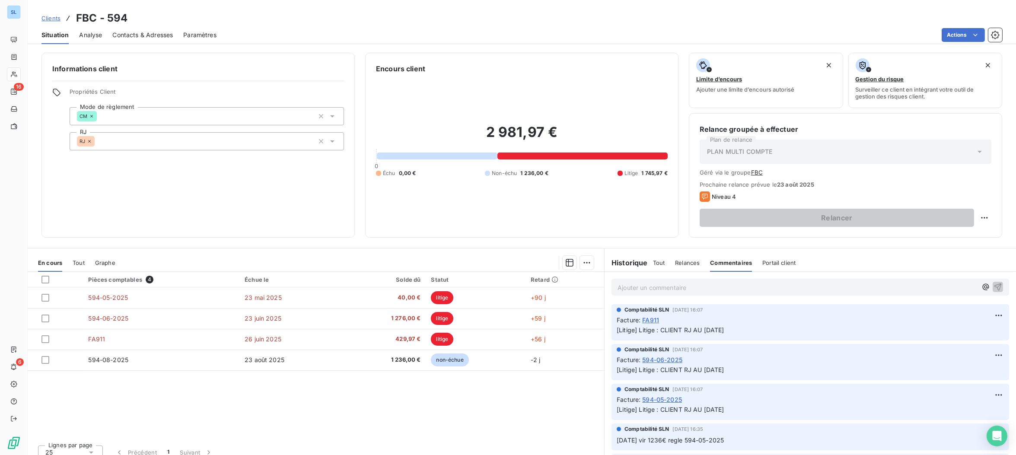
click at [682, 287] on p "Ajouter un commentaire ﻿" at bounding box center [798, 287] width 360 height 11
click at [997, 285] on icon "button" at bounding box center [998, 286] width 9 height 9
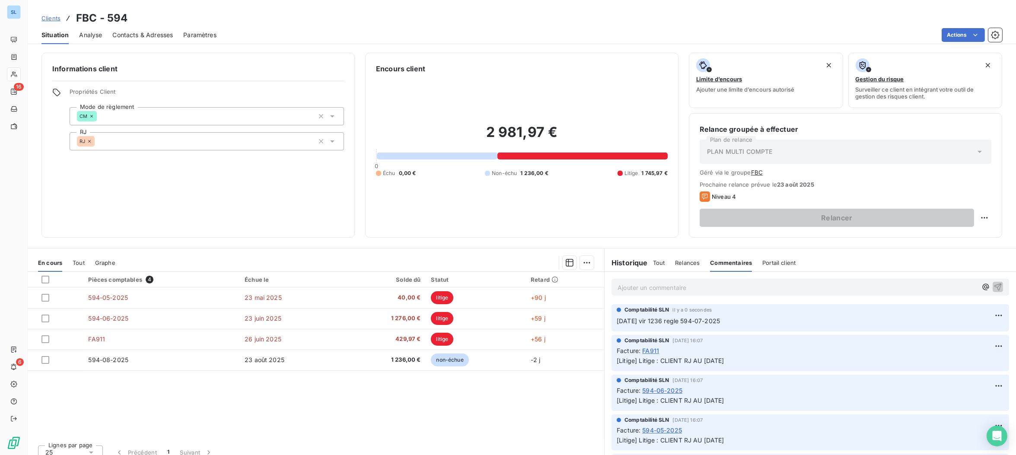
click at [377, 389] on div "Pièces comptables 4 Échue le Solde dû Statut Retard 594-05-2025 [DATE] 40,00 € …" at bounding box center [316, 355] width 577 height 166
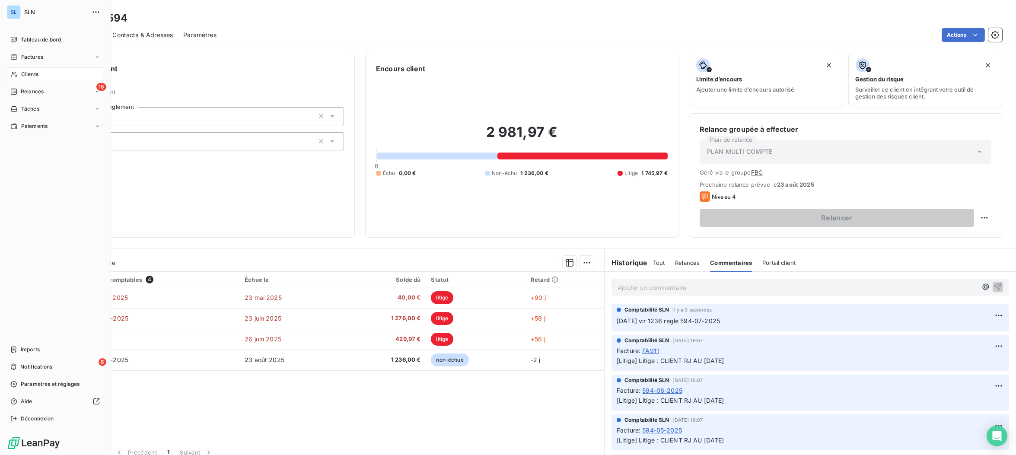
click at [29, 77] on span "Clients" at bounding box center [29, 74] width 17 height 8
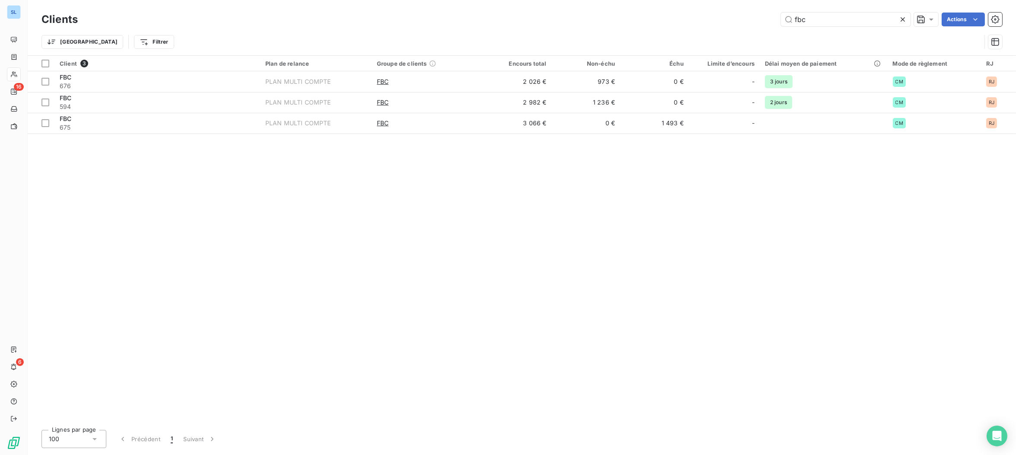
drag, startPoint x: 827, startPoint y: 21, endPoint x: 763, endPoint y: 31, distance: 64.8
click at [724, 11] on div "Clients fbc Actions" at bounding box center [522, 19] width 961 height 18
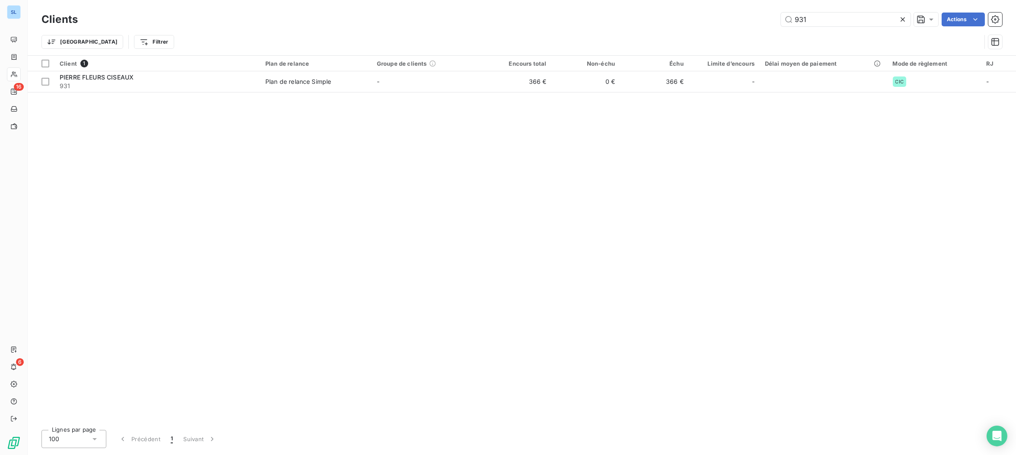
drag, startPoint x: 818, startPoint y: 18, endPoint x: 790, endPoint y: 44, distance: 38.6
click at [750, 13] on div "931 Actions" at bounding box center [545, 20] width 914 height 14
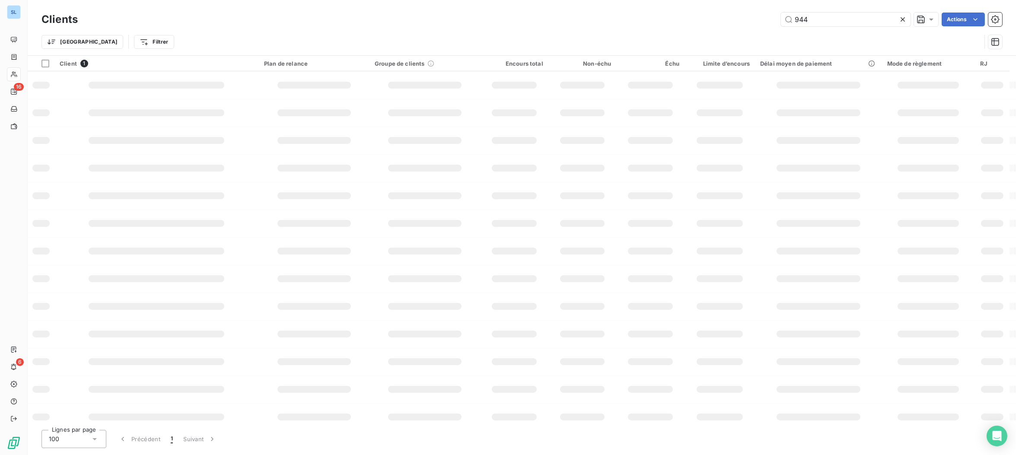
type input "944"
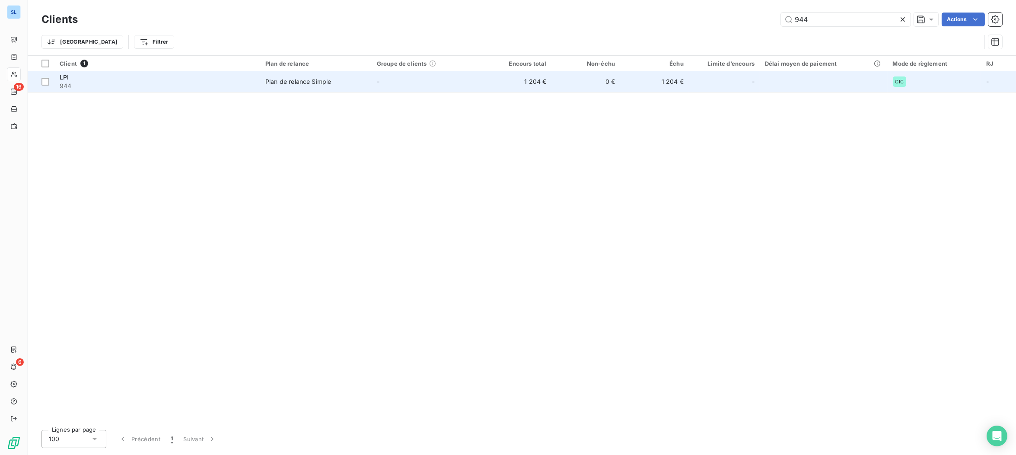
click at [112, 82] on span "944" at bounding box center [157, 86] width 195 height 9
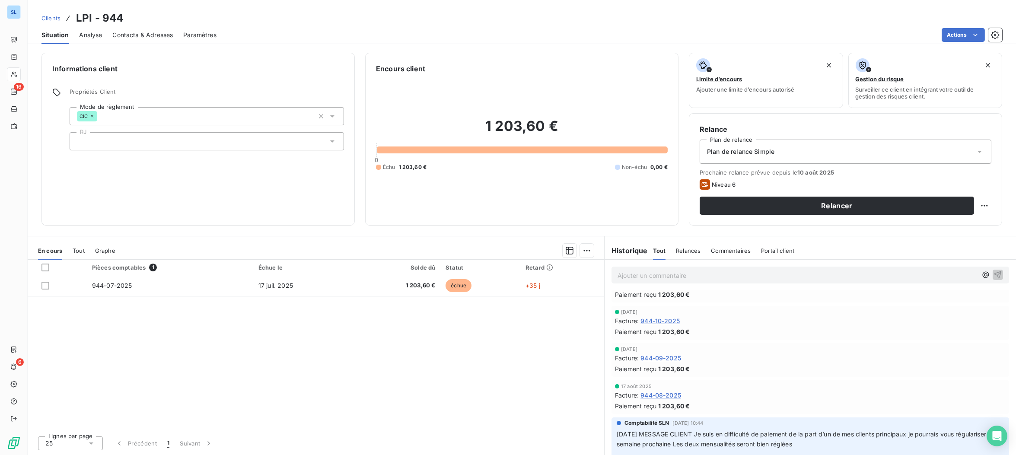
scroll to position [555, 0]
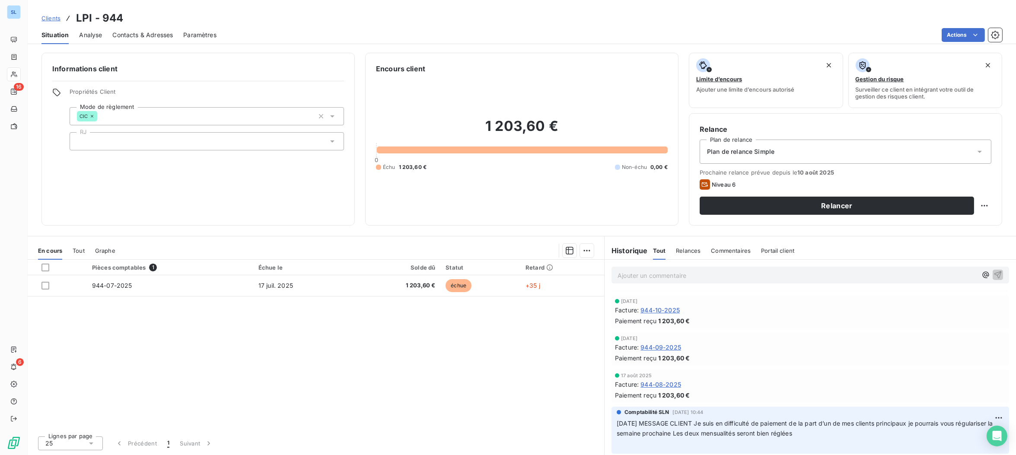
click at [676, 383] on span "944-08-2025" at bounding box center [661, 384] width 41 height 9
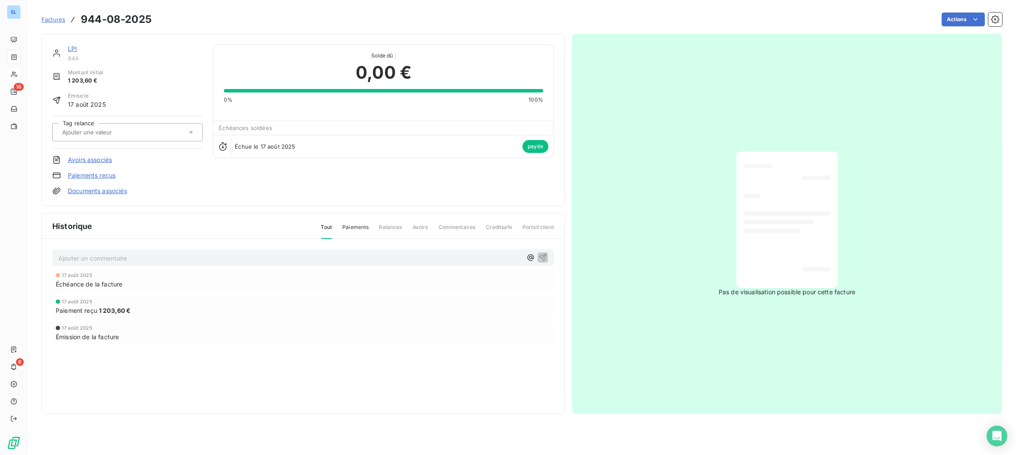
click at [104, 173] on link "Paiements reçus" at bounding box center [92, 175] width 48 height 9
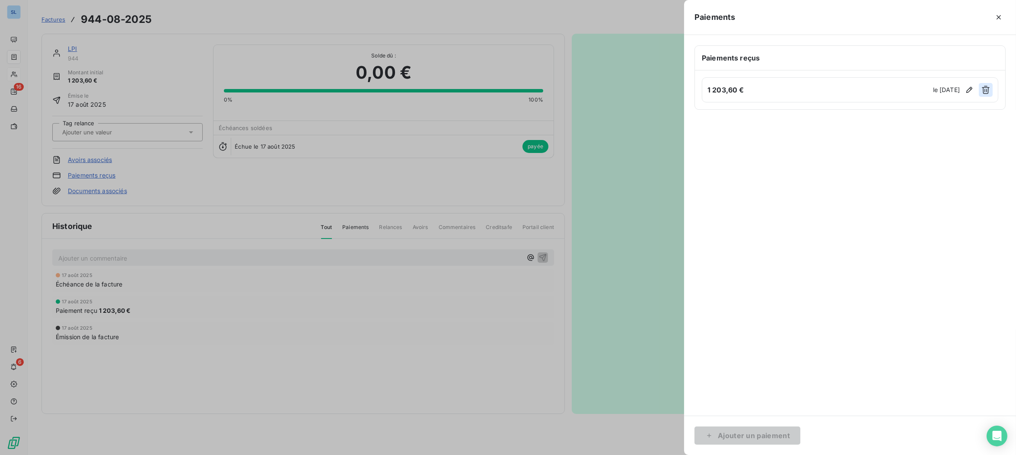
click at [988, 92] on icon "button" at bounding box center [986, 90] width 9 height 9
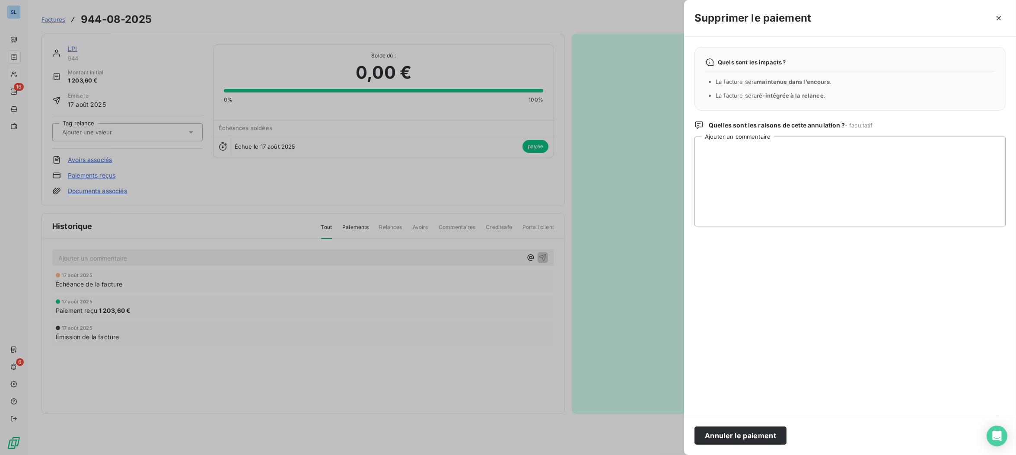
drag, startPoint x: 758, startPoint y: 439, endPoint x: 641, endPoint y: 442, distance: 117.6
click at [758, 439] on button "Annuler le paiement" at bounding box center [741, 436] width 92 height 18
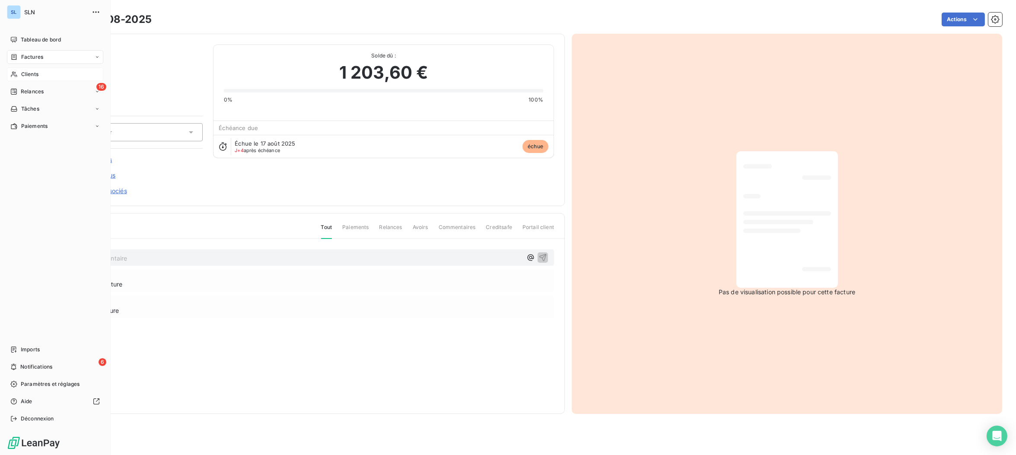
click at [32, 73] on span "Clients" at bounding box center [29, 74] width 17 height 8
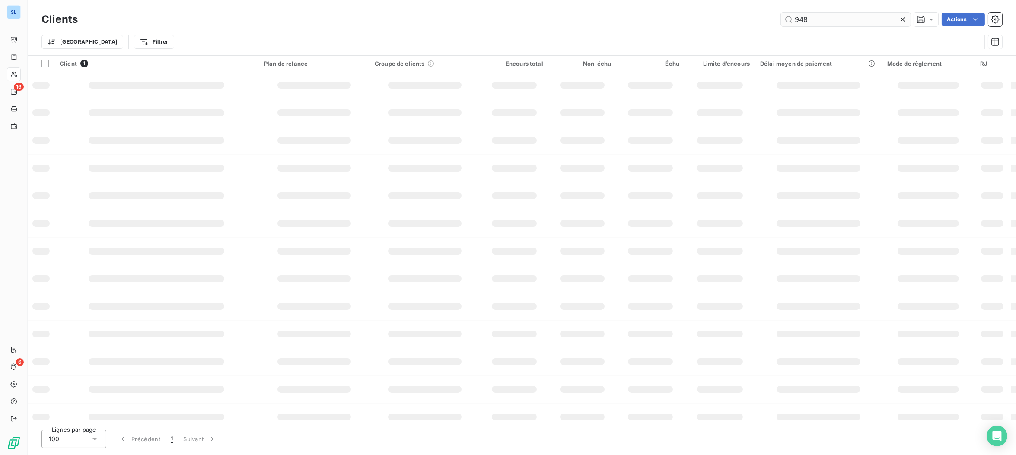
type input "948"
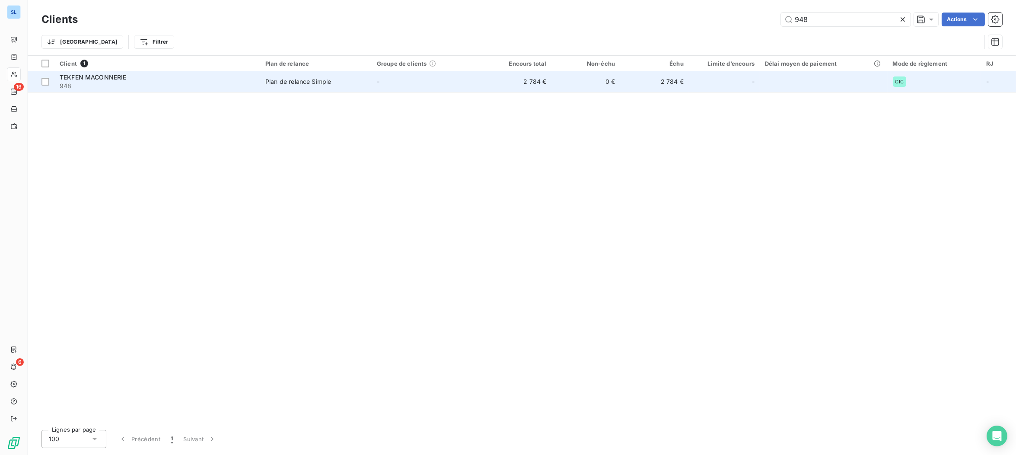
click at [523, 84] on td "2 784 €" at bounding box center [517, 81] width 69 height 21
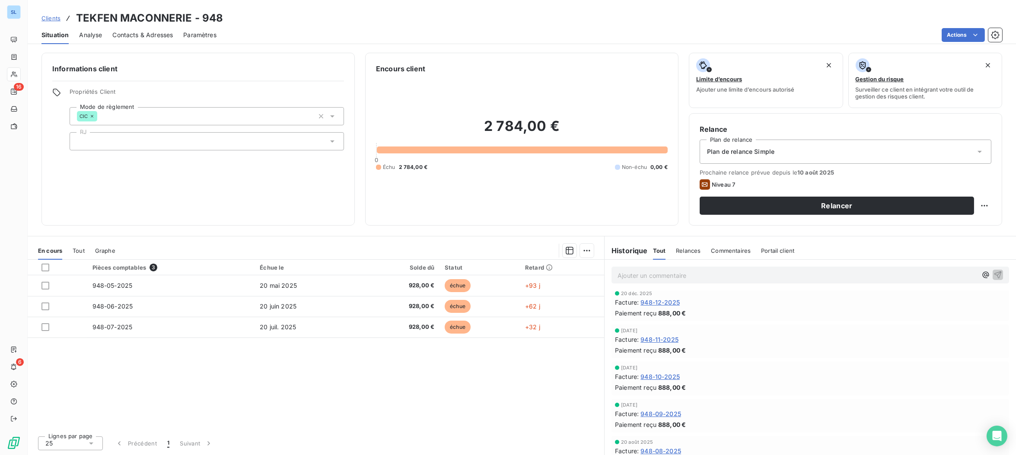
scroll to position [340, 0]
click at [658, 450] on span "948-08-2025" at bounding box center [661, 450] width 41 height 9
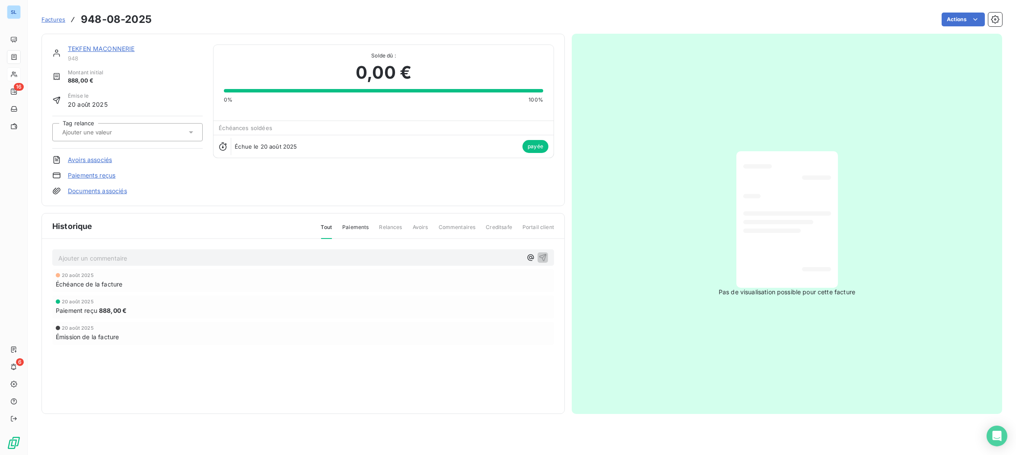
click at [99, 175] on link "Paiements reçus" at bounding box center [92, 175] width 48 height 9
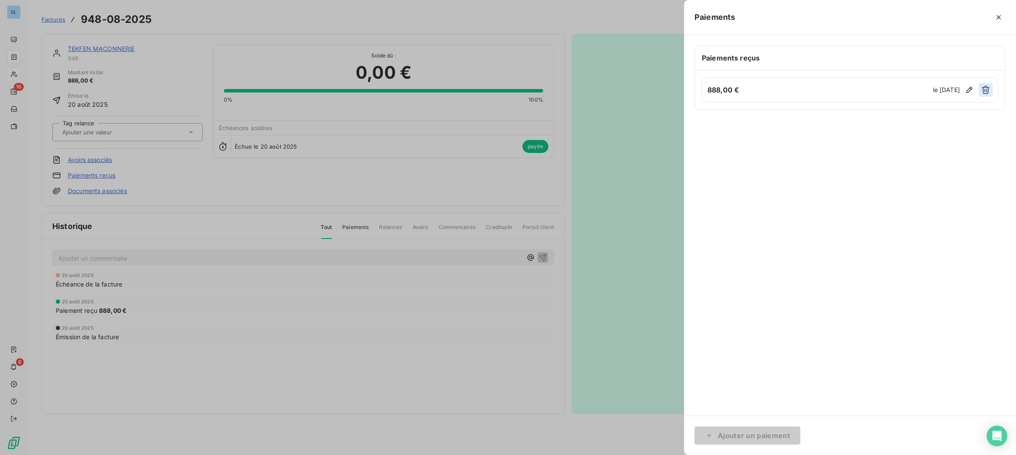
click at [984, 91] on icon "button" at bounding box center [986, 90] width 8 height 8
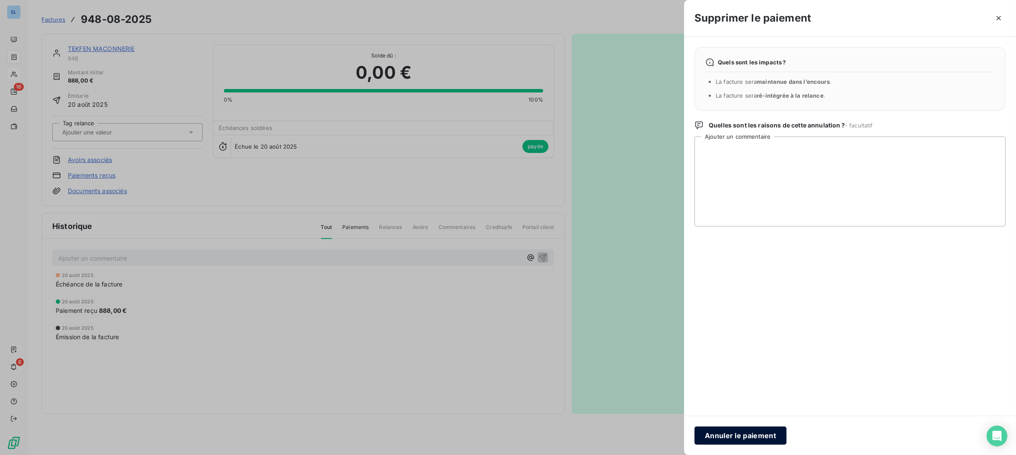
click at [761, 430] on button "Annuler le paiement" at bounding box center [741, 436] width 92 height 18
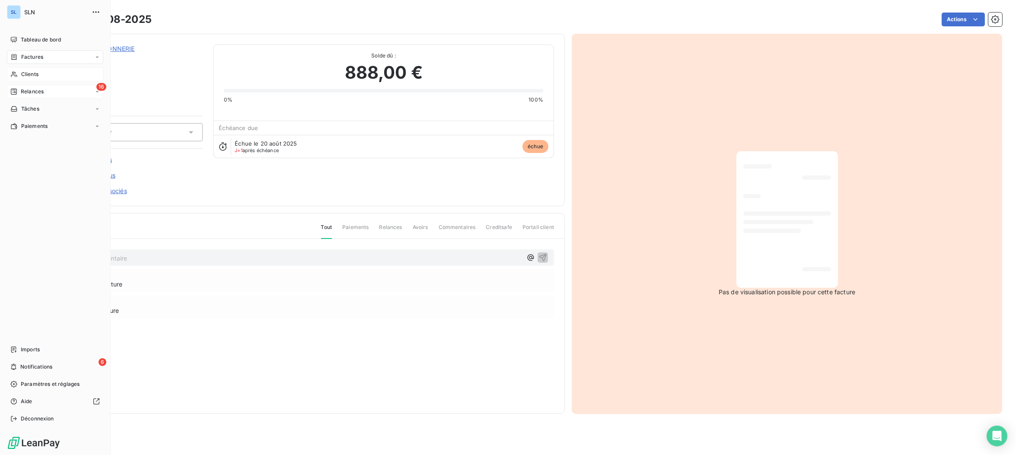
click at [22, 93] on span "Relances" at bounding box center [32, 92] width 23 height 8
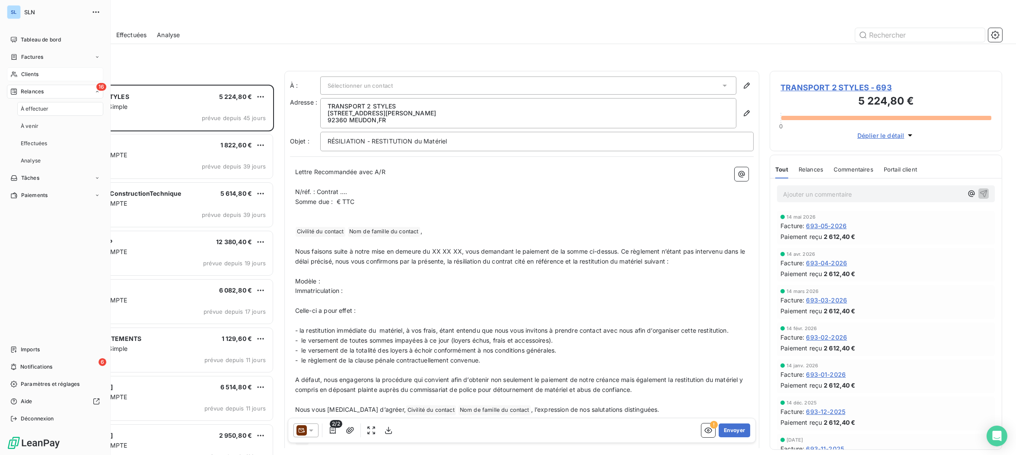
scroll to position [370, 232]
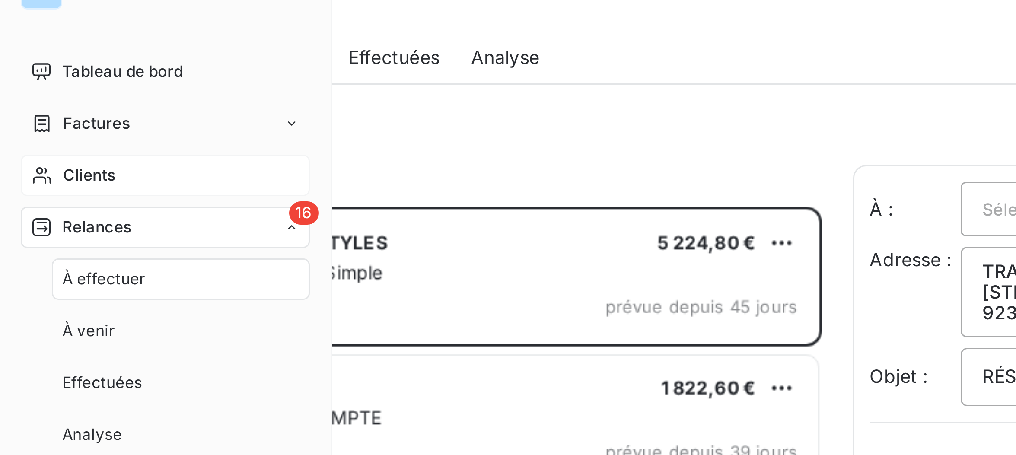
click at [80, 49] on nav "Tableau de bord Factures Clients 16 Relances À effectuer À venir Effectuées Ana…" at bounding box center [55, 117] width 96 height 169
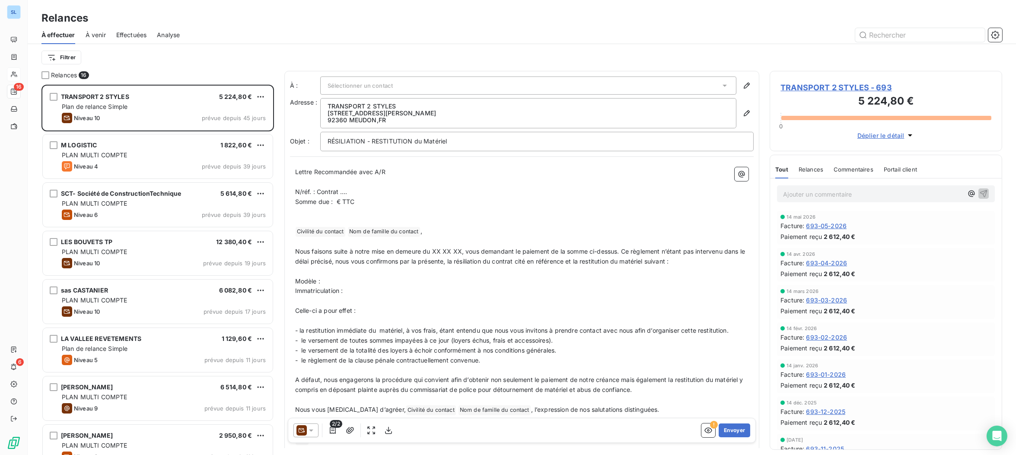
click at [62, 58] on html "SL 16 6 Relances À effectuer À venir Effectuées Analyse Filtrer Relances 16 TRA…" at bounding box center [508, 227] width 1016 height 455
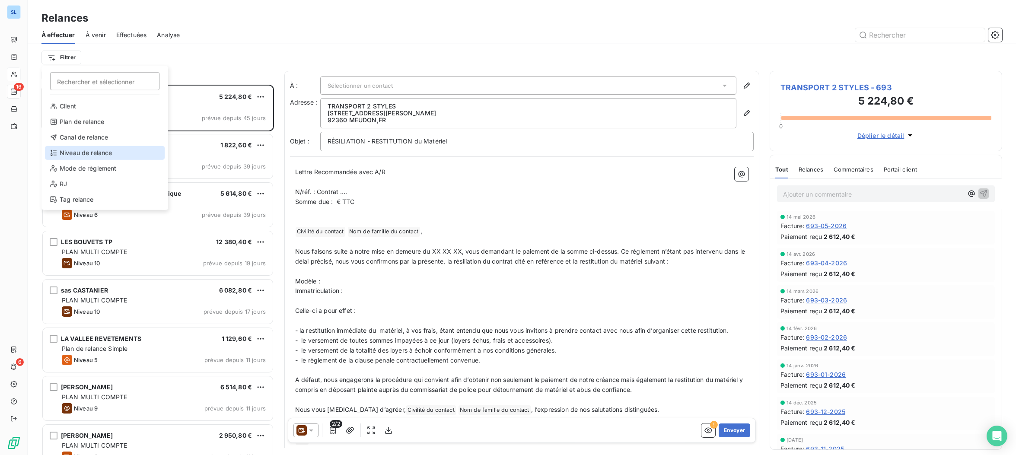
click at [61, 151] on div "Niveau de relance" at bounding box center [105, 153] width 120 height 14
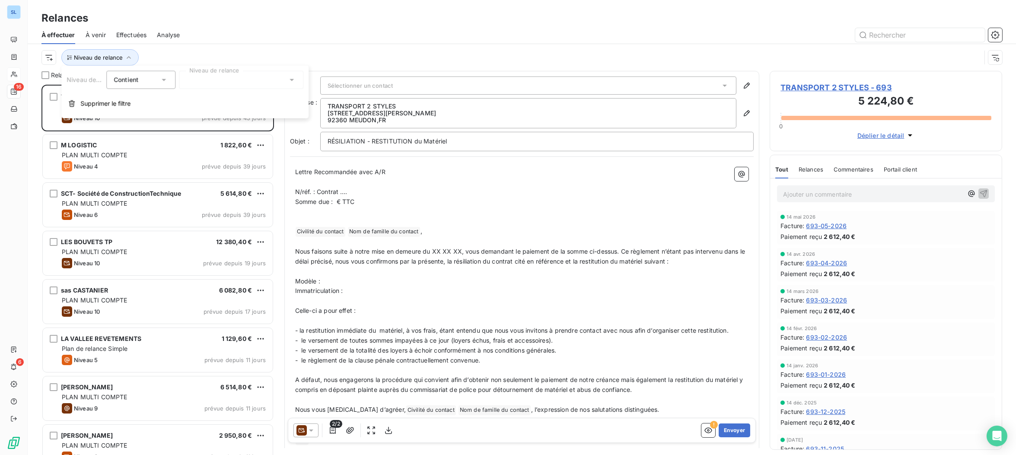
click at [208, 88] on div at bounding box center [241, 80] width 125 height 18
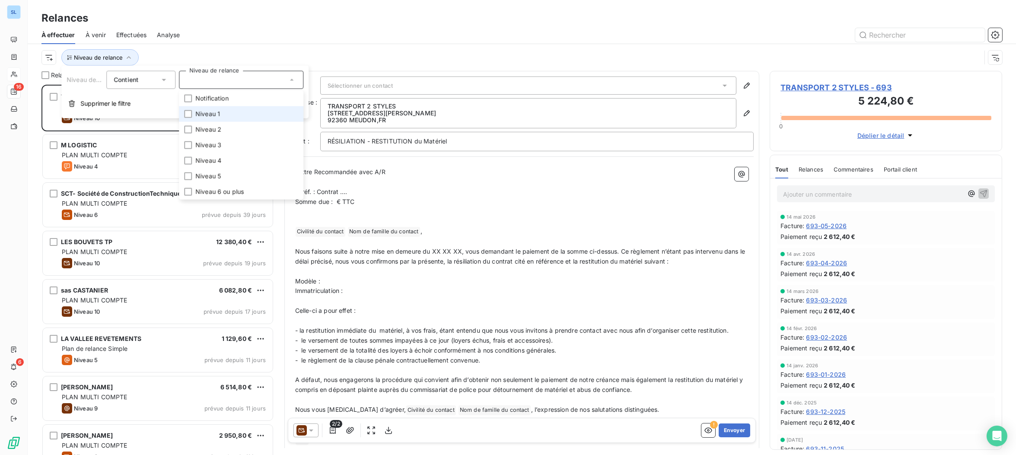
click at [192, 114] on li "Niveau 1" at bounding box center [241, 114] width 125 height 16
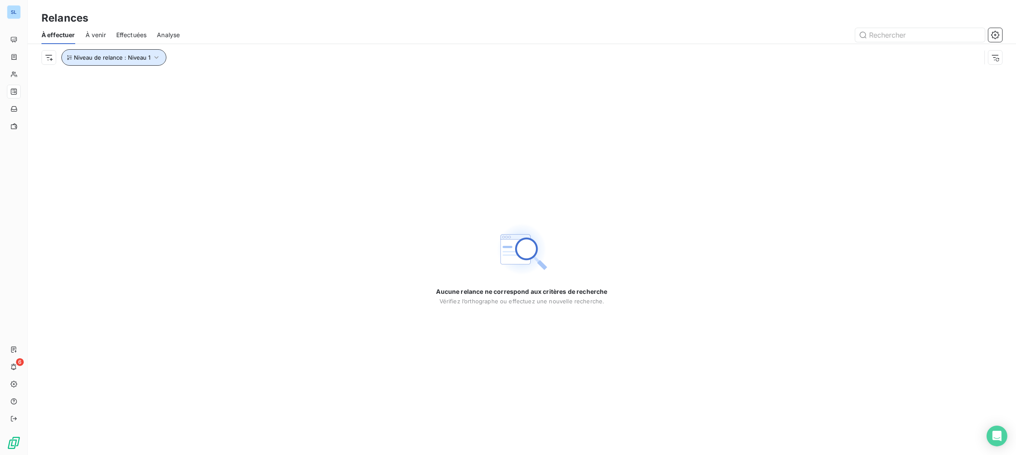
click at [110, 60] on span "Niveau de relance : Niveau 1" at bounding box center [112, 57] width 77 height 7
click at [220, 83] on div "Niveau 1" at bounding box center [241, 80] width 125 height 18
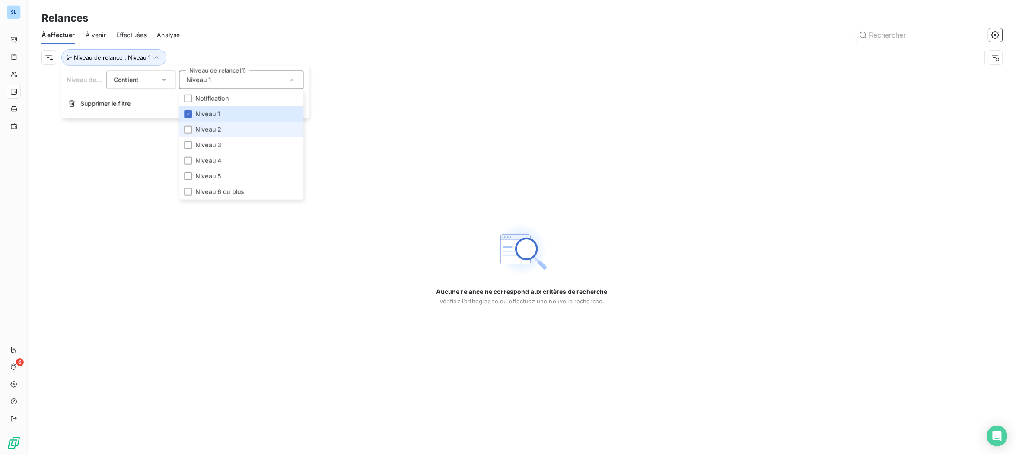
drag, startPoint x: 189, startPoint y: 131, endPoint x: 185, endPoint y: 123, distance: 9.1
click at [189, 131] on div at bounding box center [188, 130] width 8 height 8
click at [187, 115] on icon at bounding box center [187, 114] width 5 height 5
drag, startPoint x: 185, startPoint y: 130, endPoint x: 191, endPoint y: 140, distance: 11.2
click at [185, 130] on icon at bounding box center [187, 129] width 5 height 5
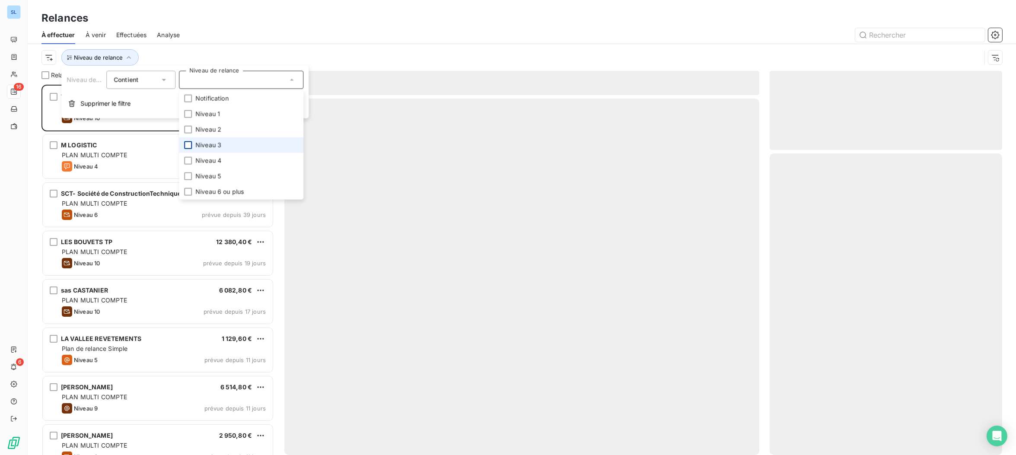
scroll to position [370, 232]
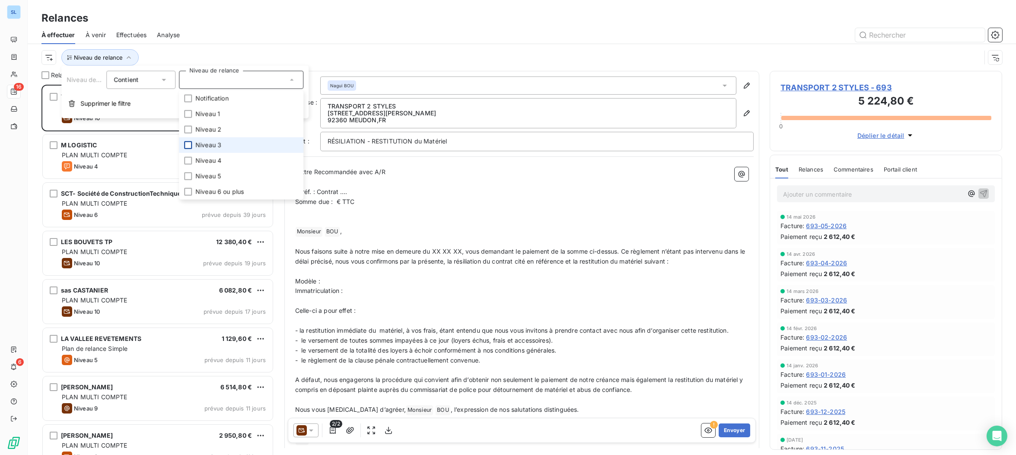
click at [190, 144] on div at bounding box center [188, 145] width 8 height 8
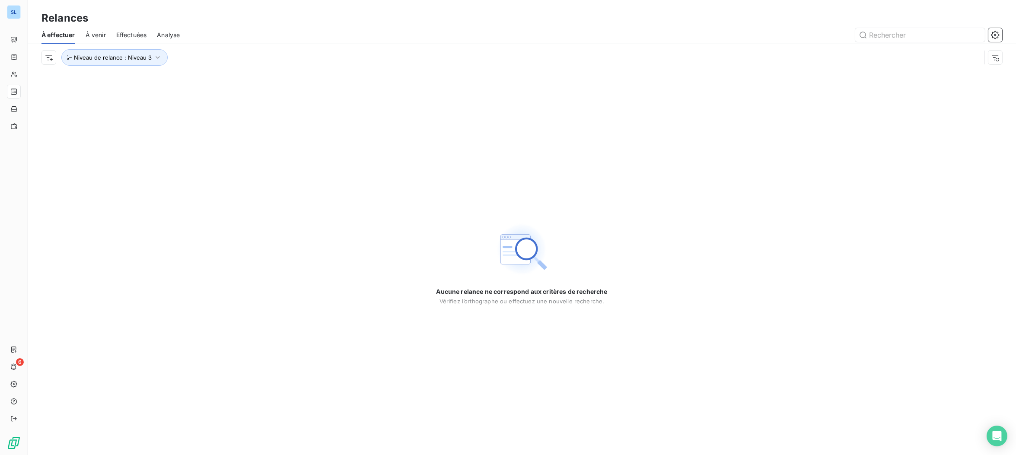
click at [205, 39] on div at bounding box center [596, 35] width 812 height 14
click at [135, 58] on span "Niveau de relance : Niveau 3" at bounding box center [113, 57] width 78 height 7
click at [199, 81] on span "Niveau 3" at bounding box center [199, 80] width 26 height 9
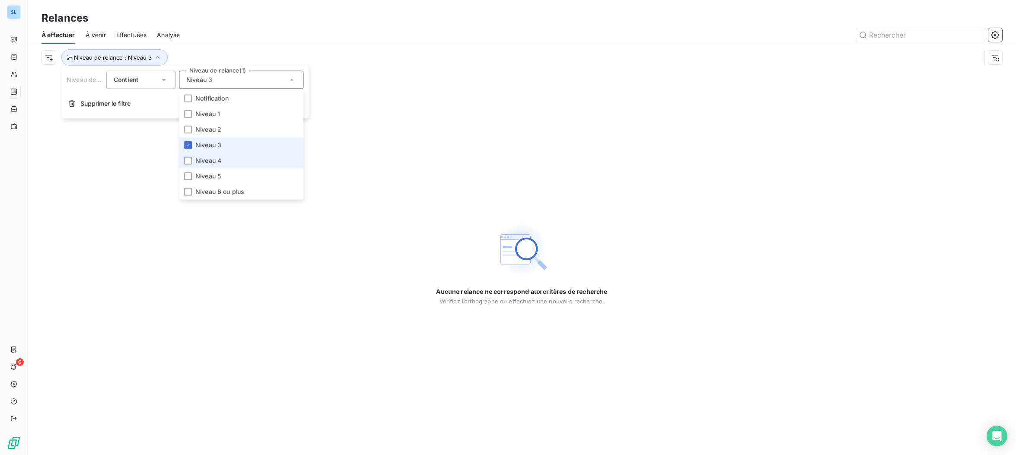
drag, startPoint x: 188, startPoint y: 163, endPoint x: 185, endPoint y: 151, distance: 12.3
click at [187, 163] on div at bounding box center [188, 161] width 8 height 8
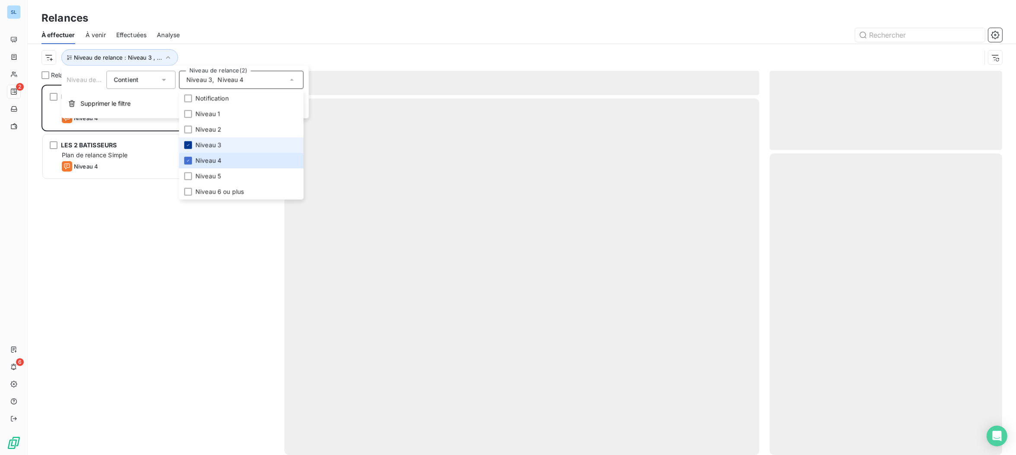
scroll to position [370, 232]
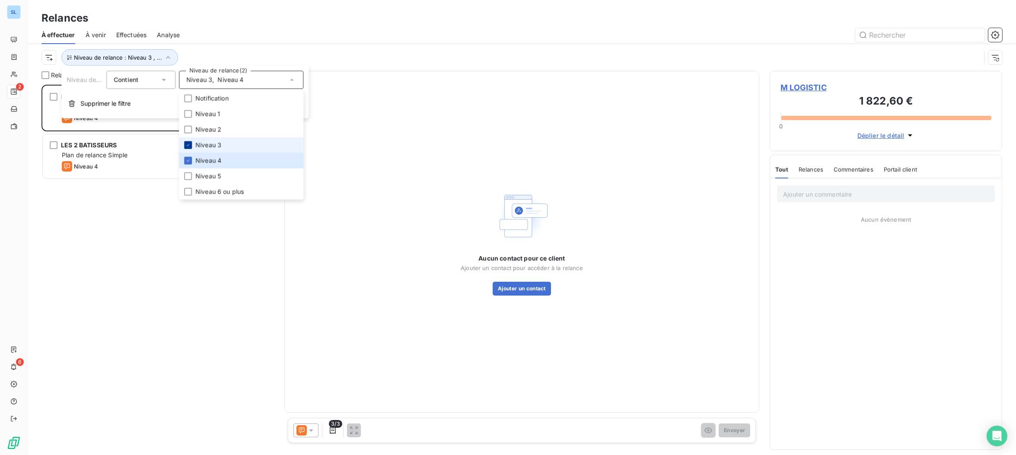
click at [187, 144] on icon at bounding box center [187, 145] width 5 height 5
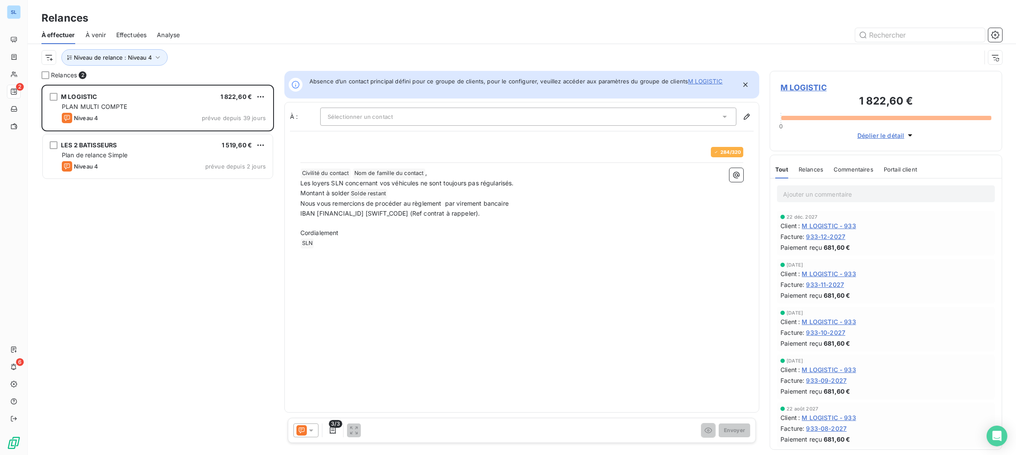
click at [296, 17] on div "Relances" at bounding box center [522, 18] width 989 height 16
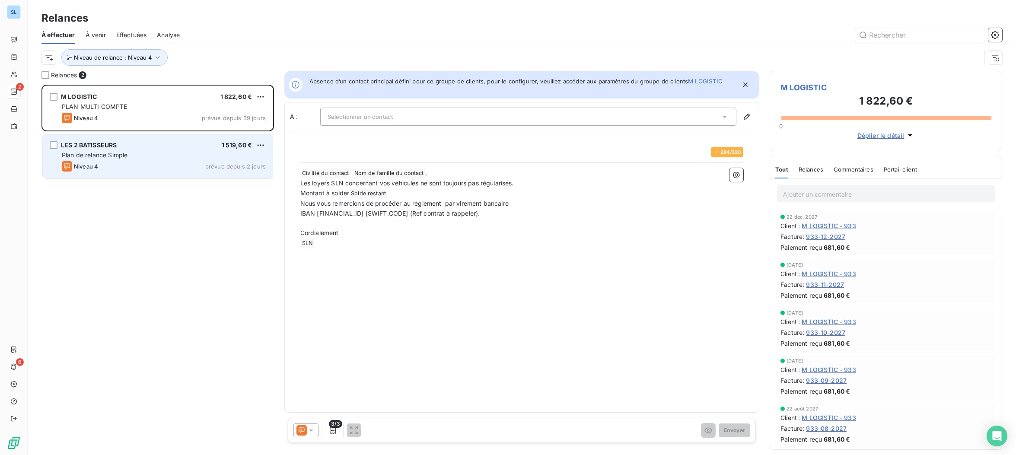
click at [123, 158] on span "Plan de relance Simple" at bounding box center [95, 154] width 66 height 7
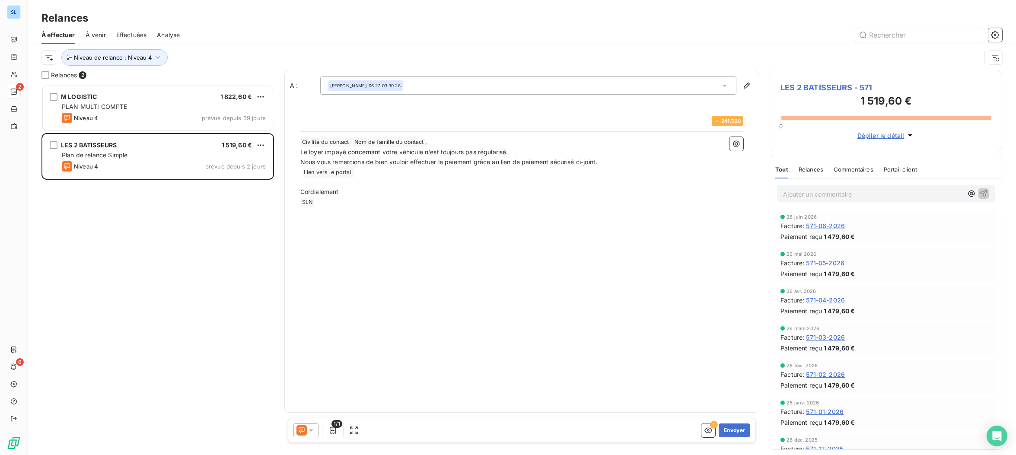
click at [799, 166] on span "Relances" at bounding box center [811, 169] width 25 height 7
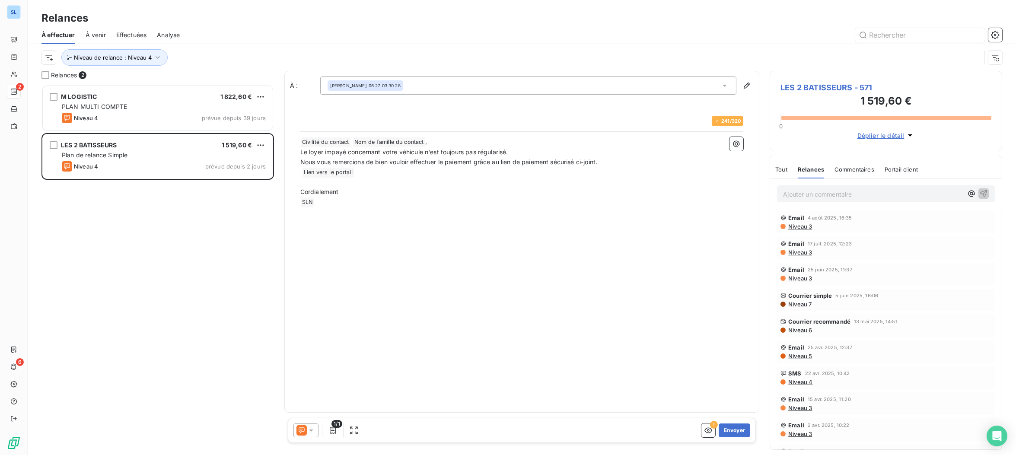
click at [315, 428] on div at bounding box center [306, 431] width 25 height 14
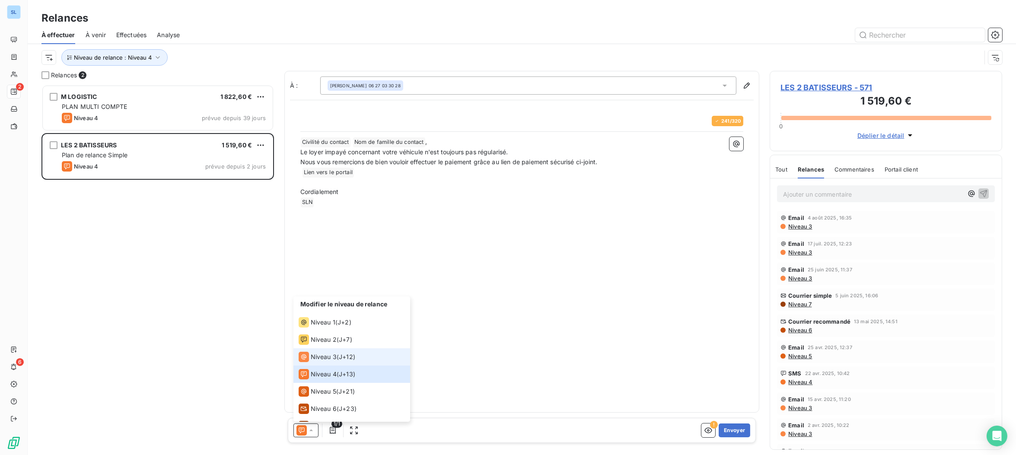
click at [337, 358] on div "Niveau 3 ( J+12 )" at bounding box center [327, 357] width 57 height 10
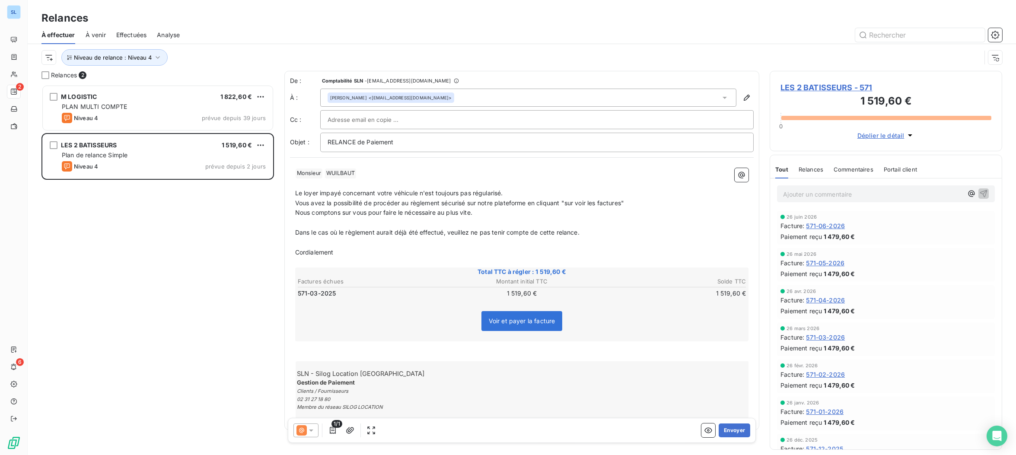
scroll to position [15, 0]
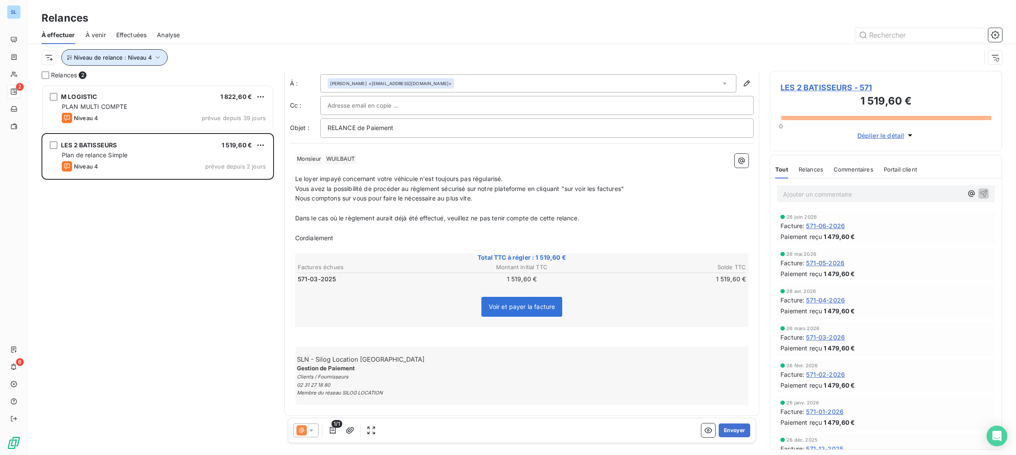
click at [142, 61] on button "Niveau de relance : Niveau 4" at bounding box center [114, 57] width 106 height 16
click at [229, 83] on div "Niveau 4" at bounding box center [241, 80] width 125 height 18
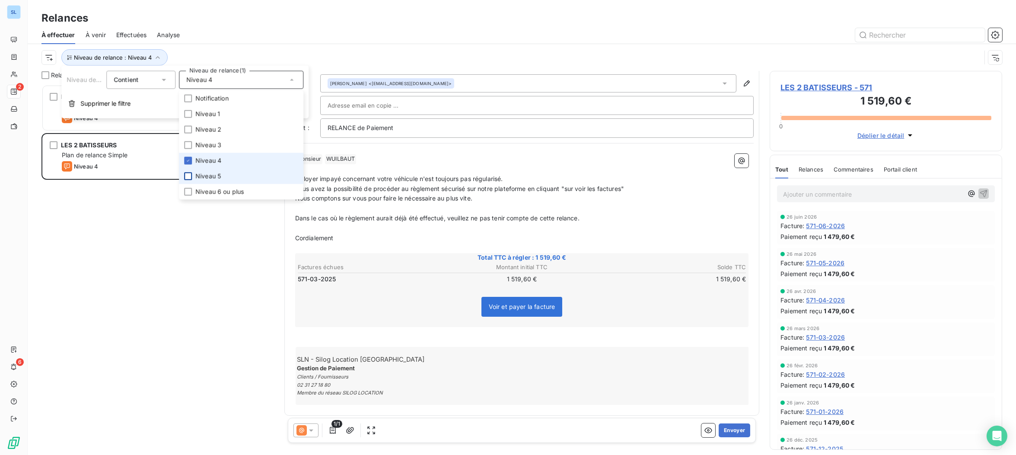
drag, startPoint x: 188, startPoint y: 160, endPoint x: 190, endPoint y: 173, distance: 13.9
click at [188, 160] on icon at bounding box center [187, 160] width 5 height 5
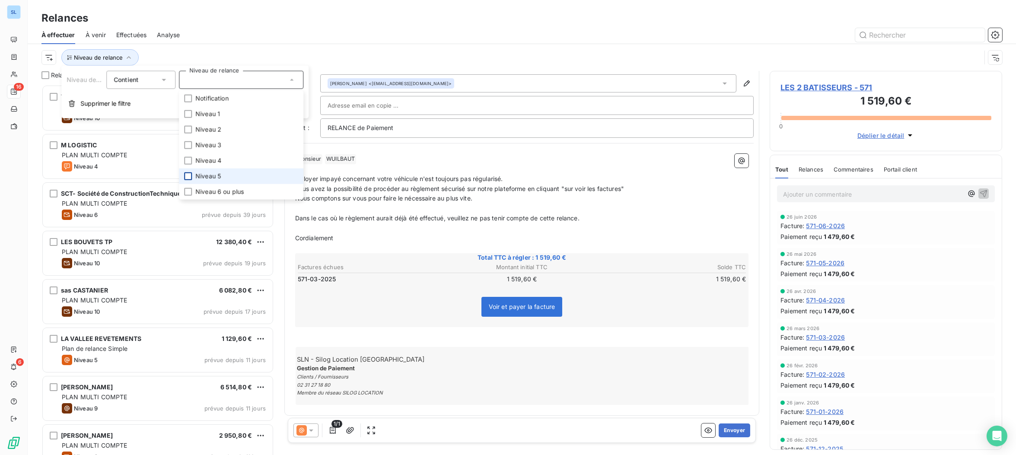
click at [191, 180] on div at bounding box center [188, 176] width 8 height 8
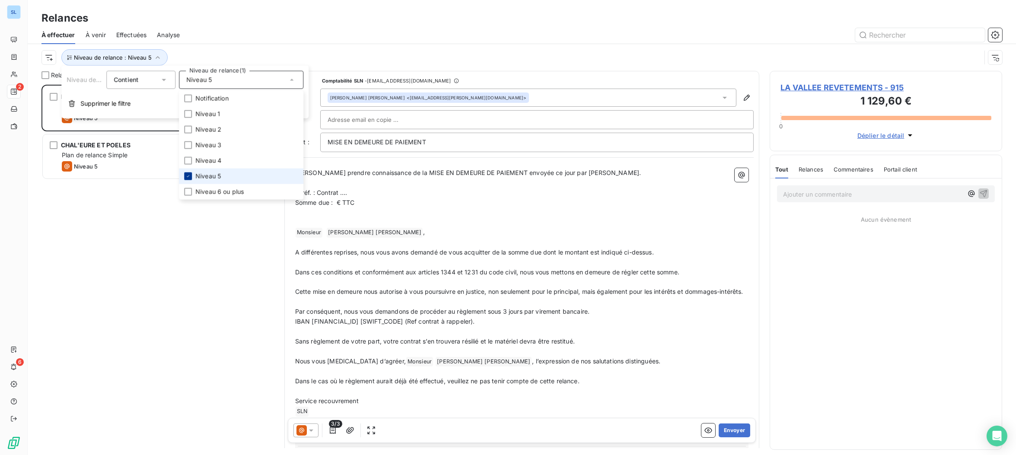
scroll to position [370, 232]
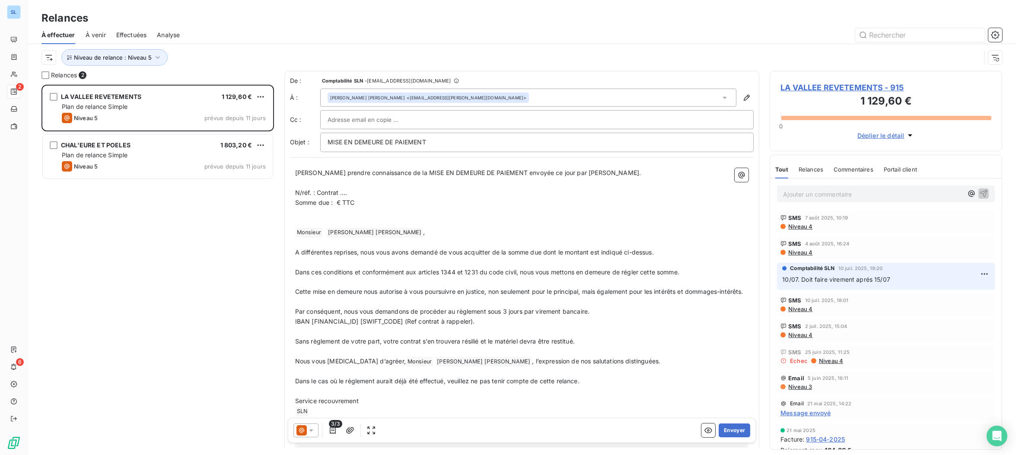
click at [295, 20] on div "Relances" at bounding box center [522, 18] width 989 height 16
click at [821, 169] on span "Relances" at bounding box center [811, 169] width 25 height 7
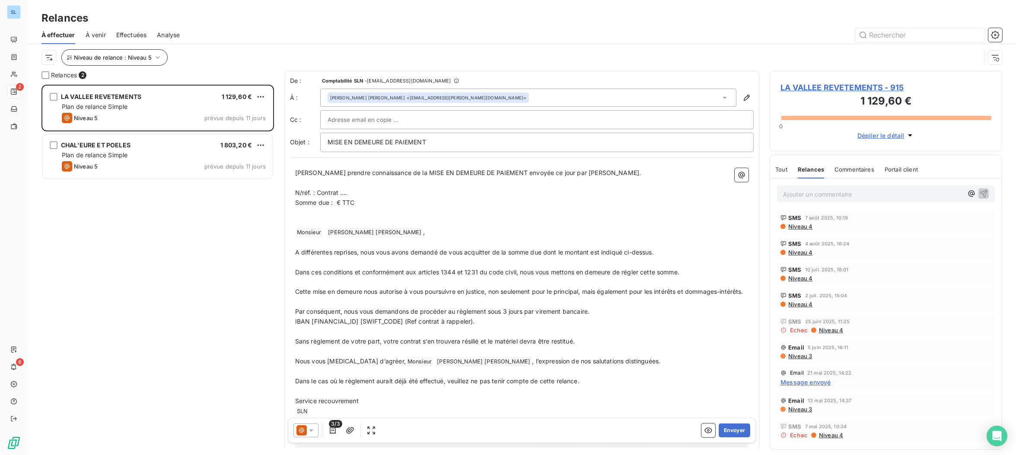
click at [148, 65] on div "Niveau de relance : Niveau 5" at bounding box center [512, 57] width 940 height 16
click at [151, 59] on button "Niveau de relance : Niveau 5" at bounding box center [114, 57] width 106 height 16
click at [208, 84] on div "Niveau 5" at bounding box center [241, 80] width 125 height 18
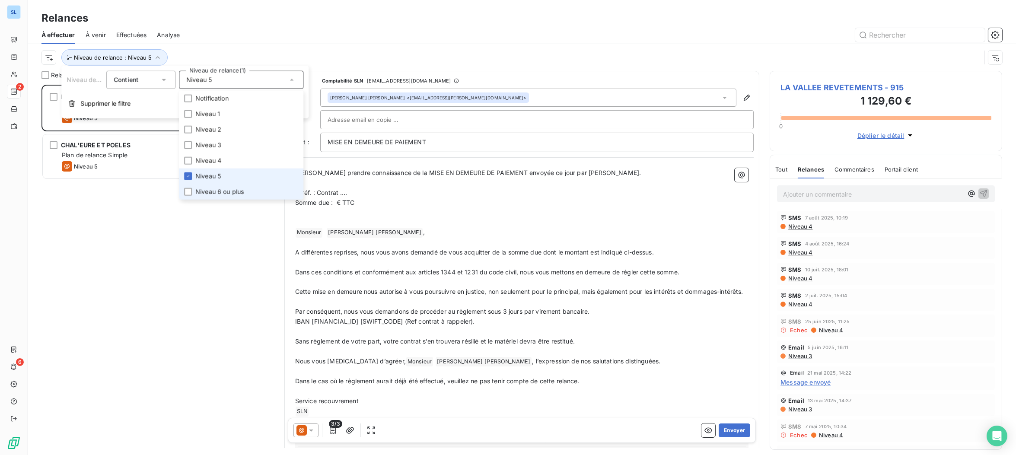
drag, startPoint x: 190, startPoint y: 192, endPoint x: 187, endPoint y: 181, distance: 11.2
click at [190, 192] on div at bounding box center [188, 192] width 8 height 8
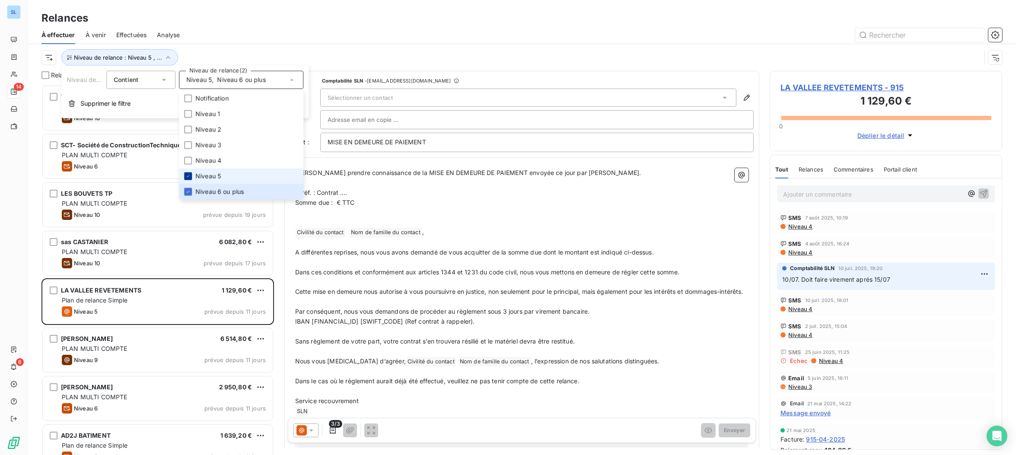
click at [188, 175] on icon at bounding box center [187, 176] width 5 height 5
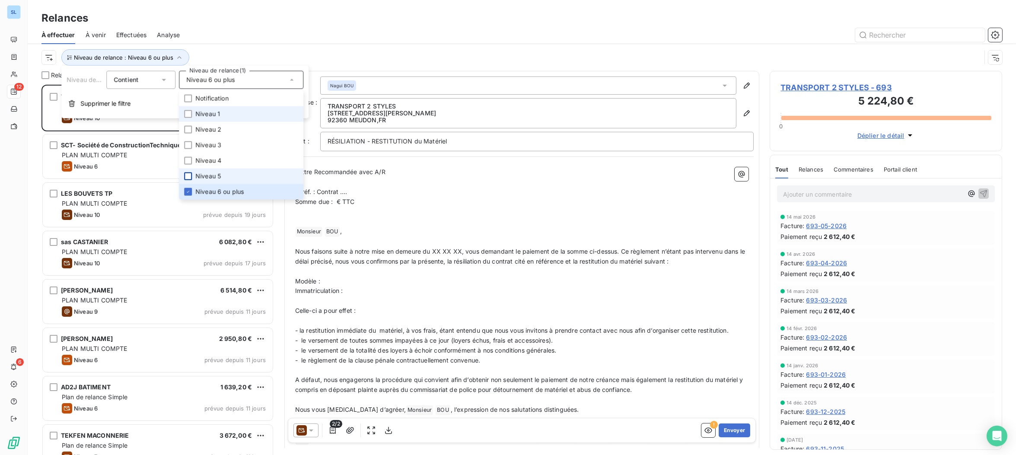
scroll to position [370, 232]
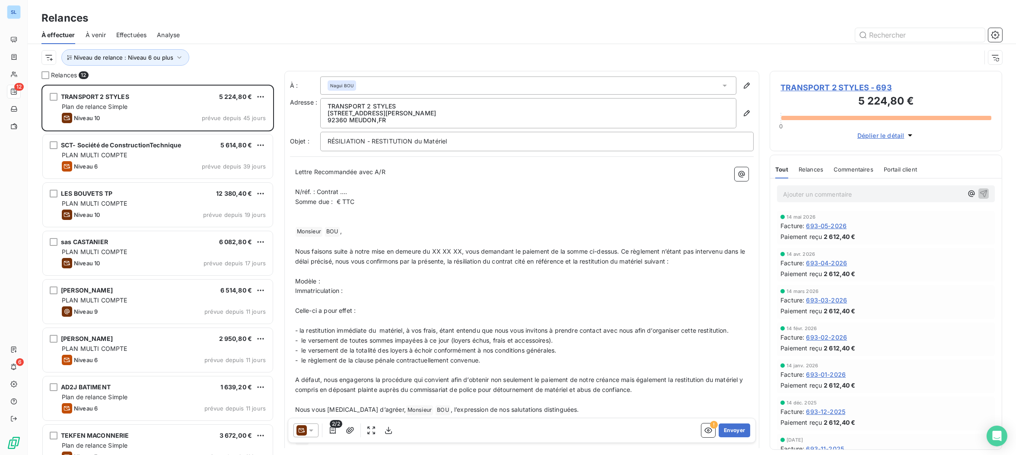
click at [290, 30] on div at bounding box center [596, 35] width 812 height 14
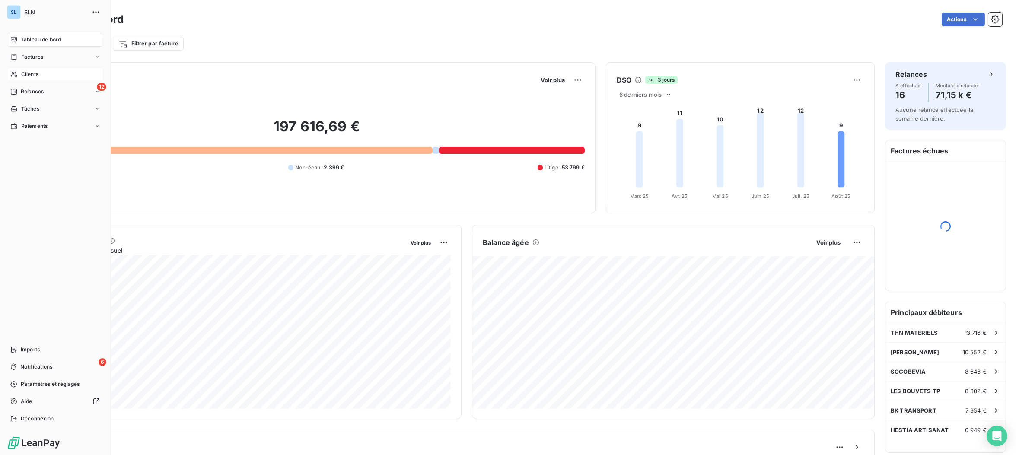
click at [32, 80] on div "Clients" at bounding box center [55, 74] width 96 height 14
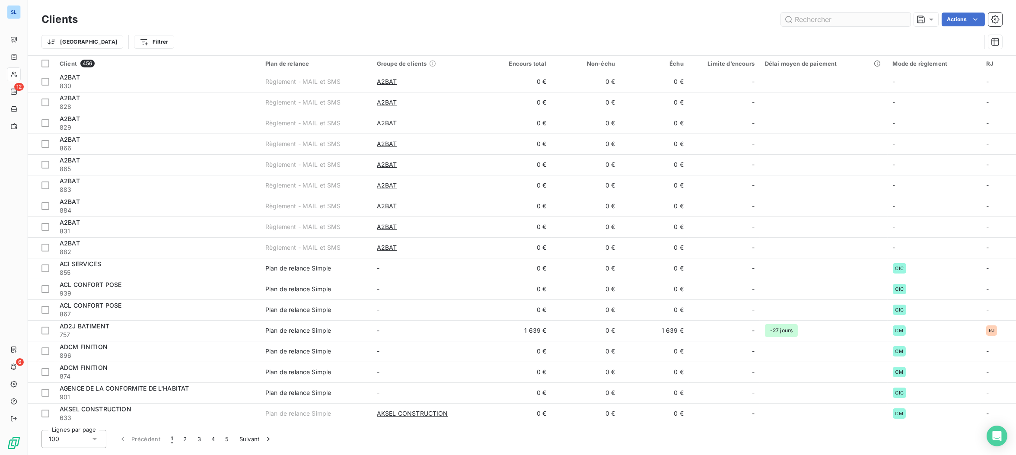
click at [801, 19] on input "text" at bounding box center [846, 20] width 130 height 14
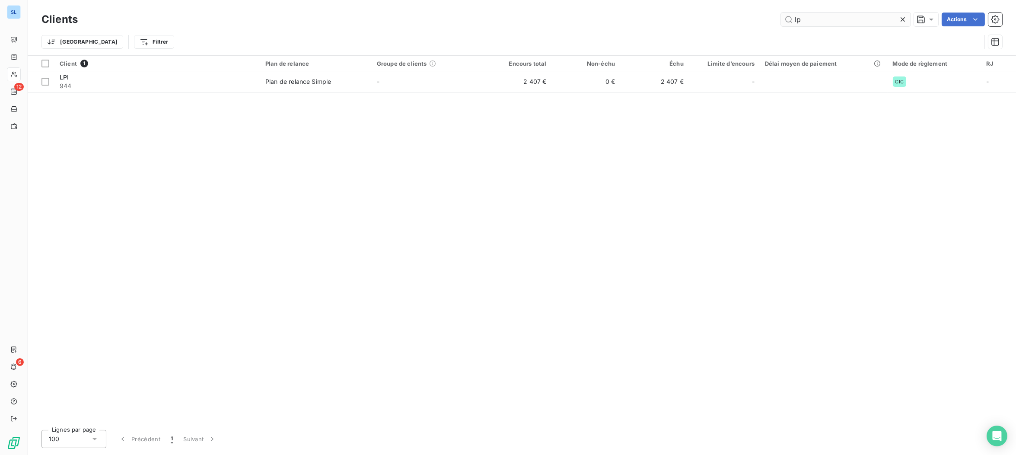
type input "l"
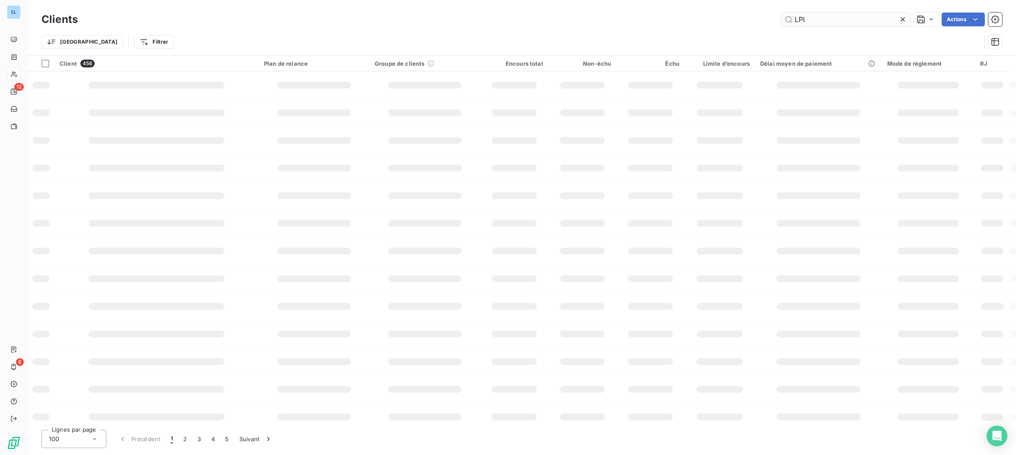
type input "LPI"
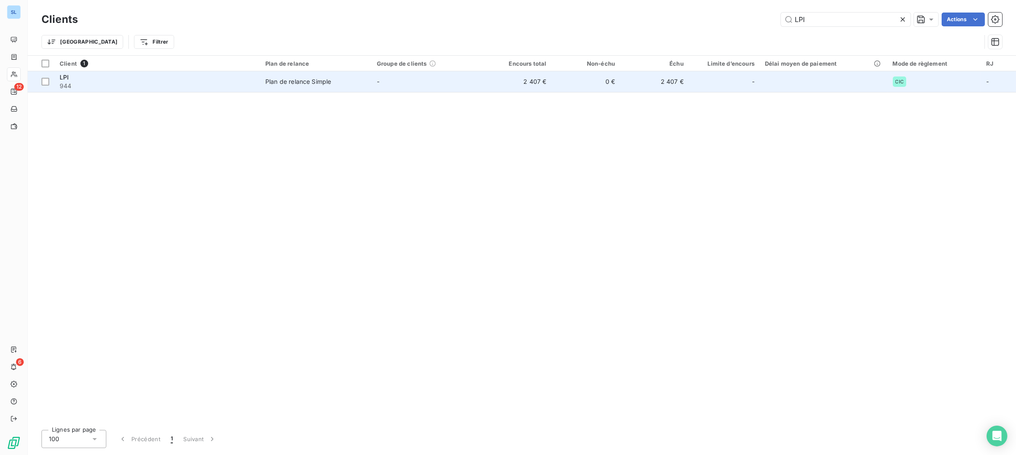
click at [90, 78] on div "LPI" at bounding box center [157, 77] width 195 height 9
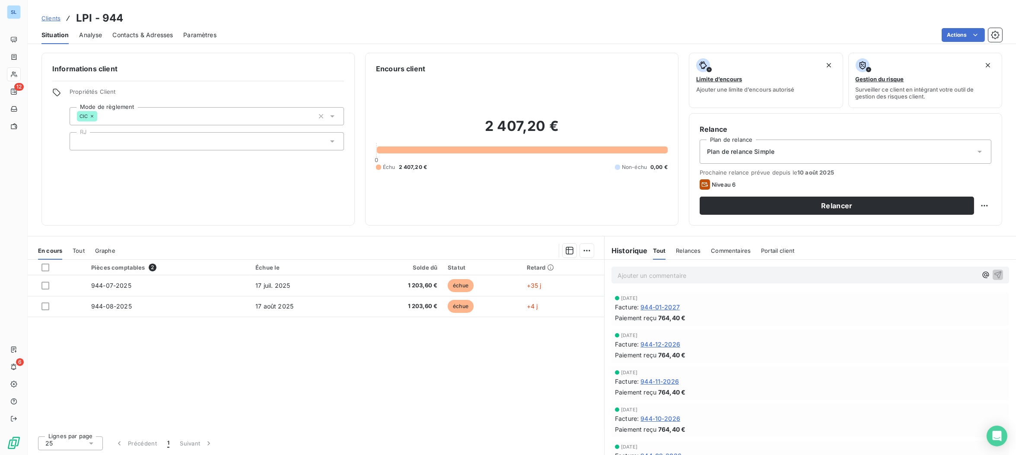
click at [689, 246] on div "Relances" at bounding box center [688, 251] width 25 height 18
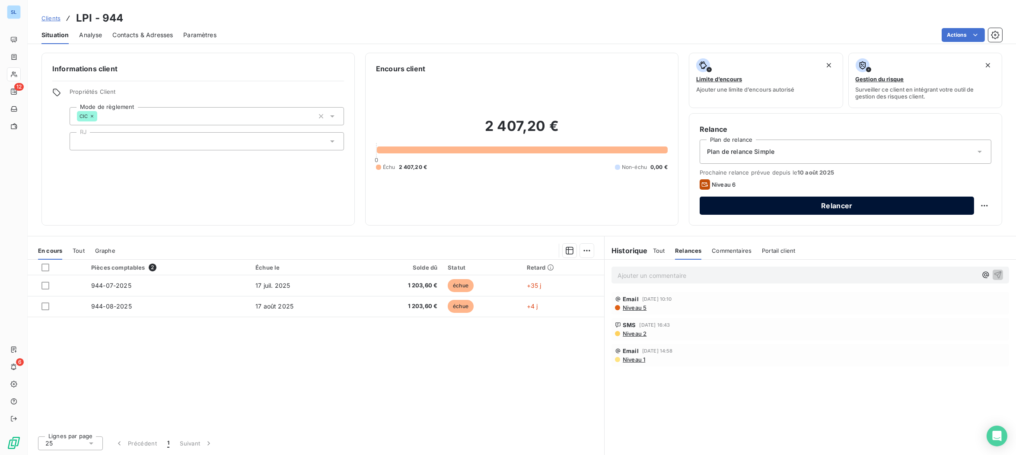
click at [817, 205] on button "Relancer" at bounding box center [837, 206] width 275 height 18
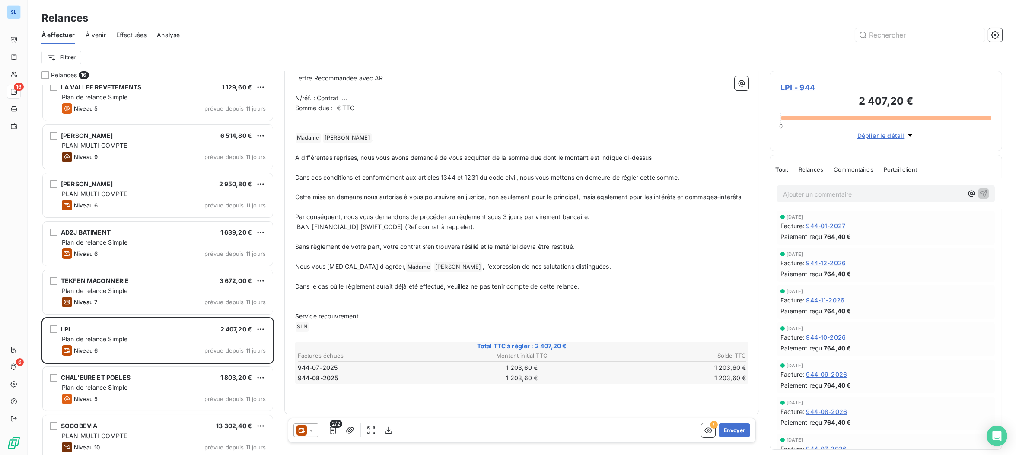
scroll to position [88, 0]
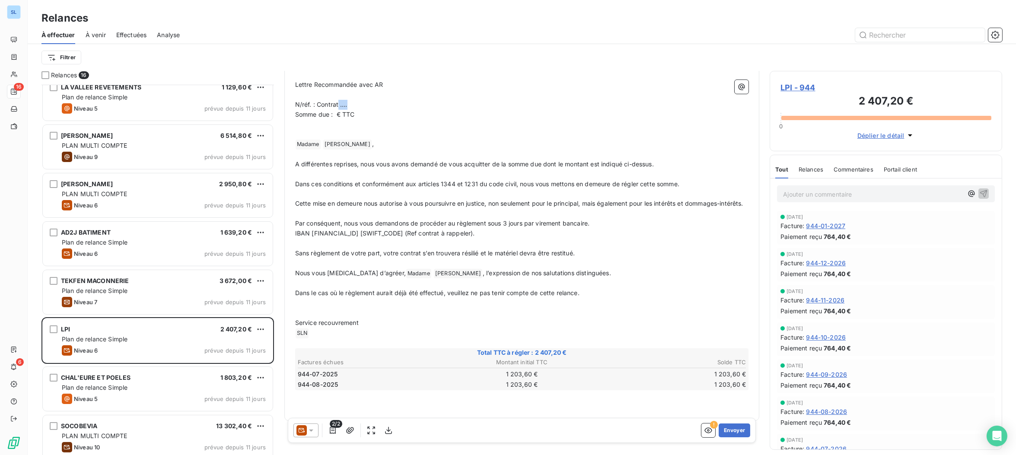
drag, startPoint x: 338, startPoint y: 102, endPoint x: 376, endPoint y: 107, distance: 37.9
click at [371, 108] on p "N/réf. : Contrat …." at bounding box center [522, 105] width 454 height 10
click at [336, 113] on span "Somme due : € TTC" at bounding box center [325, 114] width 60 height 7
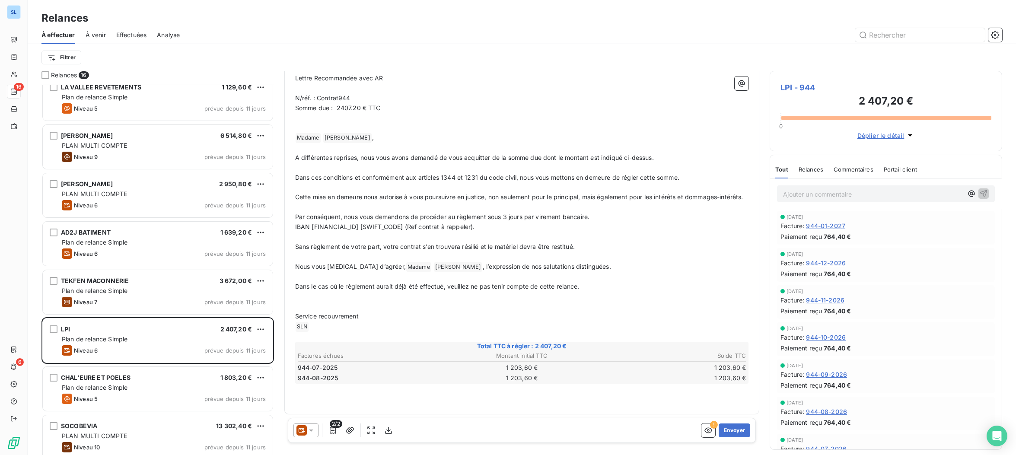
scroll to position [0, 0]
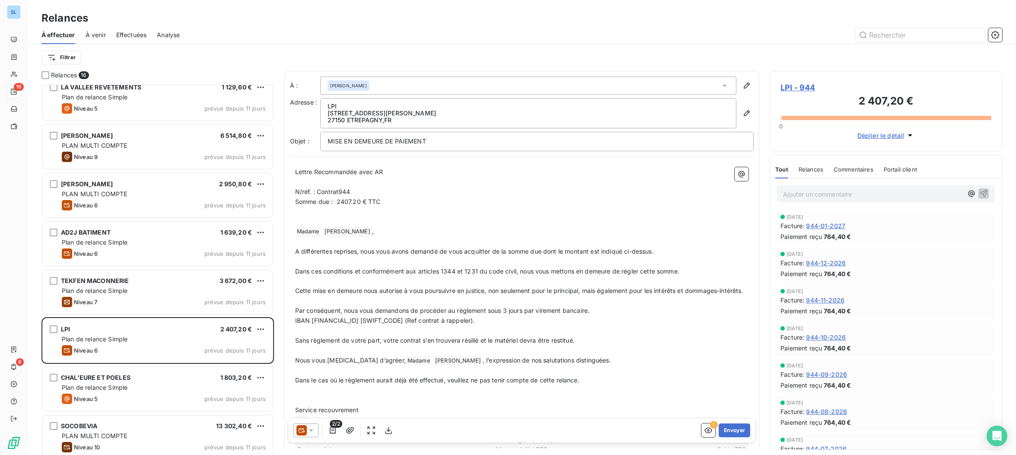
drag, startPoint x: 338, startPoint y: 191, endPoint x: 353, endPoint y: 192, distance: 15.1
click at [338, 191] on span "N/réf. : Contrat944" at bounding box center [322, 191] width 55 height 7
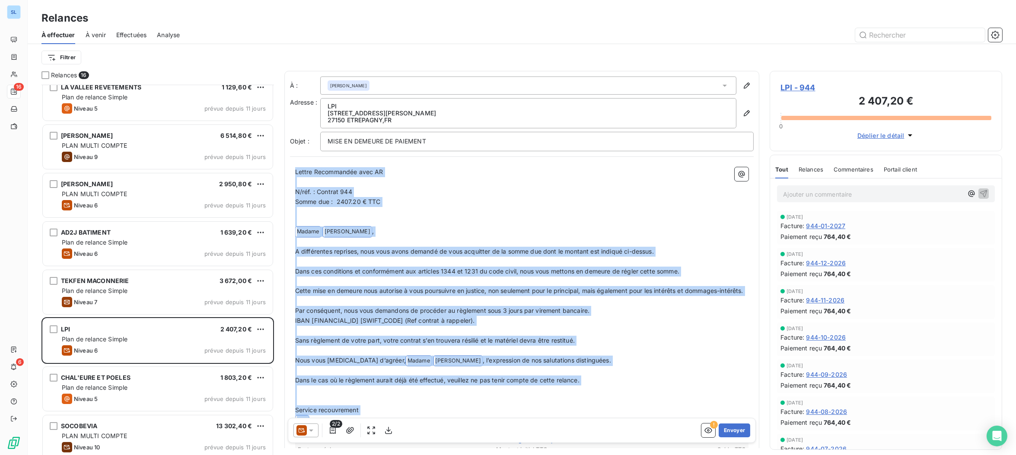
drag, startPoint x: 315, startPoint y: 328, endPoint x: 253, endPoint y: 51, distance: 284.3
click at [253, 51] on div "Relances À effectuer À venir Effectuées Analyse Filtrer Relances 16 sas CASTANI…" at bounding box center [522, 227] width 989 height 455
copy div "Lettre Recommandée avec AR ﻿ N/réf. : Contrat 944 Somme due : 2407.20 € TTC ﻿ ﻿…"
click at [741, 430] on button "Envoyer" at bounding box center [735, 431] width 32 height 14
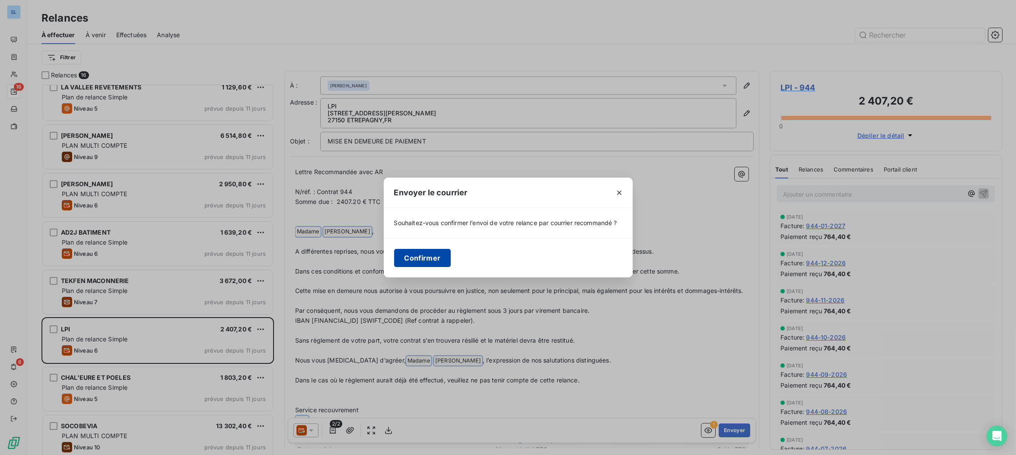
click at [416, 259] on button "Confirmer" at bounding box center [422, 258] width 57 height 18
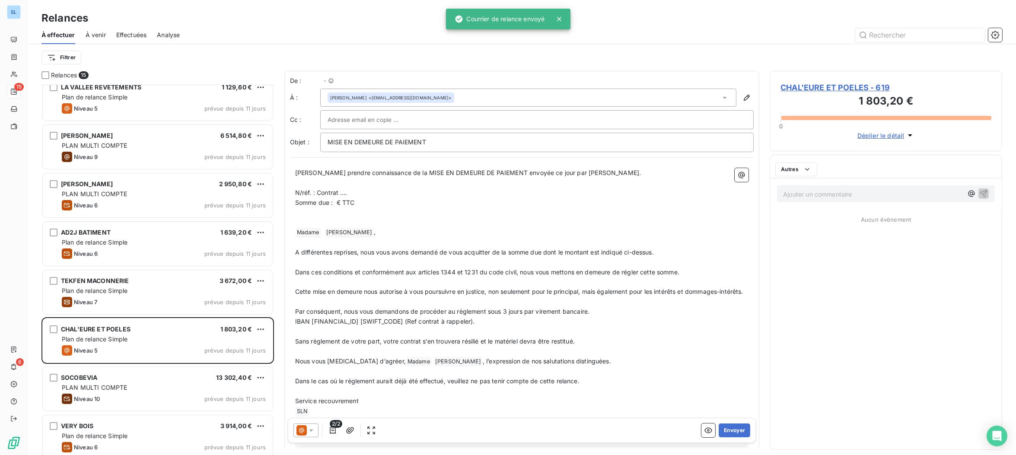
scroll to position [370, 232]
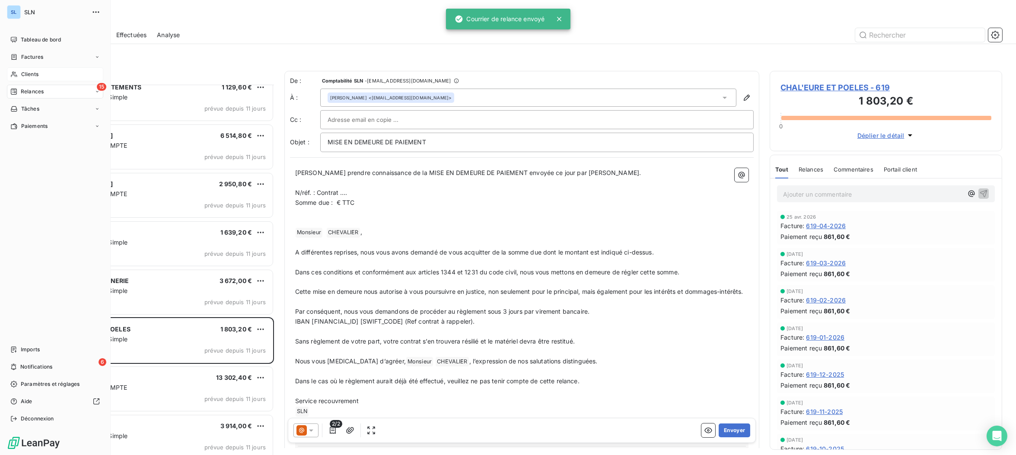
click at [21, 76] on span "Clients" at bounding box center [29, 74] width 17 height 8
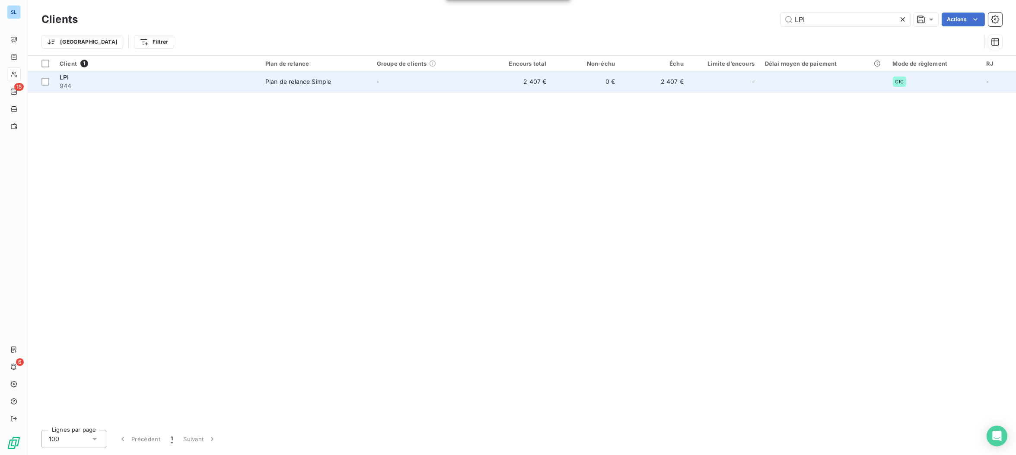
click at [84, 80] on div "LPI" at bounding box center [157, 77] width 195 height 9
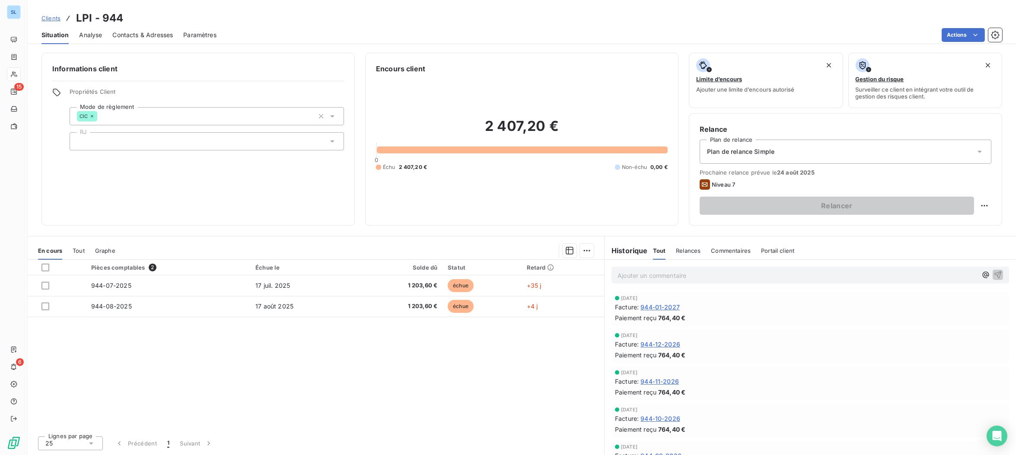
click at [128, 36] on span "Contacts & Adresses" at bounding box center [142, 35] width 61 height 9
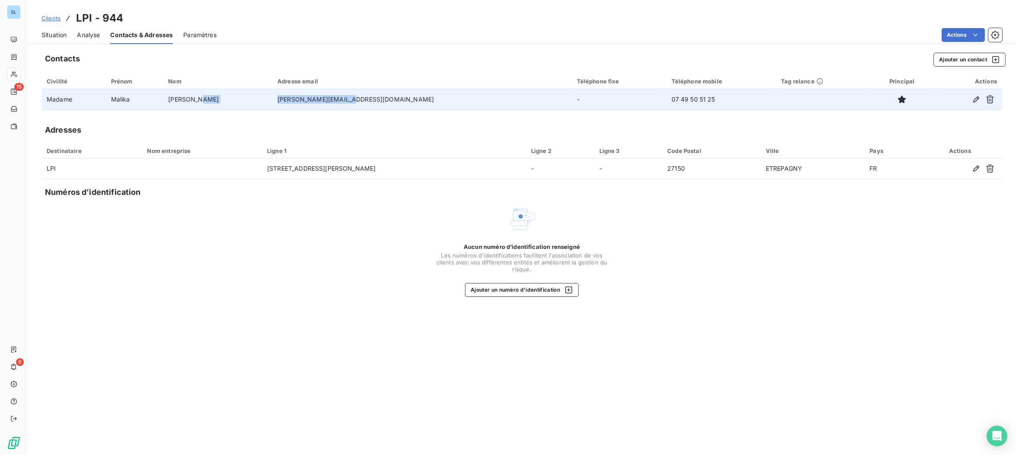
drag, startPoint x: 374, startPoint y: 102, endPoint x: 291, endPoint y: 99, distance: 83.5
click at [291, 99] on tr "Madame Malika ALEXANDRE m.alexandre@l-p-i.com - 07 49 50 51 25" at bounding box center [522, 99] width 961 height 21
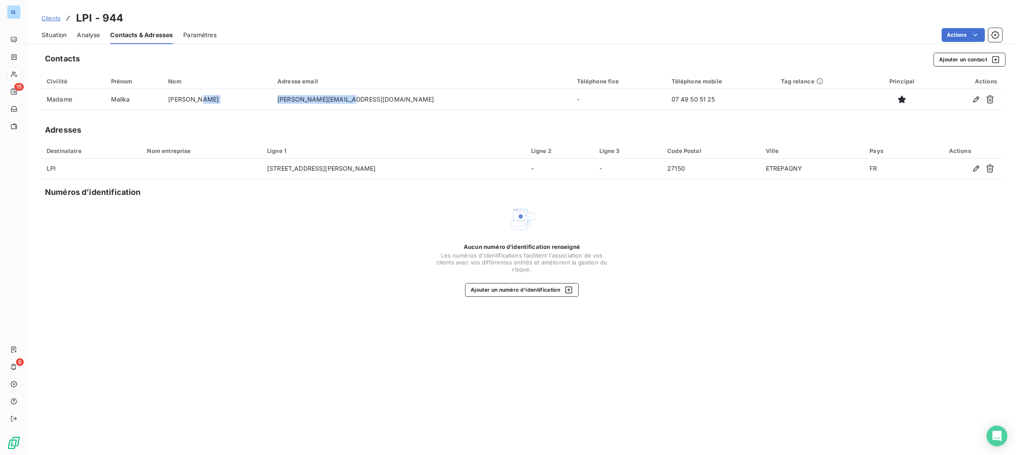
copy tr "m.alexandre@l-p-i.com"
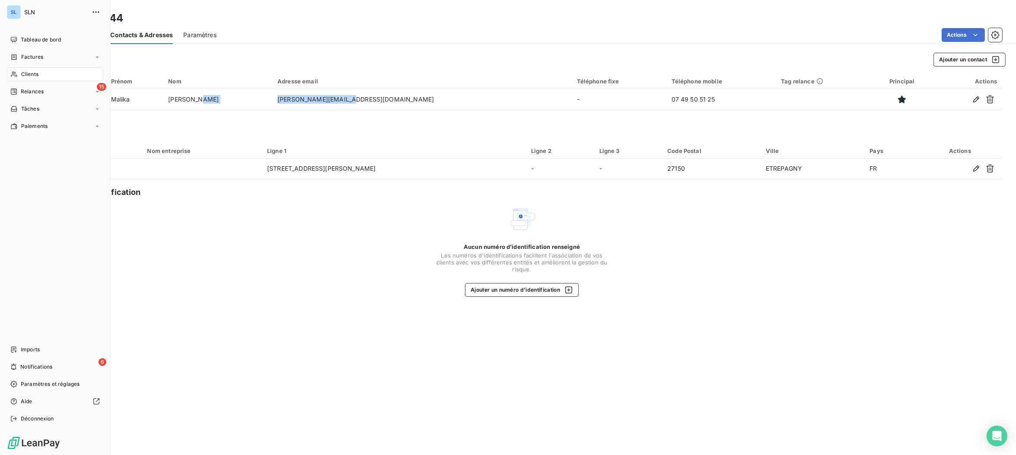
click at [27, 77] on span "Clients" at bounding box center [29, 74] width 17 height 8
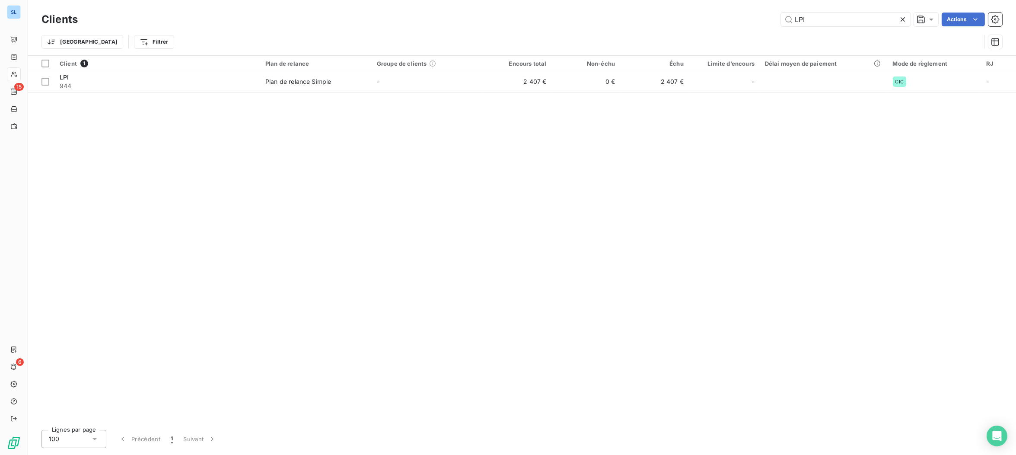
drag, startPoint x: 834, startPoint y: 20, endPoint x: 733, endPoint y: 11, distance: 101.2
click at [732, 10] on div "Clients LPI Actions" at bounding box center [522, 19] width 961 height 18
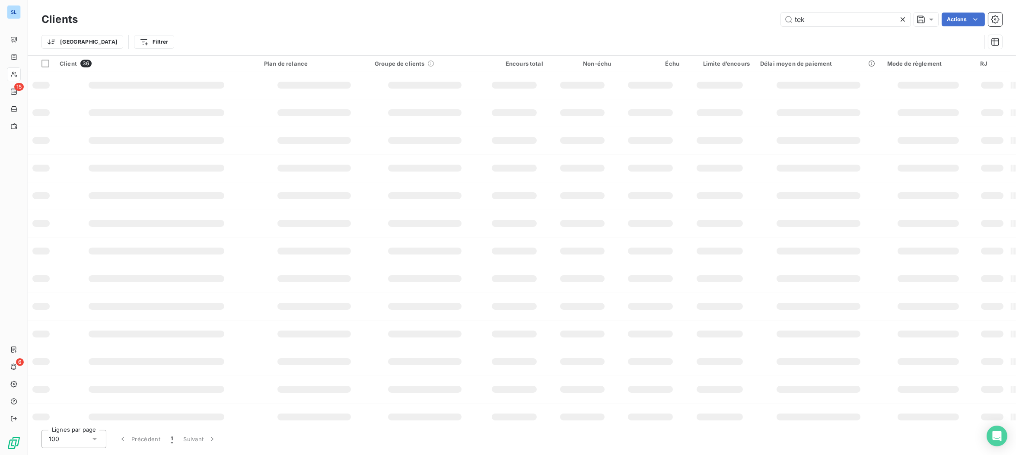
type input "tek"
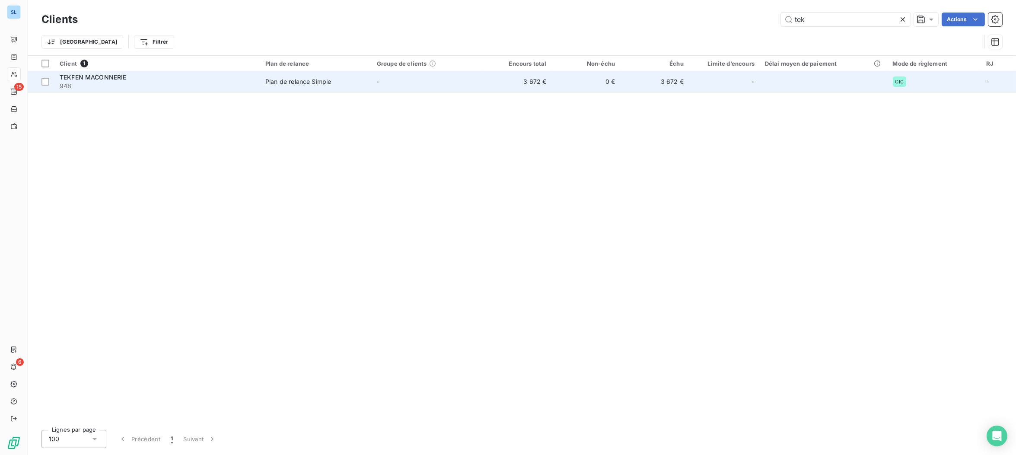
click at [131, 84] on span "948" at bounding box center [157, 86] width 195 height 9
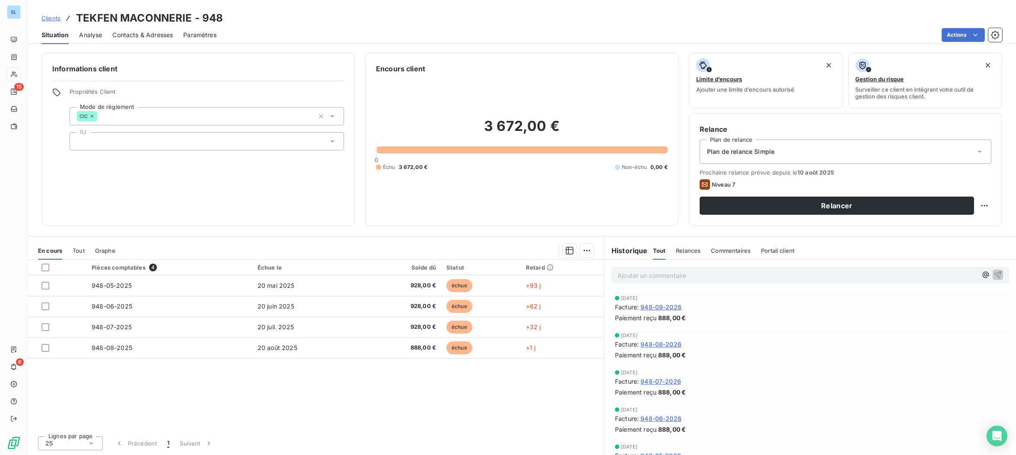
click at [692, 249] on span "Relances" at bounding box center [688, 250] width 25 height 7
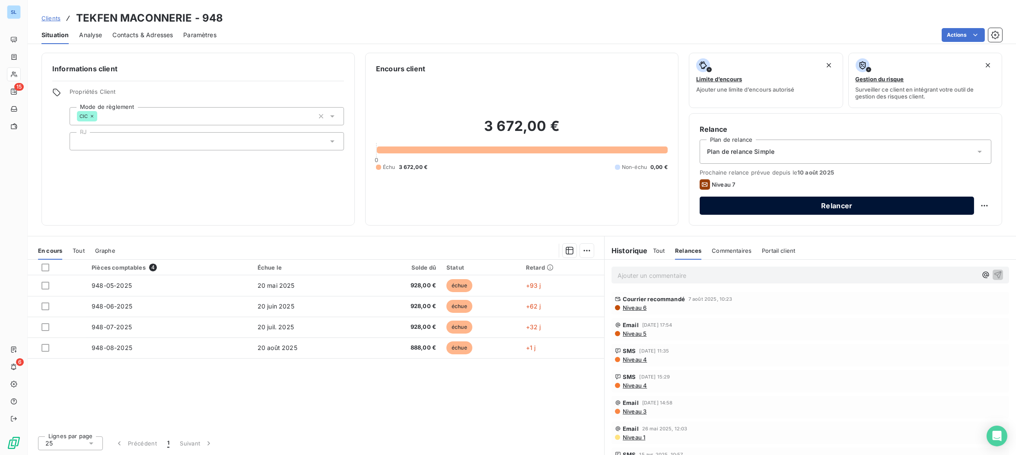
click at [802, 211] on button "Relancer" at bounding box center [837, 206] width 275 height 18
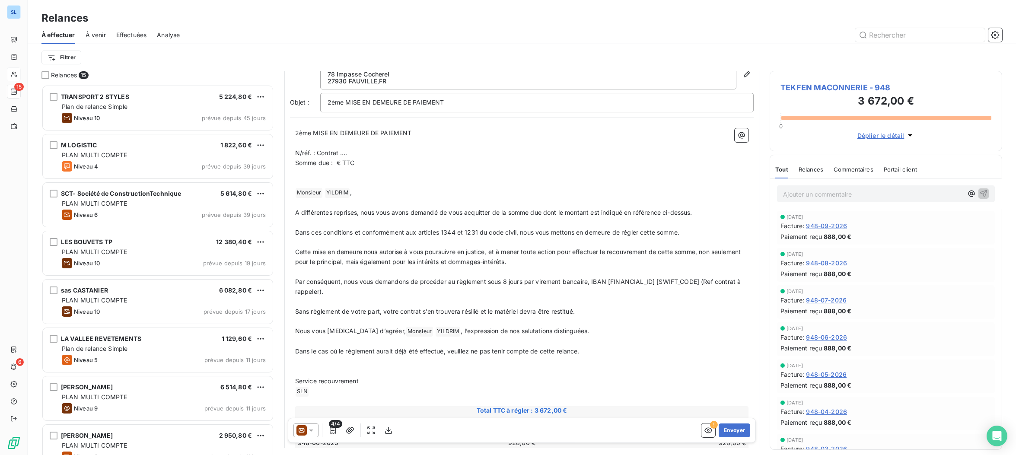
scroll to position [26, 0]
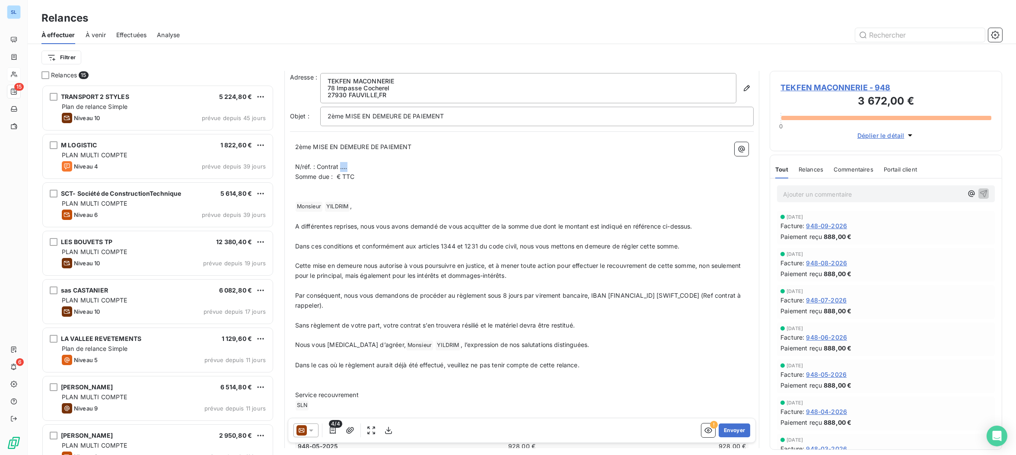
drag, startPoint x: 341, startPoint y: 166, endPoint x: 377, endPoint y: 170, distance: 36.6
click at [374, 168] on p "N/réf. : Contrat …." at bounding box center [522, 167] width 454 height 10
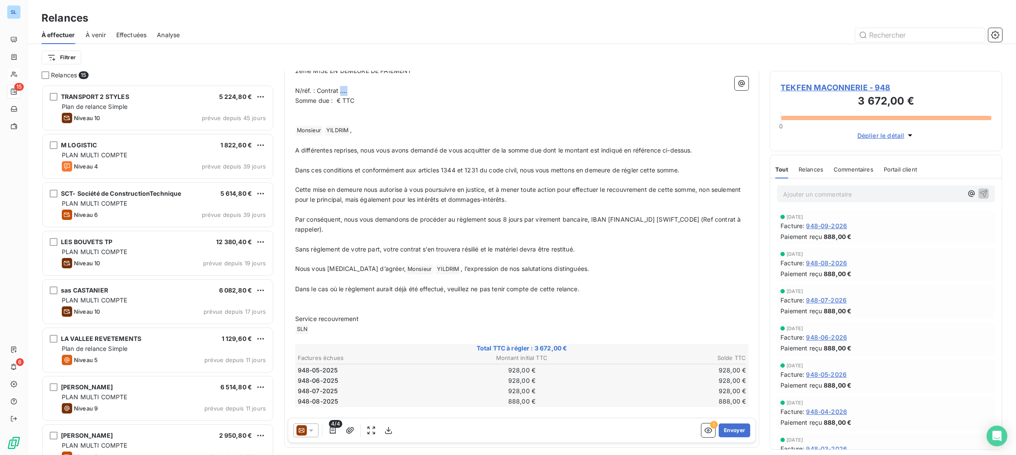
scroll to position [102, 0]
click at [338, 99] on span "Somme due : € TTC" at bounding box center [325, 99] width 60 height 7
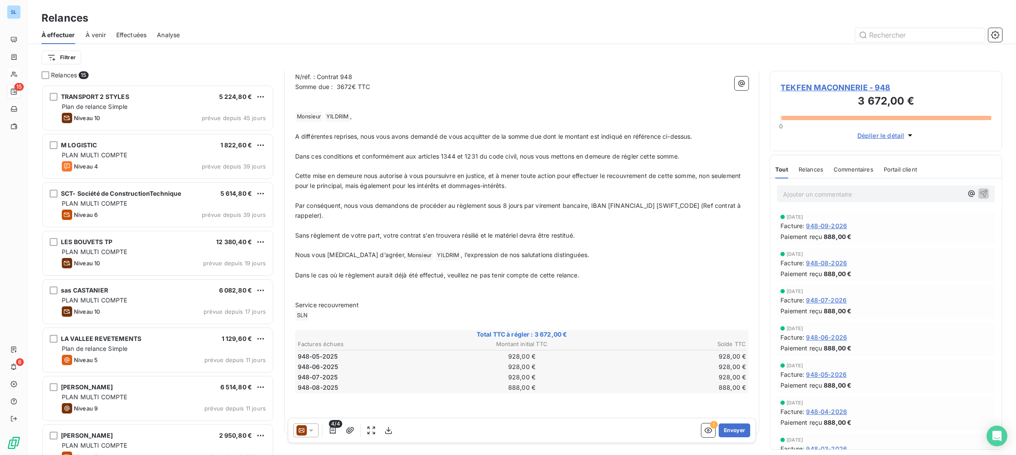
scroll to position [131, 0]
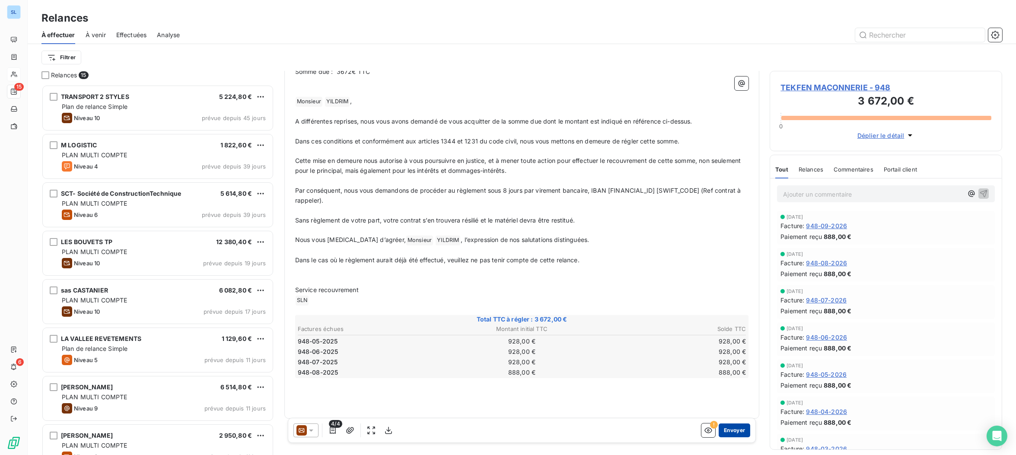
click at [735, 432] on button "Envoyer" at bounding box center [735, 431] width 32 height 14
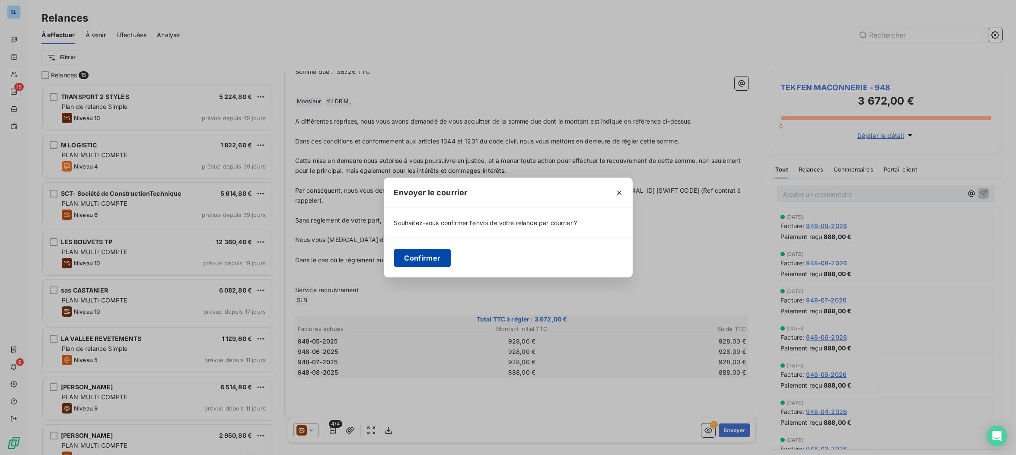
click at [427, 254] on button "Confirmer" at bounding box center [422, 258] width 57 height 18
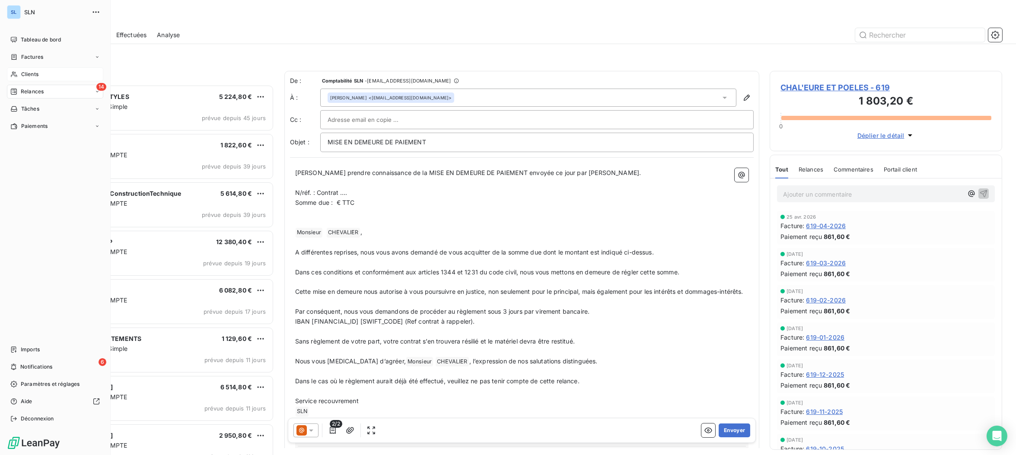
click at [39, 79] on div "Clients" at bounding box center [55, 74] width 96 height 14
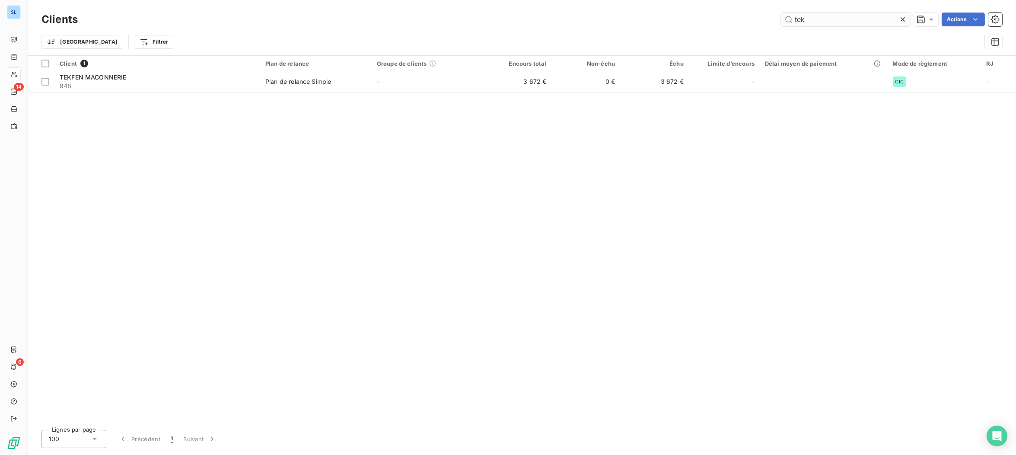
drag, startPoint x: 812, startPoint y: 19, endPoint x: 785, endPoint y: 16, distance: 27.8
click at [785, 16] on input "tek" at bounding box center [846, 20] width 130 height 14
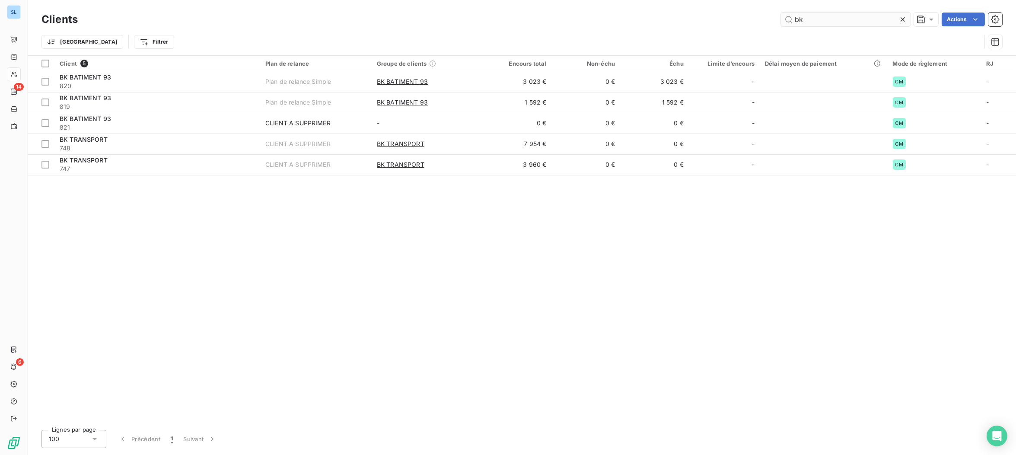
type input "bk"
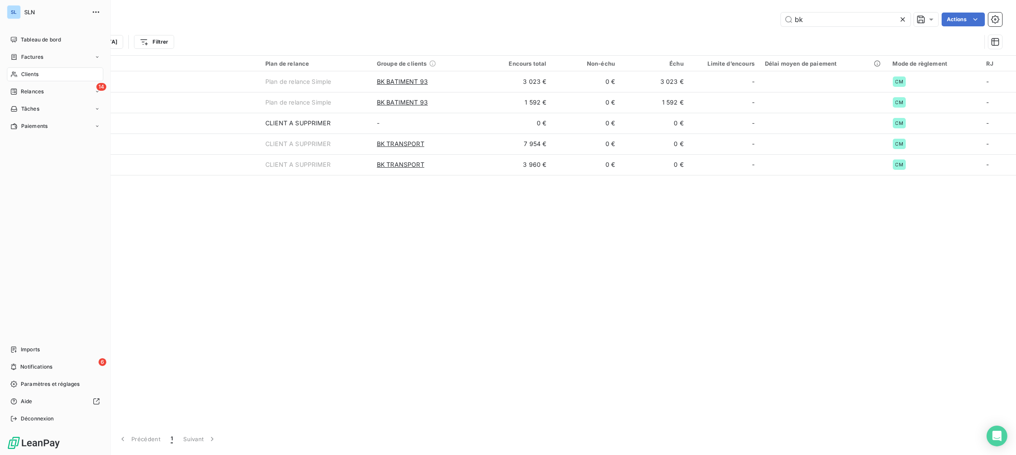
click at [21, 77] on span "Clients" at bounding box center [29, 74] width 17 height 8
click at [37, 75] on span "Clients" at bounding box center [29, 74] width 17 height 8
click at [35, 94] on span "Relances" at bounding box center [32, 92] width 23 height 8
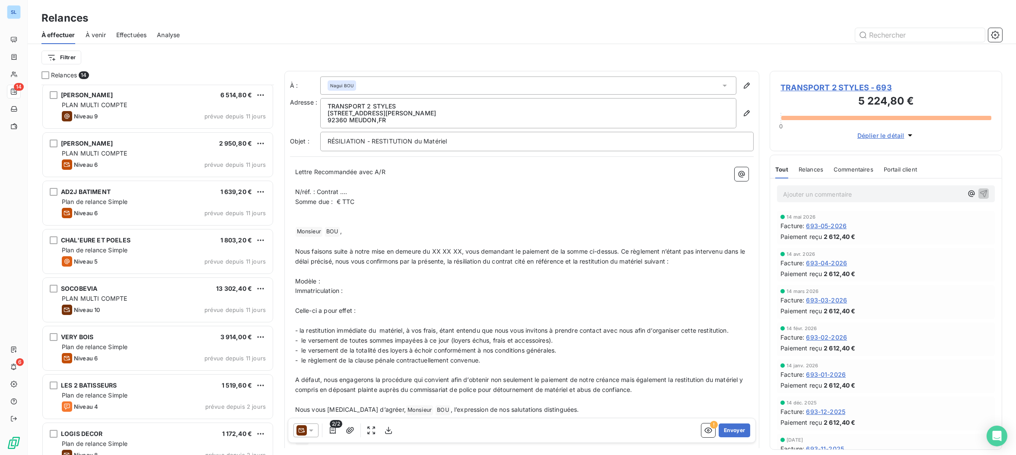
scroll to position [307, 0]
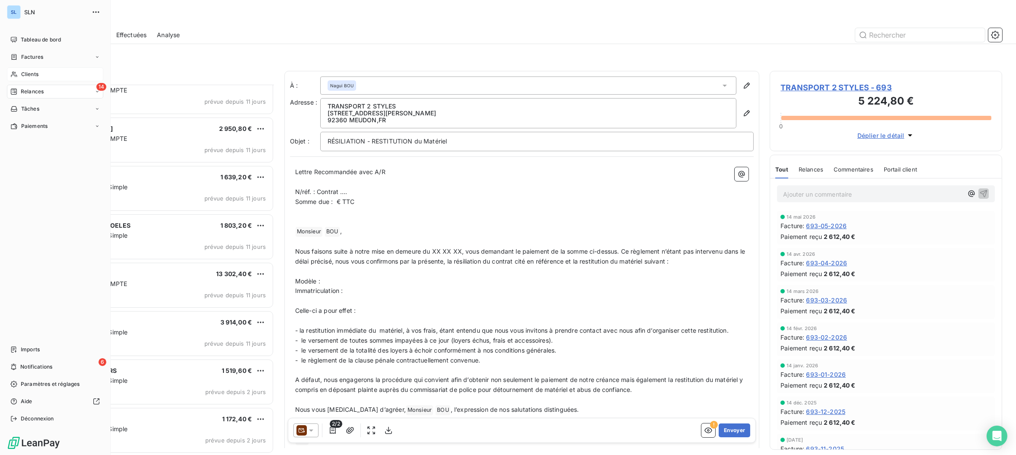
click at [35, 76] on span "Clients" at bounding box center [29, 74] width 17 height 8
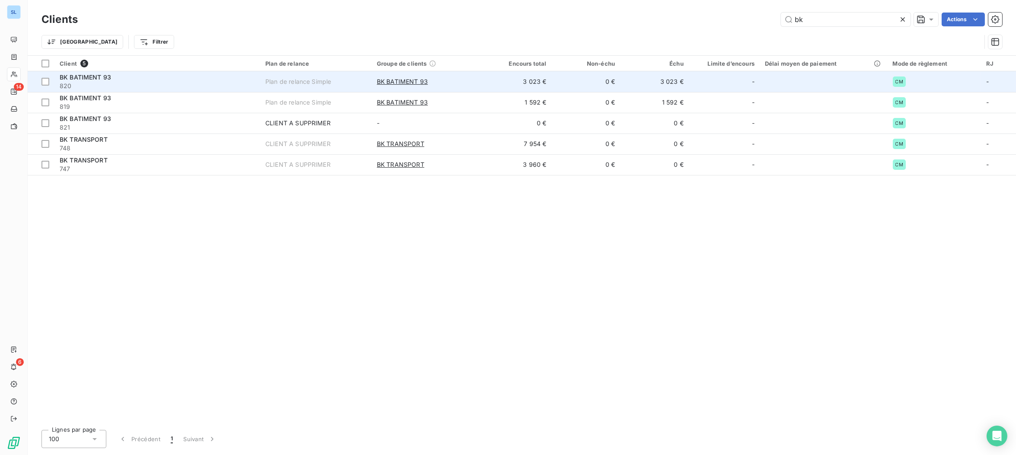
click at [157, 88] on span "820" at bounding box center [157, 86] width 195 height 9
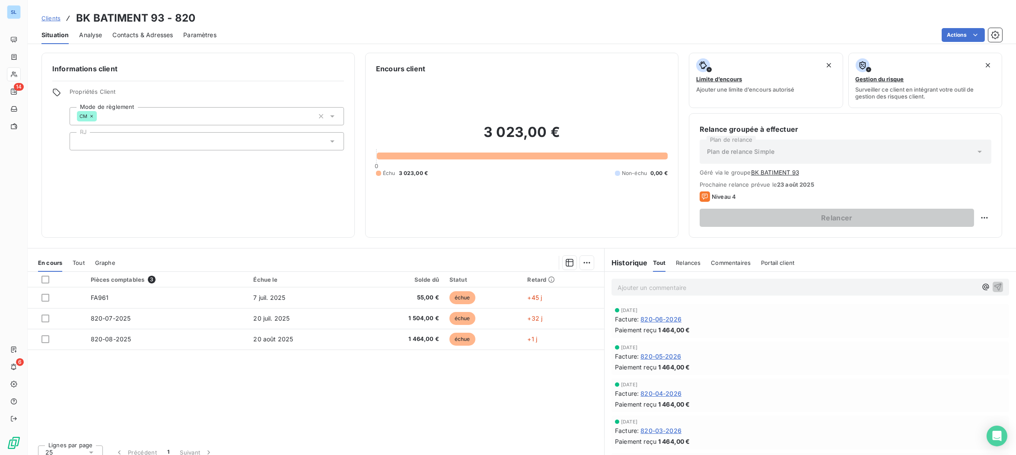
click at [985, 218] on html "SL 14 6 Clients BK BATIMENT 93 - 820 Situation Analyse Contacts & Adresses Para…" at bounding box center [508, 227] width 1016 height 455
click at [845, 226] on html "SL 14 6 Clients BK BATIMENT 93 - 820 Situation Analyse Contacts & Adresses Para…" at bounding box center [508, 227] width 1016 height 455
drag, startPoint x: 845, startPoint y: 226, endPoint x: 985, endPoint y: 224, distance: 140.5
click at [989, 221] on html "SL 14 6 Clients BK BATIMENT 93 - 820 Situation Analyse Contacts & Adresses Para…" at bounding box center [508, 227] width 1016 height 455
click at [862, 222] on html "SL 14 6 Clients BK BATIMENT 93 - 820 Situation Analyse Contacts & Adresses Para…" at bounding box center [508, 227] width 1016 height 455
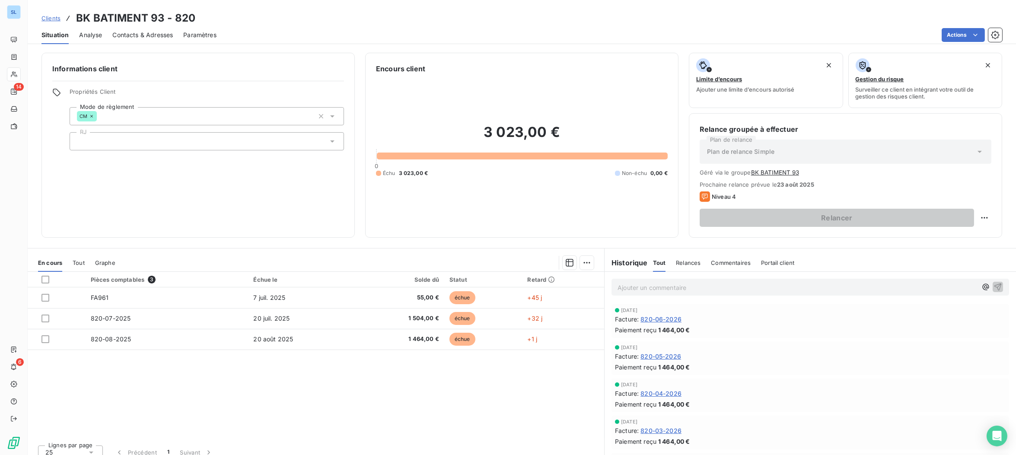
click at [689, 264] on span "Relances" at bounding box center [688, 262] width 25 height 7
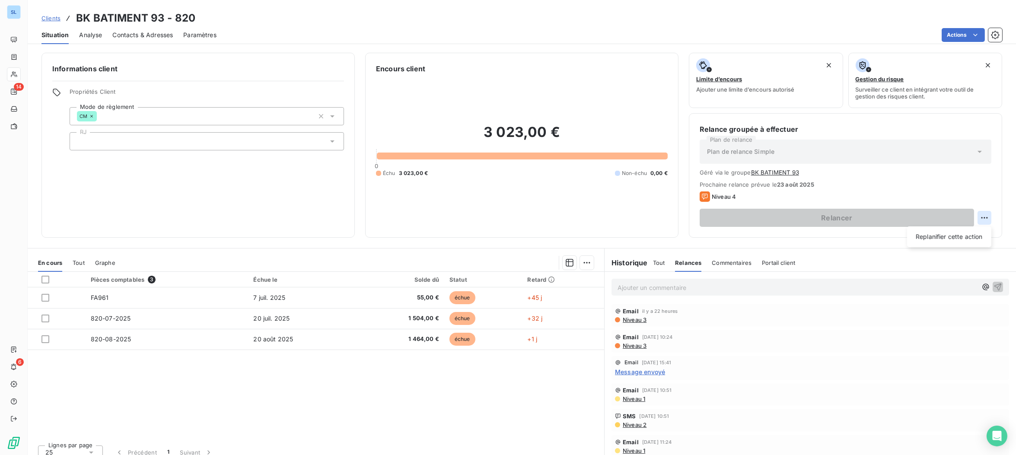
click at [984, 216] on html "SL 14 6 Clients BK BATIMENT 93 - 820 Situation Analyse Contacts & Adresses Para…" at bounding box center [508, 227] width 1016 height 455
click at [964, 238] on div "Replanifier cette action" at bounding box center [949, 237] width 77 height 14
select select "7"
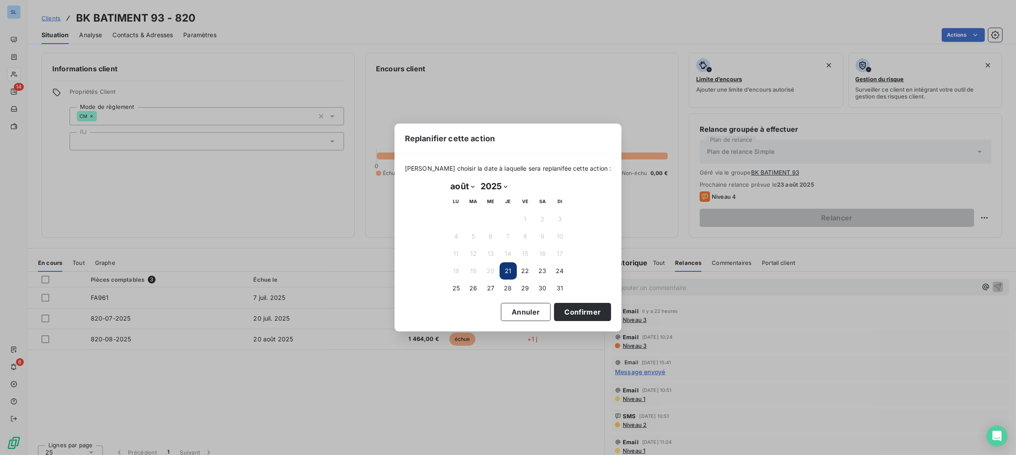
drag, startPoint x: 578, startPoint y: 310, endPoint x: 506, endPoint y: 333, distance: 74.8
click at [578, 310] on button "Confirmer" at bounding box center [582, 312] width 57 height 18
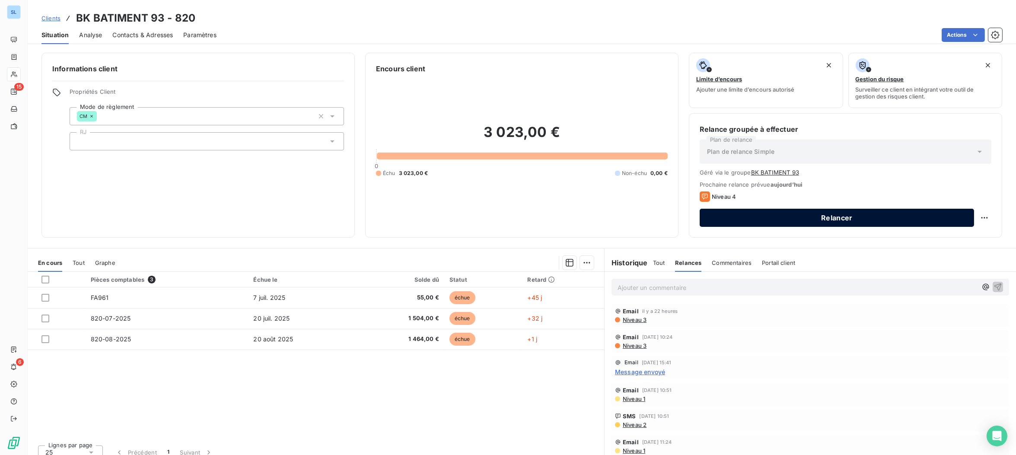
click at [829, 223] on button "Relancer" at bounding box center [837, 218] width 275 height 18
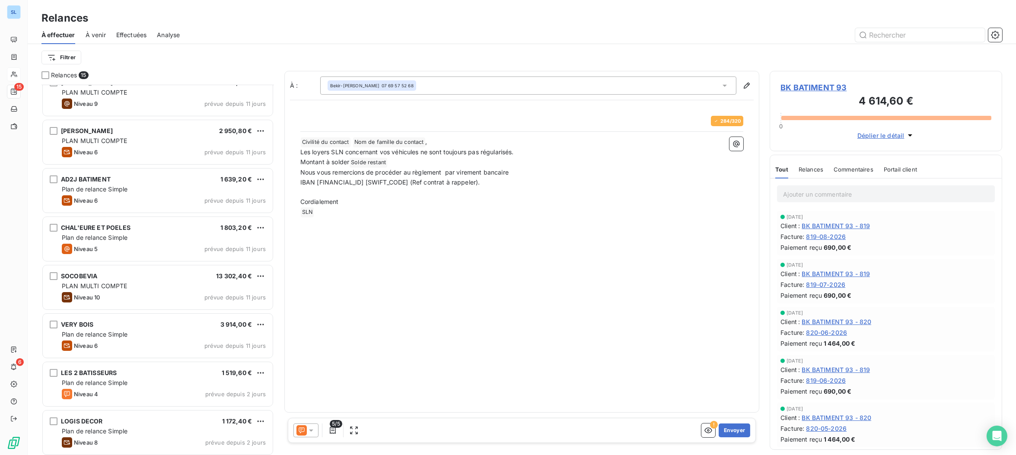
scroll to position [356, 0]
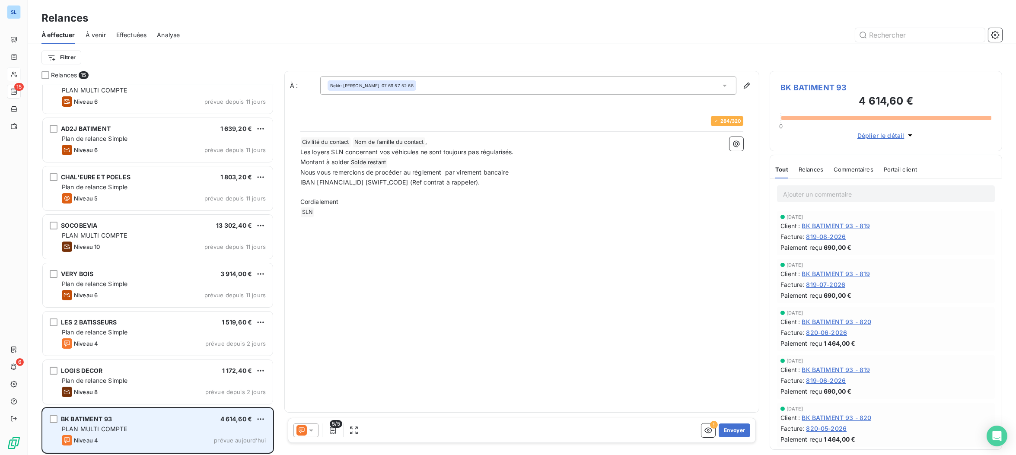
click at [132, 425] on div "PLAN MULTI COMPTE" at bounding box center [164, 429] width 204 height 9
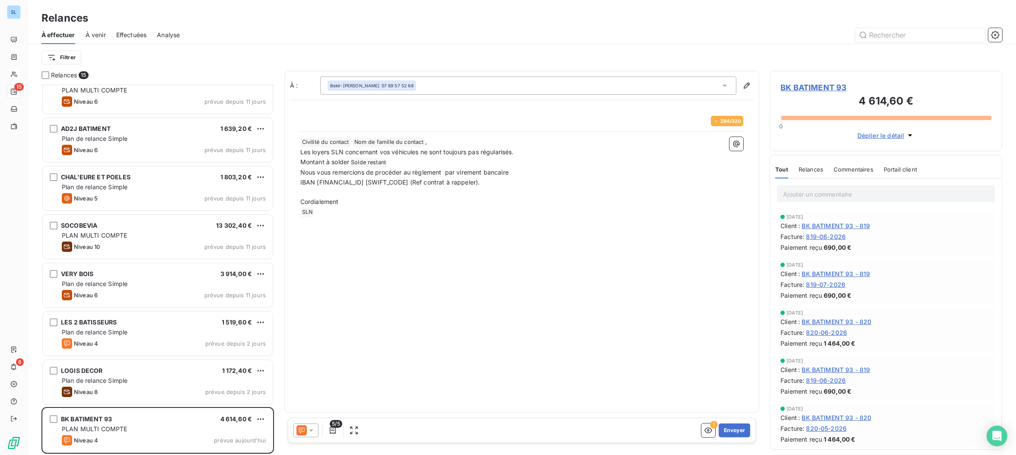
click at [809, 171] on span "Relances" at bounding box center [811, 169] width 25 height 7
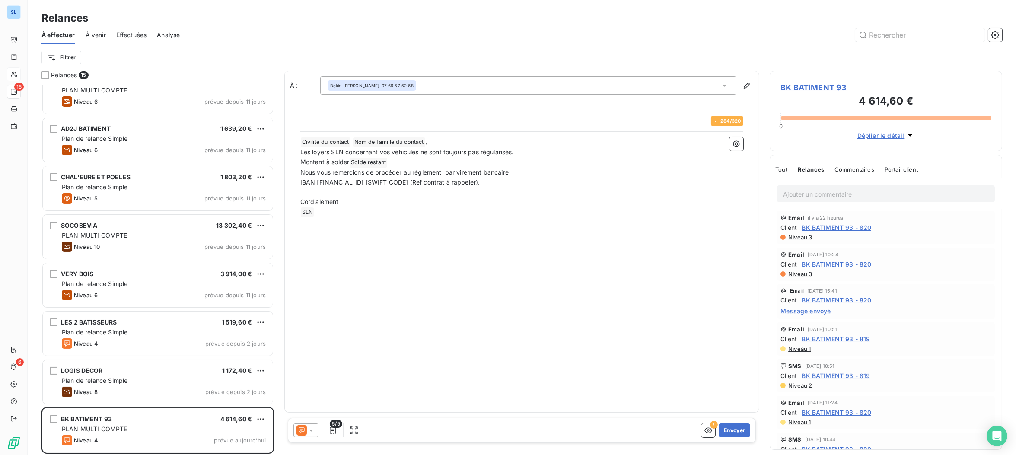
click at [300, 432] on icon at bounding box center [302, 431] width 6 height 6
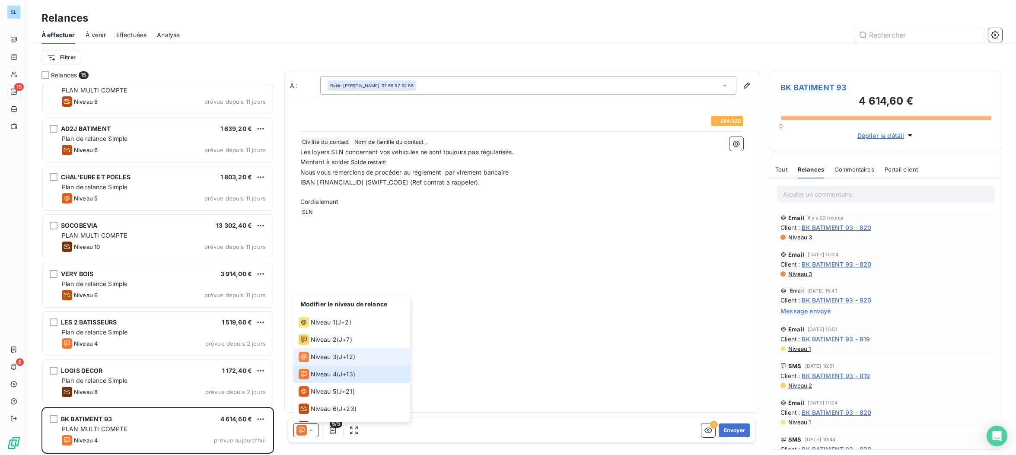
click at [321, 361] on div "Niveau 3" at bounding box center [318, 357] width 38 height 10
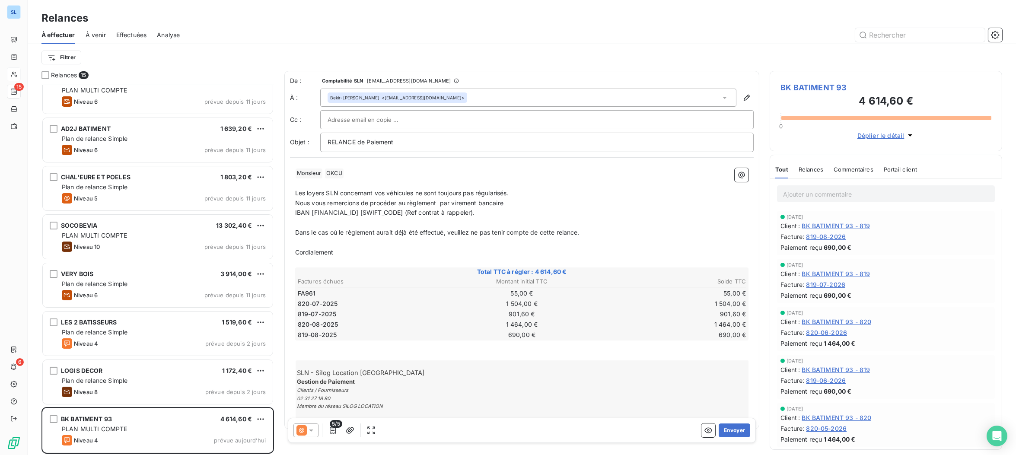
scroll to position [13, 0]
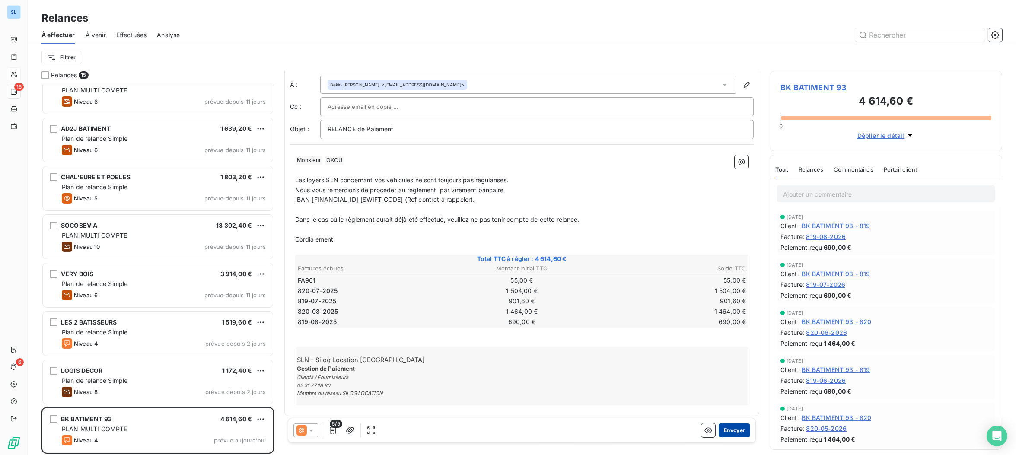
click at [745, 431] on button "Envoyer" at bounding box center [735, 431] width 32 height 14
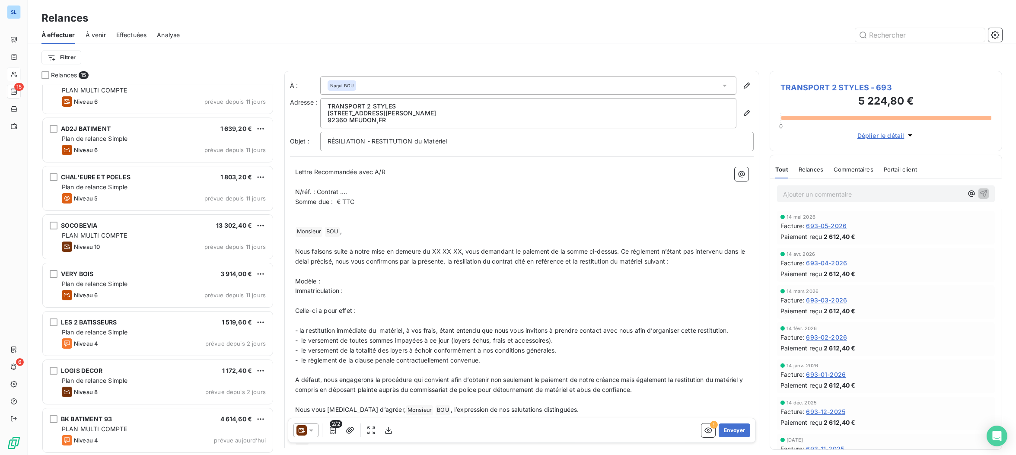
scroll to position [307, 0]
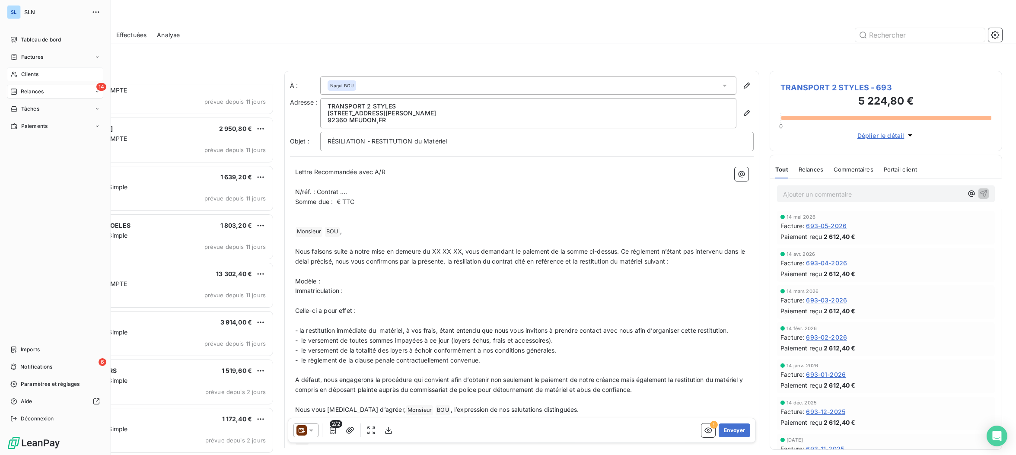
drag, startPoint x: 21, startPoint y: 76, endPoint x: 34, endPoint y: 78, distance: 13.7
click at [21, 76] on span "Clients" at bounding box center [29, 74] width 17 height 8
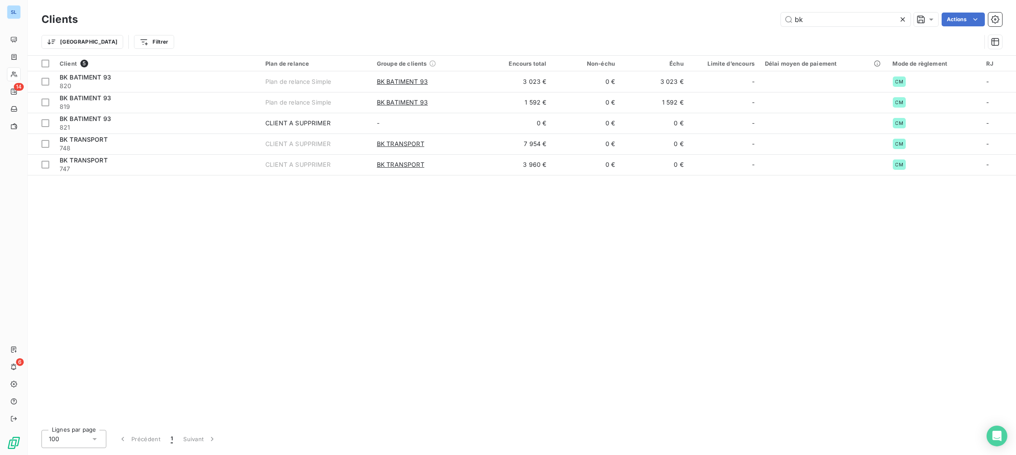
drag, startPoint x: 830, startPoint y: 19, endPoint x: 737, endPoint y: 11, distance: 93.7
click at [738, 11] on div "Clients bk Actions" at bounding box center [522, 19] width 961 height 18
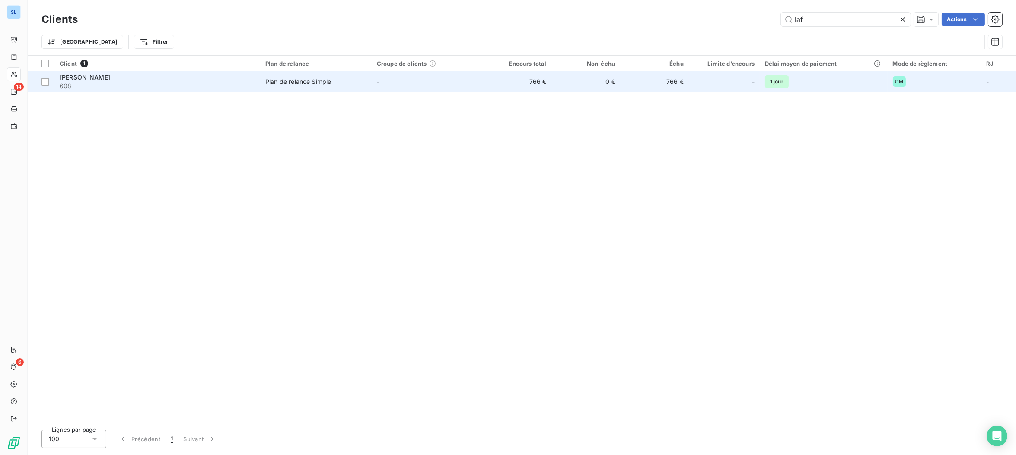
type input "laf"
click at [239, 85] on span "608" at bounding box center [157, 86] width 195 height 9
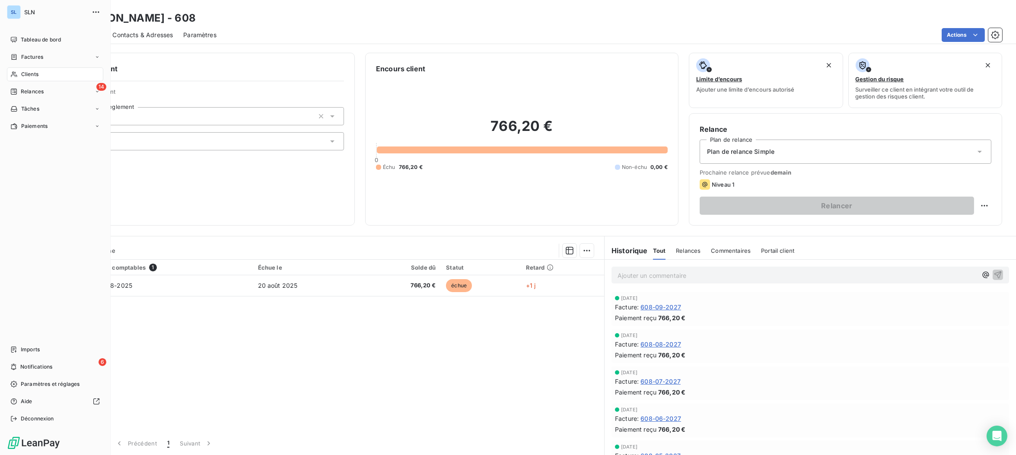
drag, startPoint x: 26, startPoint y: 93, endPoint x: 65, endPoint y: 80, distance: 41.4
click at [26, 93] on span "Relances" at bounding box center [32, 92] width 23 height 8
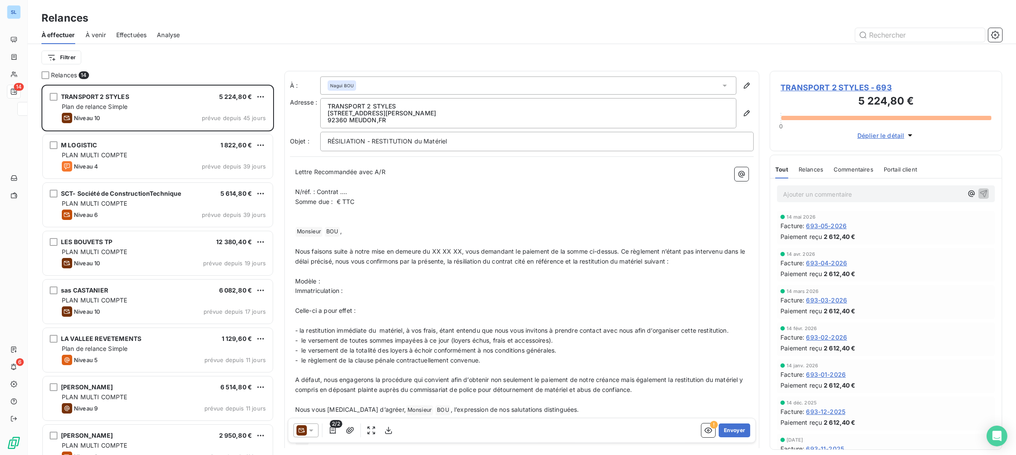
scroll to position [370, 232]
click at [135, 33] on span "Effectuées" at bounding box center [131, 35] width 31 height 9
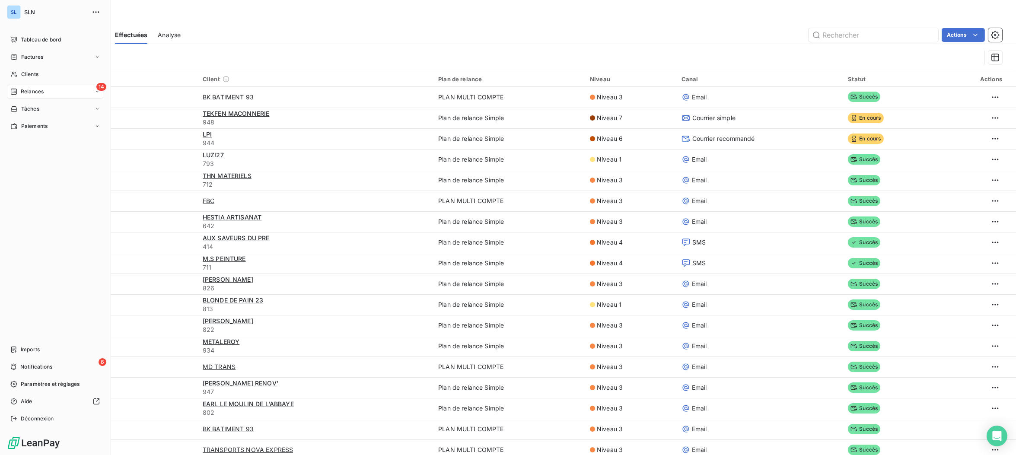
click at [30, 90] on span "Relances" at bounding box center [32, 92] width 23 height 8
click at [38, 110] on span "À effectuer" at bounding box center [35, 109] width 28 height 8
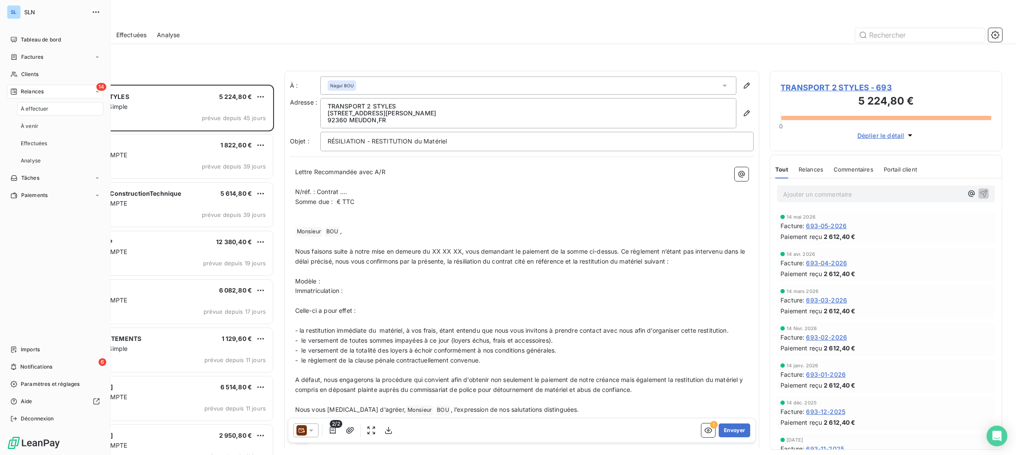
scroll to position [370, 232]
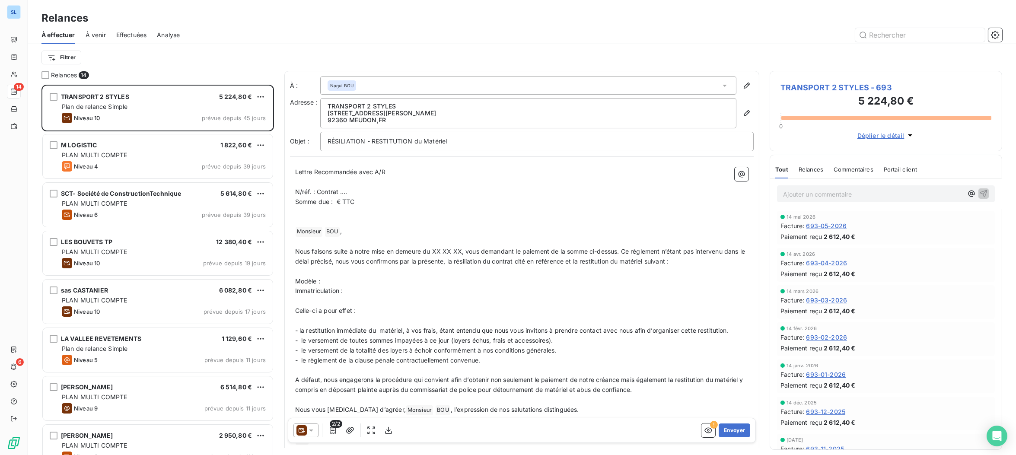
click at [207, 26] on div "À effectuer À venir Effectuées Analyse" at bounding box center [522, 35] width 989 height 18
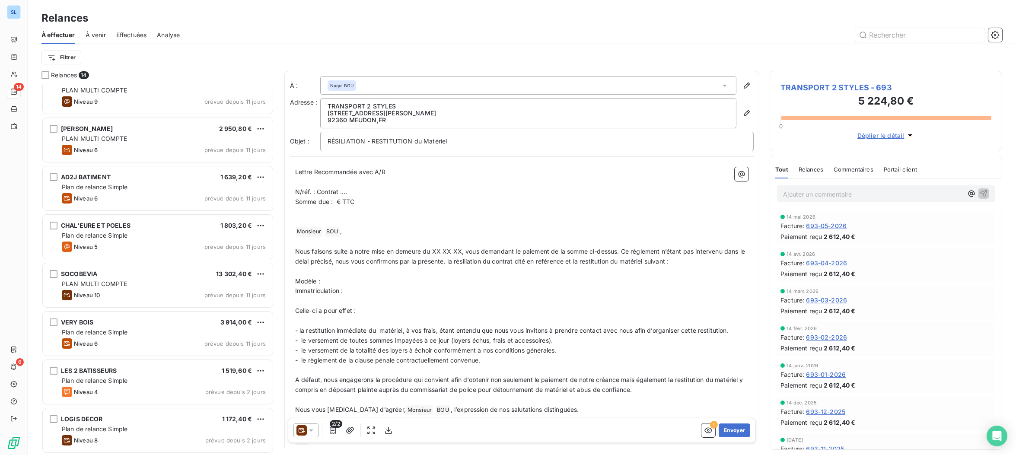
scroll to position [0, 0]
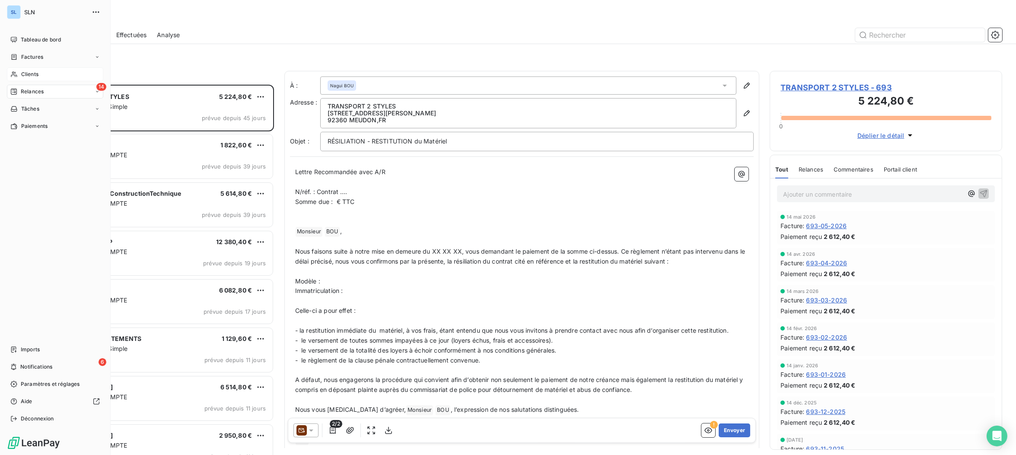
click at [23, 71] on span "Clients" at bounding box center [29, 74] width 17 height 8
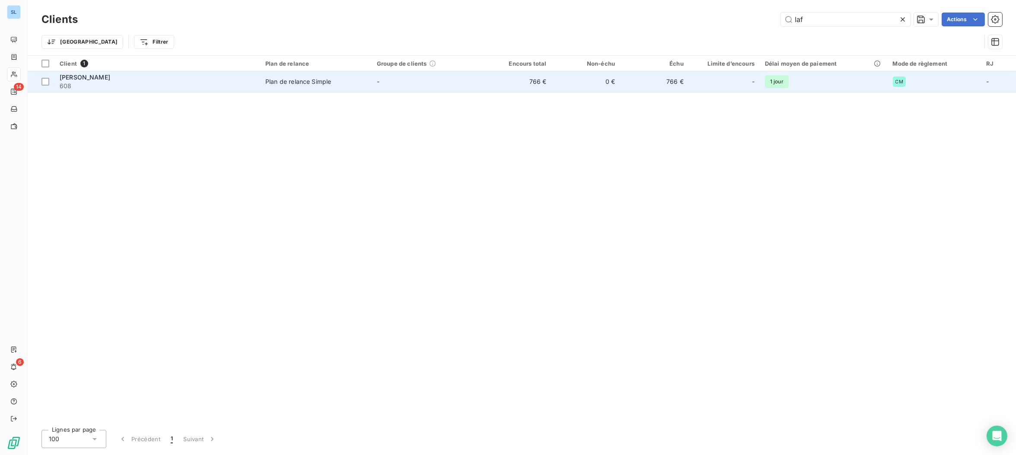
click at [171, 79] on div "[PERSON_NAME]" at bounding box center [157, 77] width 195 height 9
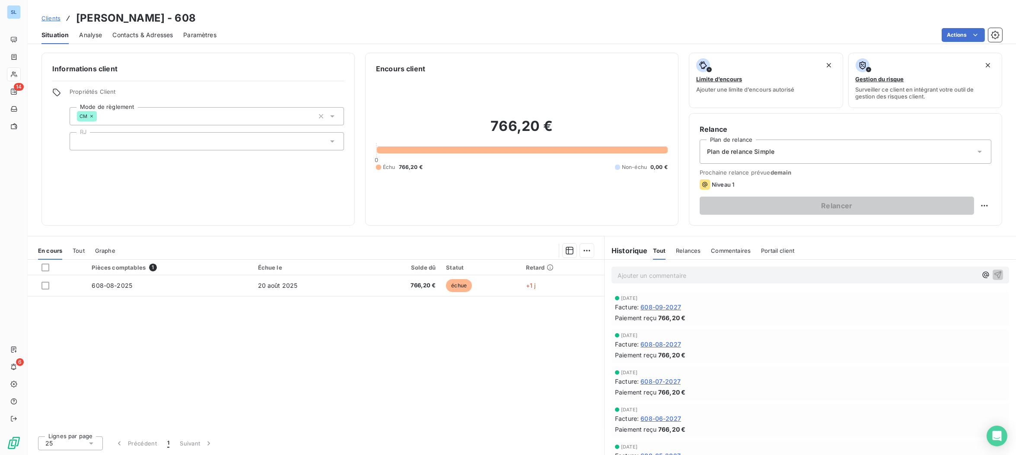
click at [989, 207] on html "SL 14 6 Clients LAFORGE BRUNO - 608 Situation Analyse Contacts & Adresses Param…" at bounding box center [508, 227] width 1016 height 455
click at [949, 221] on div "Replanifier cette action" at bounding box center [949, 225] width 77 height 14
select select "7"
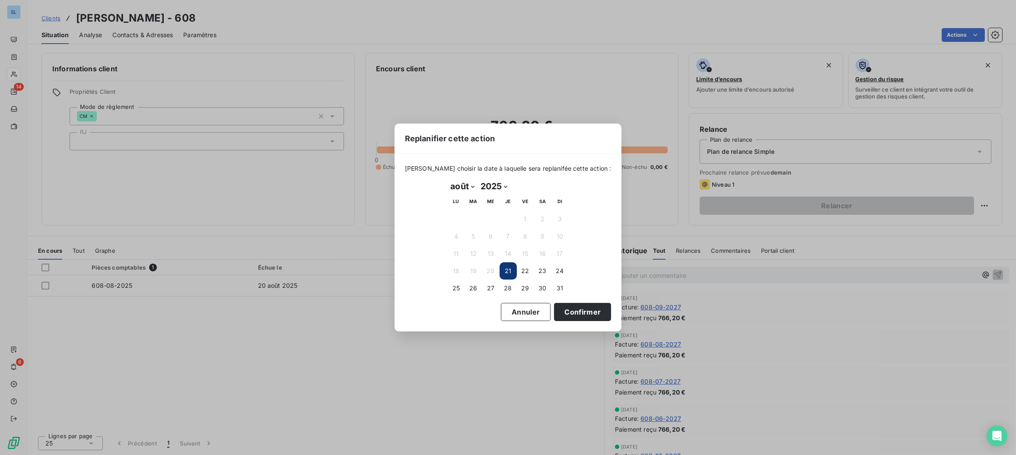
drag, startPoint x: 568, startPoint y: 312, endPoint x: 544, endPoint y: 322, distance: 26.2
click at [568, 312] on button "Confirmer" at bounding box center [582, 312] width 57 height 18
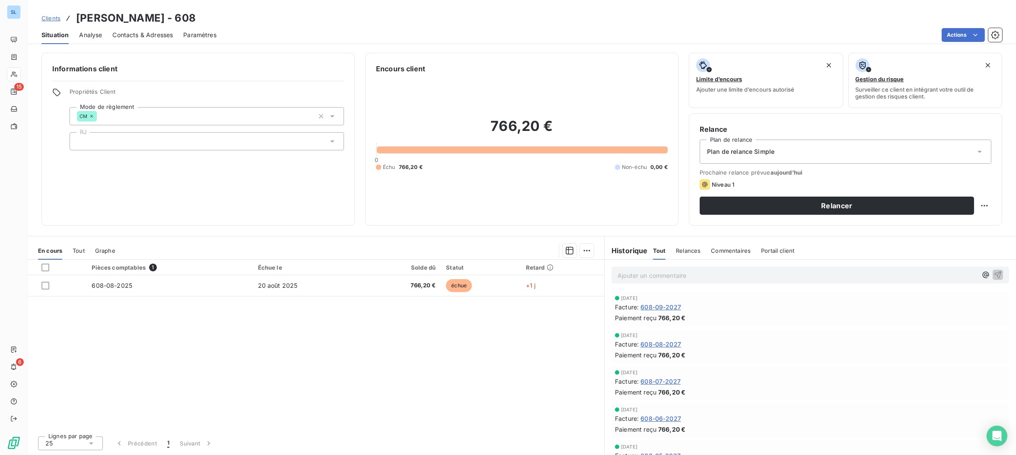
click at [683, 251] on span "Relances" at bounding box center [688, 250] width 25 height 7
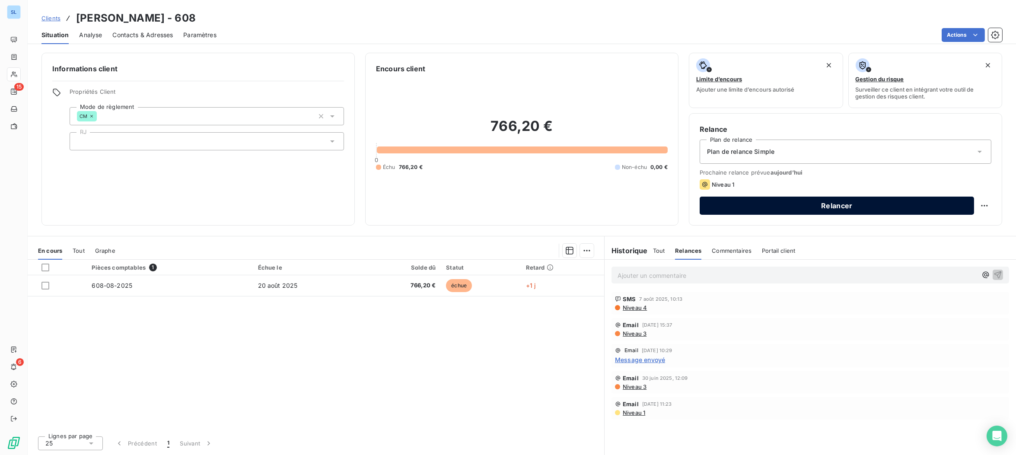
click at [777, 208] on button "Relancer" at bounding box center [837, 206] width 275 height 18
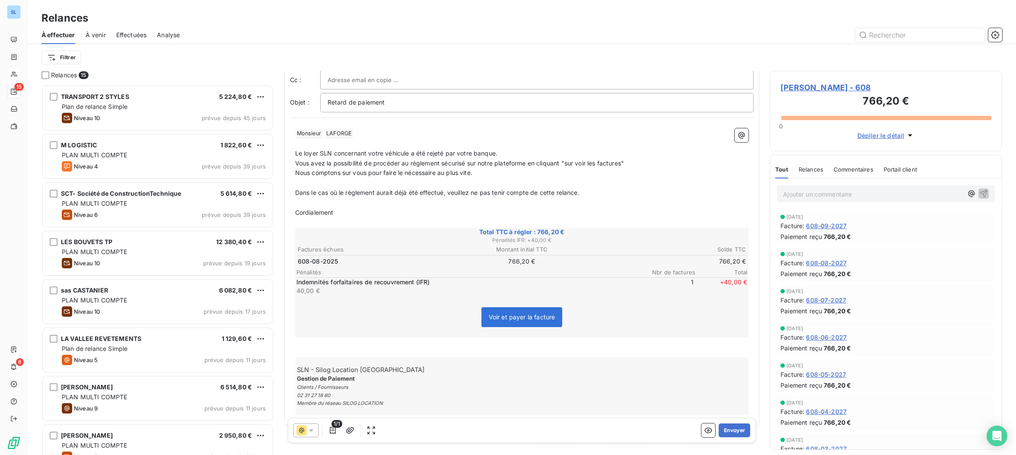
scroll to position [51, 0]
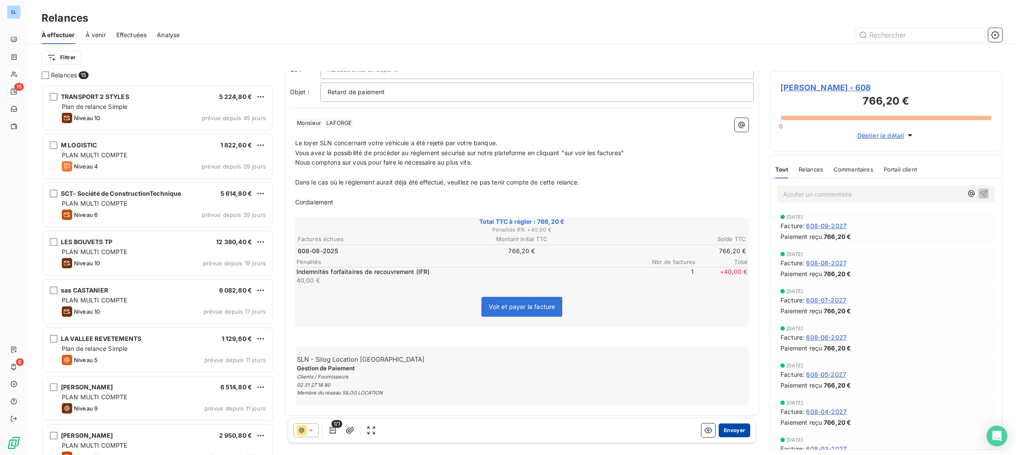
click at [742, 432] on button "Envoyer" at bounding box center [735, 431] width 32 height 14
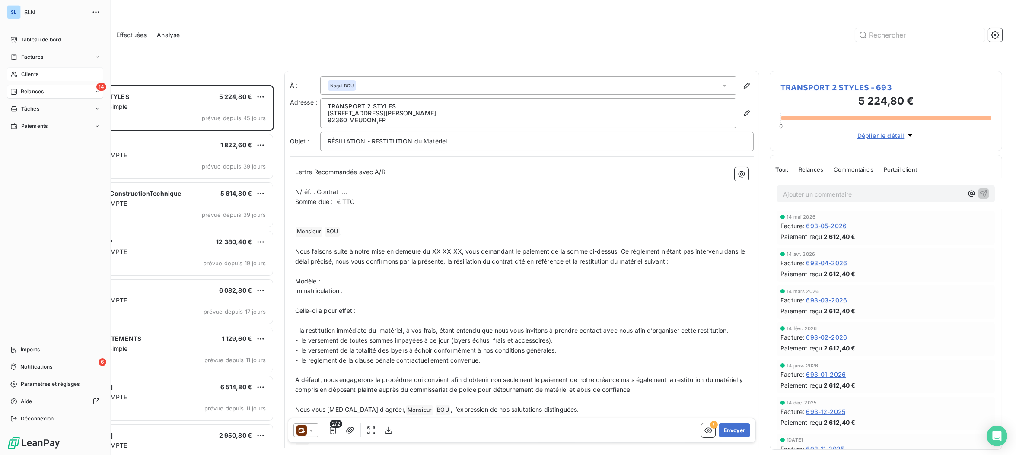
click at [23, 73] on span "Clients" at bounding box center [29, 74] width 17 height 8
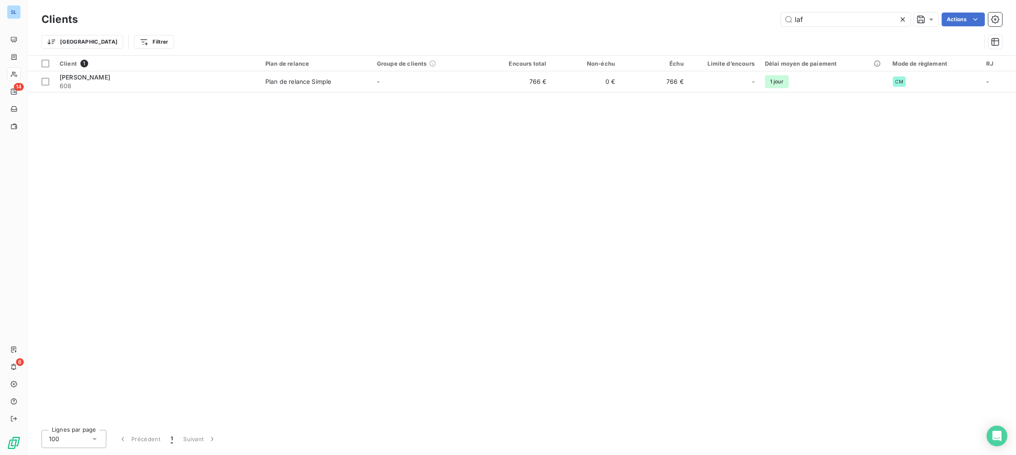
drag, startPoint x: 824, startPoint y: 21, endPoint x: 753, endPoint y: 11, distance: 72.0
click at [761, 17] on div "laf Actions" at bounding box center [545, 20] width 914 height 14
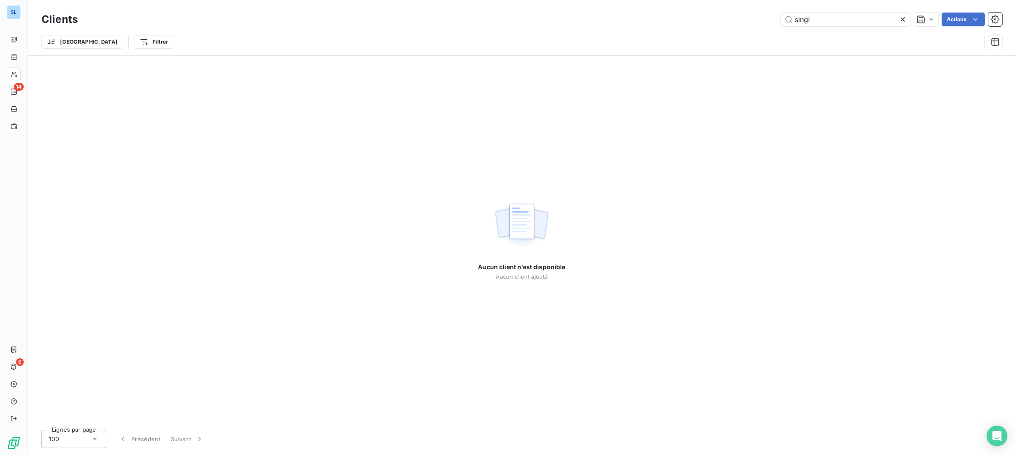
type input "singi"
